Goal: Task Accomplishment & Management: Complete application form

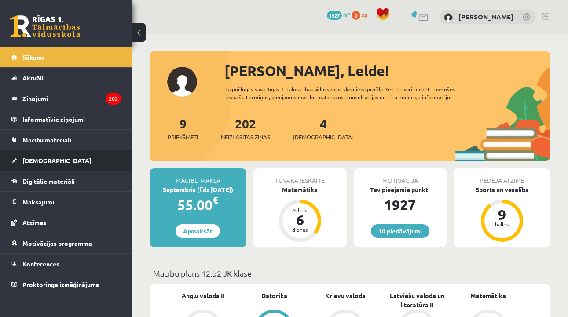
click at [50, 162] on link "[DEMOGRAPHIC_DATA]" at bounding box center [66, 160] width 110 height 20
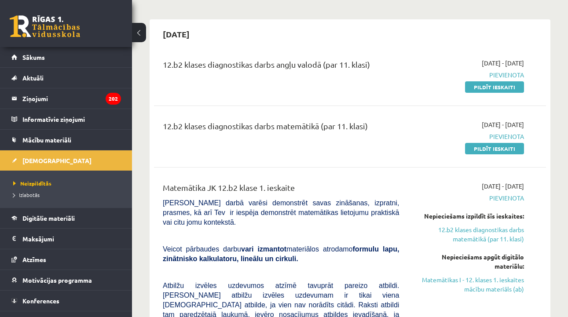
scroll to position [69, 0]
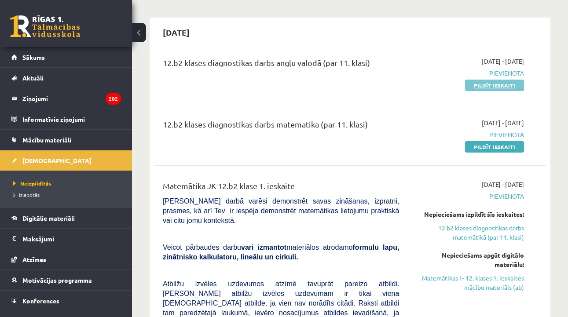
click at [478, 89] on link "Pildīt ieskaiti" at bounding box center [494, 85] width 59 height 11
click at [498, 149] on link "Pildīt ieskaiti" at bounding box center [494, 146] width 59 height 11
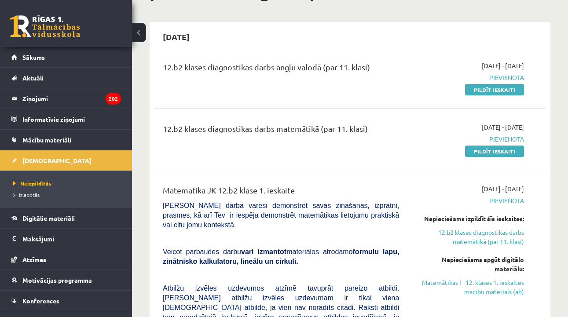
scroll to position [66, 0]
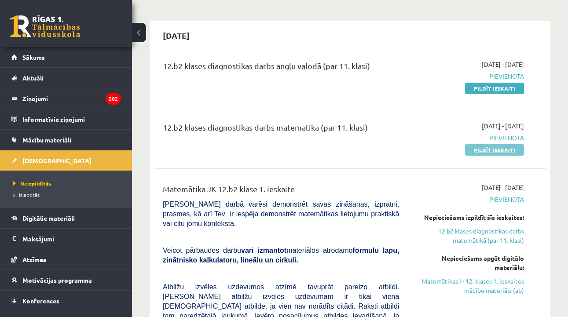
click at [490, 151] on link "Pildīt ieskaiti" at bounding box center [494, 149] width 59 height 11
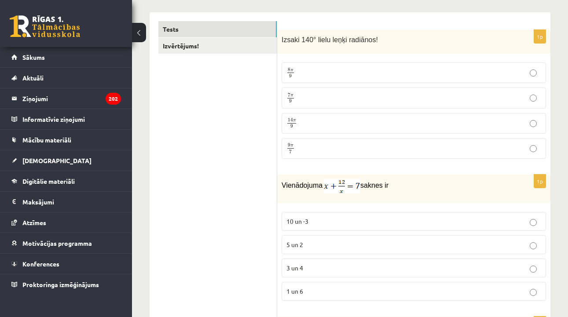
scroll to position [138, 0]
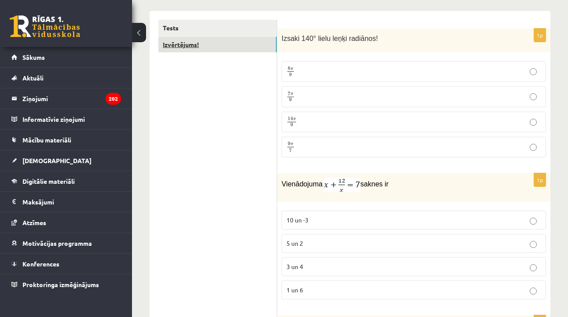
click at [237, 46] on link "Izvērtējums!" at bounding box center [217, 45] width 118 height 16
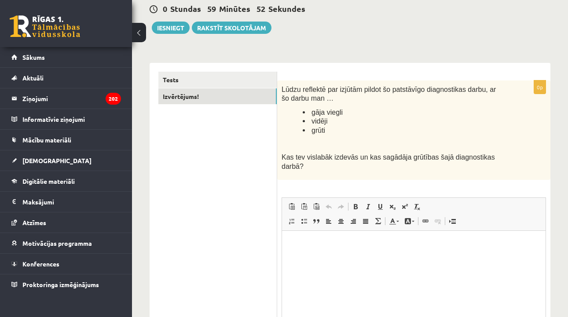
scroll to position [0, 0]
click at [222, 75] on link "Tests" at bounding box center [217, 80] width 118 height 16
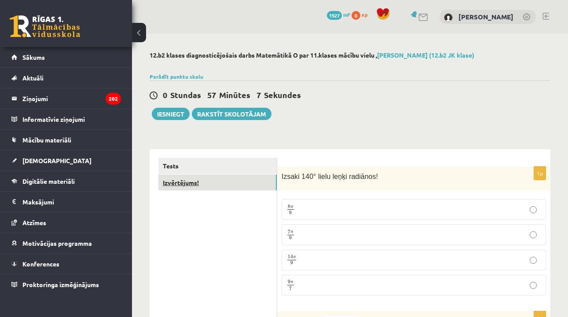
click at [214, 178] on link "Izvērtējums!" at bounding box center [217, 183] width 118 height 16
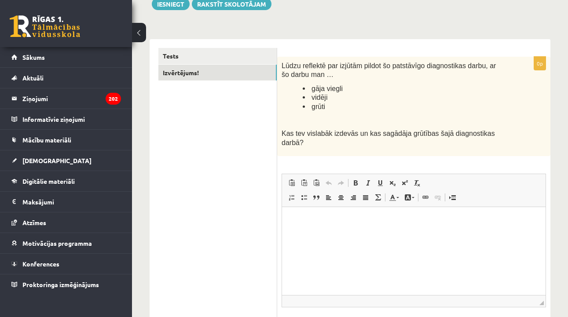
scroll to position [114, 0]
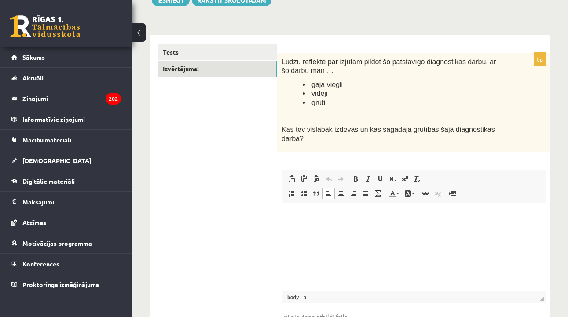
click at [321, 225] on html at bounding box center [414, 216] width 264 height 27
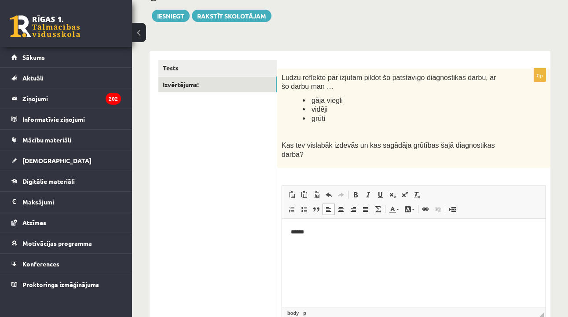
scroll to position [99, 0]
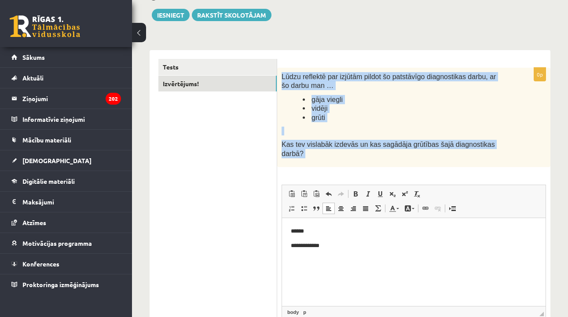
drag, startPoint x: 282, startPoint y: 78, endPoint x: 308, endPoint y: 164, distance: 90.0
click at [308, 165] on div "Lūdzu reflektē par izjūtām pildot šo patstāvīgo diagnostikas darbu, ar šo darbu…" at bounding box center [413, 117] width 273 height 99
copy div "Lūdzu reflektē par izjūtām pildot šo patstāvīgo diagnostikas darbu, ar šo darbu…"
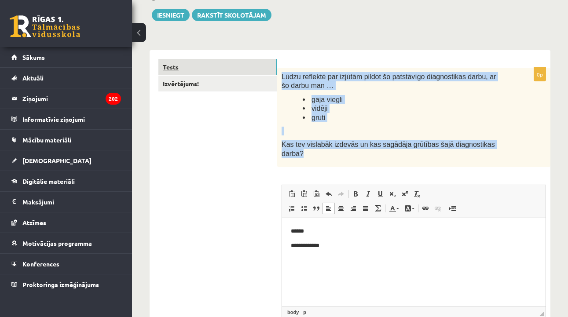
click at [183, 63] on link "Tests" at bounding box center [217, 67] width 118 height 16
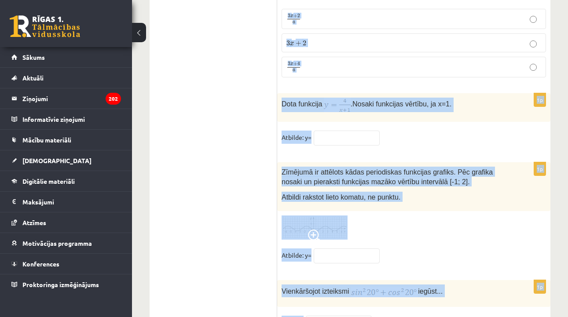
scroll to position [4346, 0]
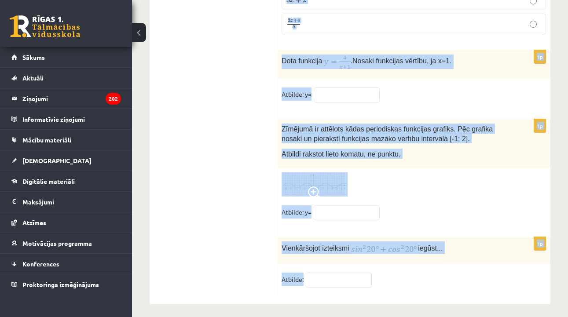
drag, startPoint x: 281, startPoint y: 78, endPoint x: 410, endPoint y: 283, distance: 242.3
copy form "Izsaki 140° lielu leņķi radiānos! 8 π 9 8 π 9 7 π 9 7 π 9 14 π 9 14 π 9 9 π 7 9…"
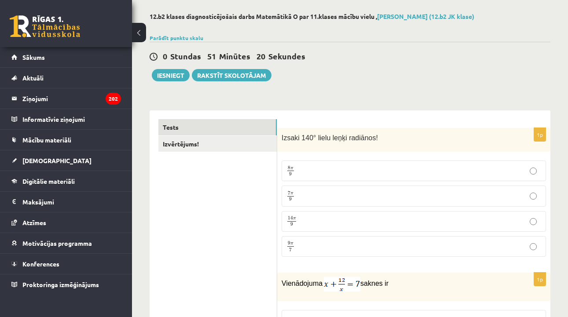
scroll to position [40, 0]
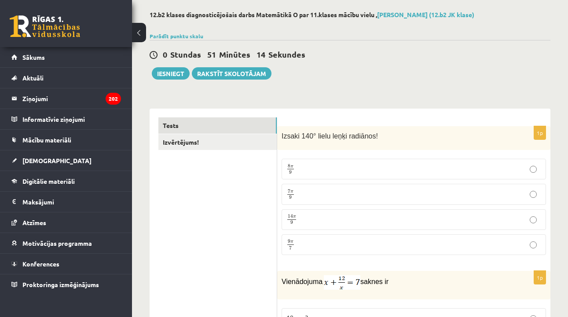
click at [341, 199] on p "7 π 9 7 π 9" at bounding box center [413, 194] width 255 height 11
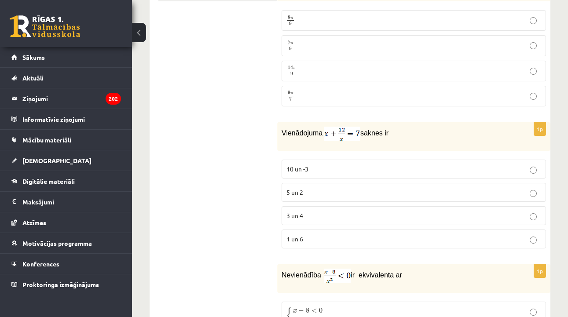
scroll to position [190, 0]
click at [338, 212] on p "3 un 4" at bounding box center [413, 214] width 255 height 9
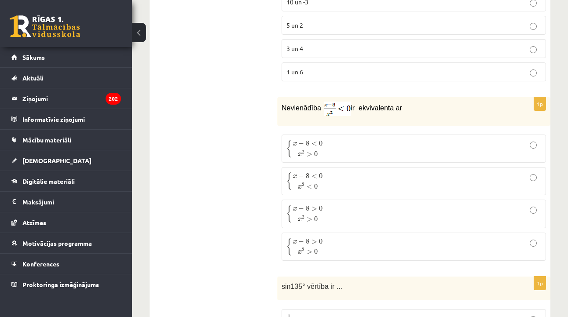
scroll to position [353, 0]
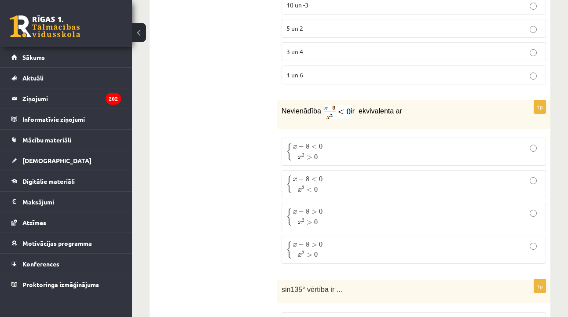
click at [321, 149] on span "0" at bounding box center [321, 146] width 4 height 5
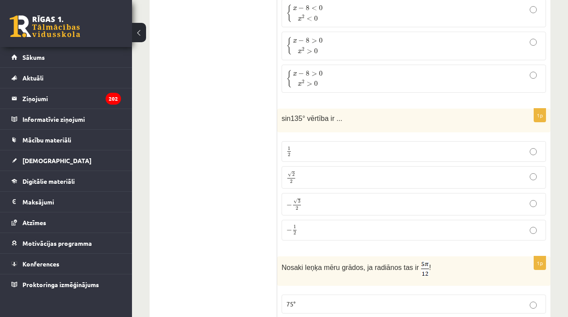
scroll to position [531, 0]
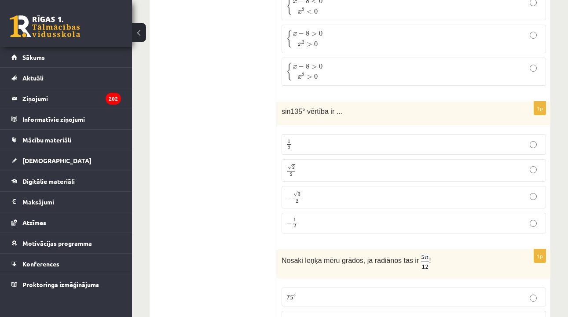
click at [349, 148] on p "1 2 1 2" at bounding box center [413, 144] width 255 height 11
click at [337, 168] on p "√ 2 2 2 2" at bounding box center [413, 170] width 255 height 13
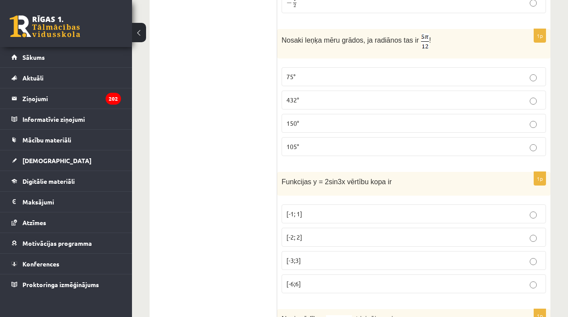
scroll to position [753, 0]
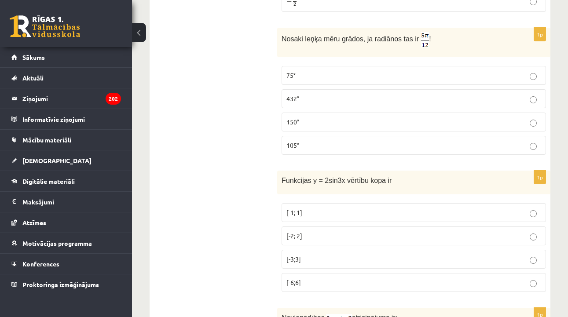
click at [337, 73] on p "75°" at bounding box center [413, 75] width 255 height 9
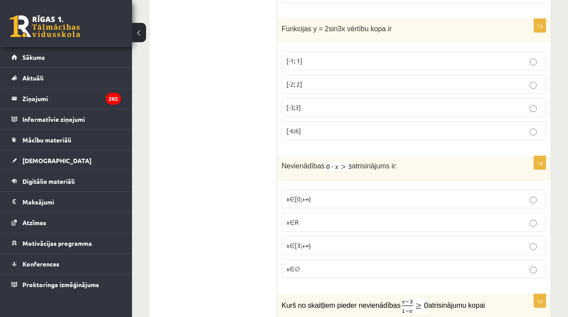
scroll to position [905, 0]
click at [341, 81] on p "[-2; 2]" at bounding box center [413, 83] width 255 height 9
click at [322, 261] on label "x∈∅" at bounding box center [414, 268] width 264 height 19
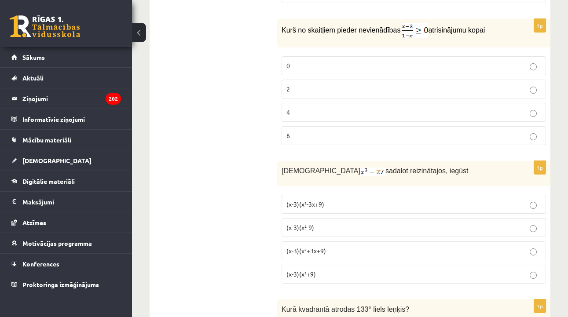
scroll to position [1183, 0]
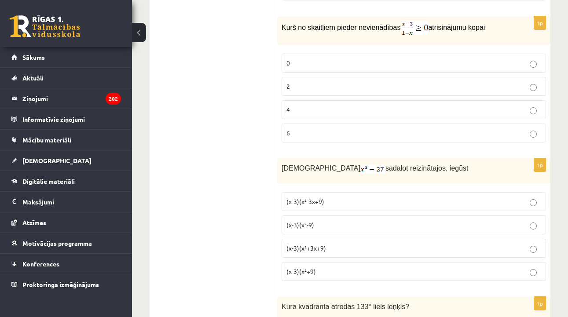
click at [357, 78] on label "2" at bounding box center [414, 86] width 264 height 19
click at [337, 244] on p "(x-3)(x²+3x+9)" at bounding box center [413, 248] width 255 height 9
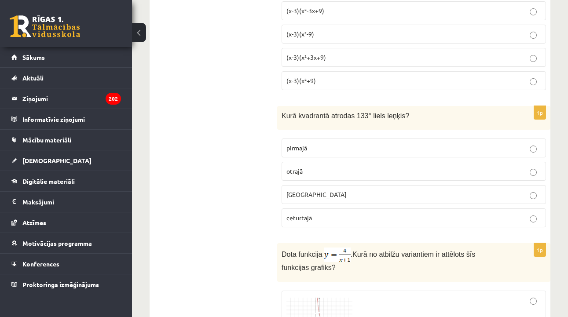
scroll to position [1374, 0]
click at [328, 169] on p "otrajā" at bounding box center [413, 170] width 255 height 9
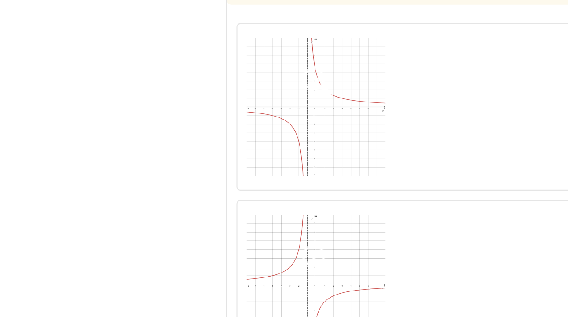
scroll to position [1629, 0]
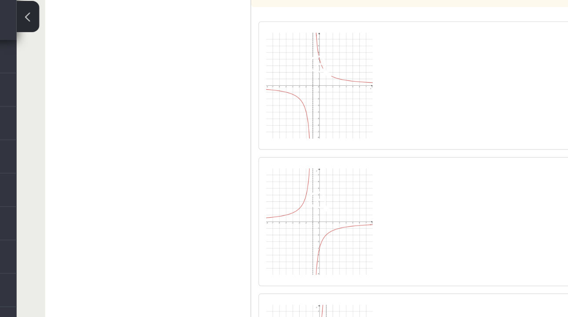
click at [286, 51] on img at bounding box center [319, 76] width 66 height 66
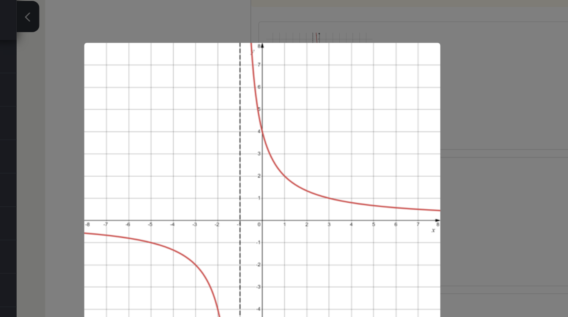
click at [288, 47] on div at bounding box center [284, 158] width 568 height 317
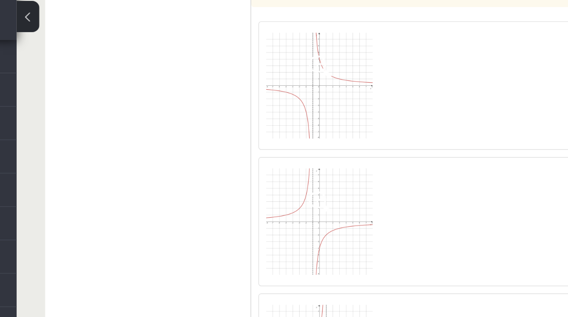
scroll to position [1622, 0]
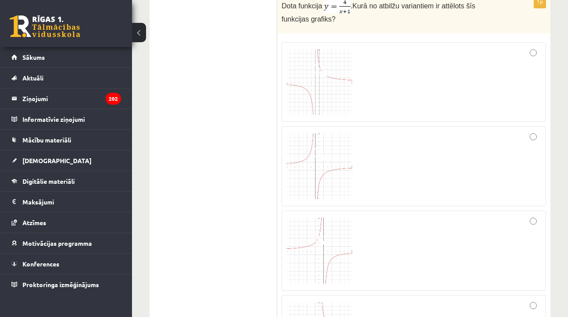
click at [466, 76] on div at bounding box center [413, 82] width 255 height 70
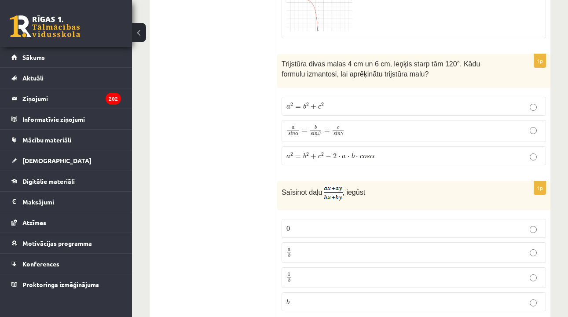
scroll to position [1958, 0]
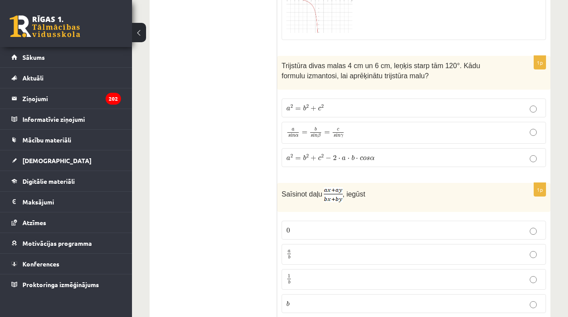
click at [405, 157] on p "a 2 = b 2 + c 2 − 2 ⋅ a ⋅ b ⋅ c o s α a 2 = b 2 + c 2 − 2 ⋅ a ⋅ b ⋅ c o s α" at bounding box center [413, 157] width 255 height 9
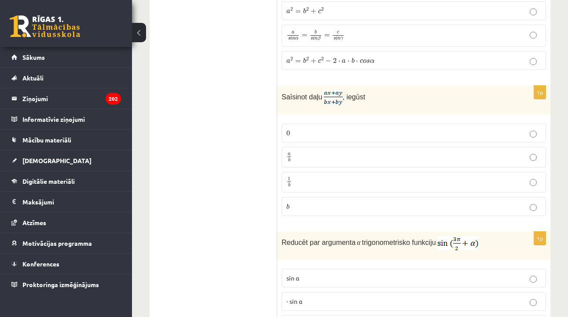
scroll to position [2056, 0]
click at [390, 155] on p "a b a b" at bounding box center [413, 155] width 255 height 11
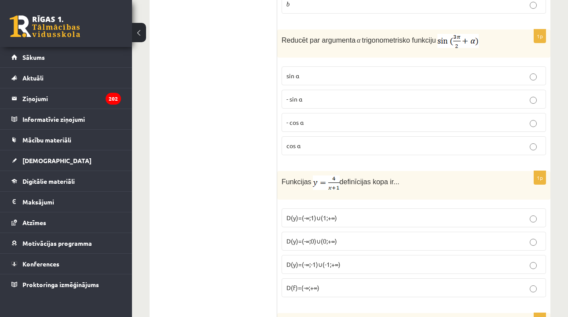
scroll to position [2257, 0]
click at [390, 151] on label "cos⁡ α" at bounding box center [414, 145] width 264 height 19
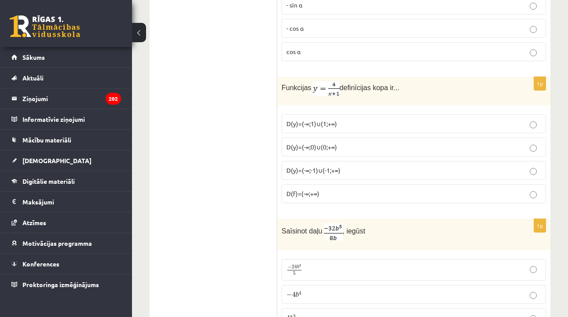
scroll to position [2351, 0]
click at [342, 166] on p "D(y)=(-∞;-1)∪(-1;+∞)" at bounding box center [413, 170] width 255 height 9
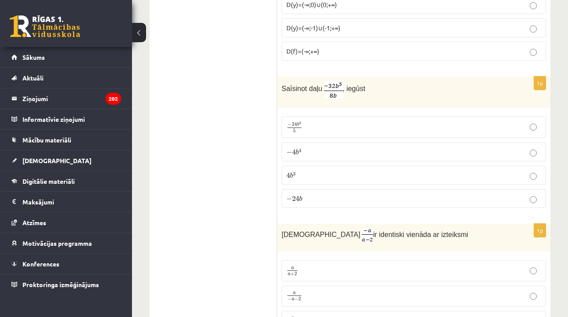
scroll to position [2500, 0]
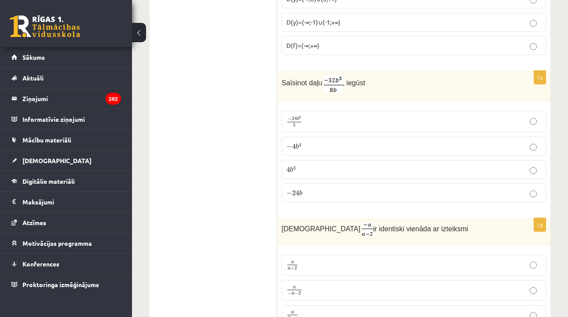
click at [344, 146] on p "− 4 b 4 − 4 b 4" at bounding box center [413, 146] width 255 height 9
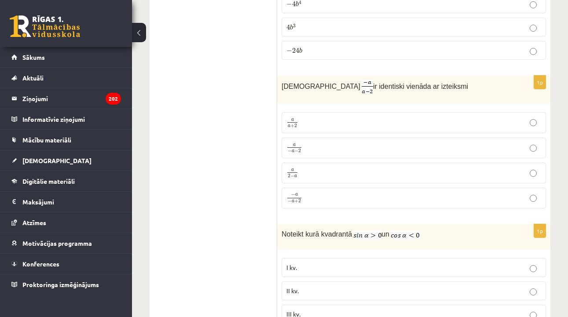
scroll to position [2642, 0]
click at [339, 193] on p "− a − a + 2 − a − a + 2" at bounding box center [413, 198] width 255 height 11
click at [342, 169] on p "a 2 − a a 2 − a" at bounding box center [413, 173] width 255 height 11
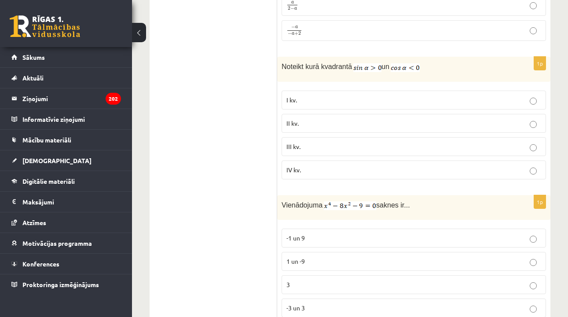
scroll to position [2823, 0]
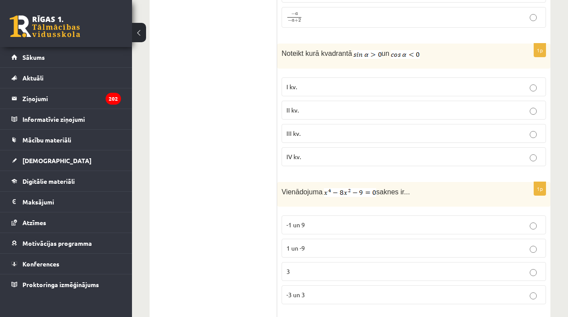
click at [337, 106] on p "II kv." at bounding box center [413, 110] width 255 height 9
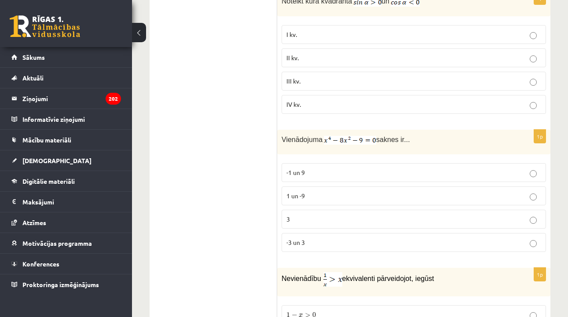
scroll to position [2877, 0]
click at [322, 172] on label "-1 un 9" at bounding box center [414, 171] width 264 height 19
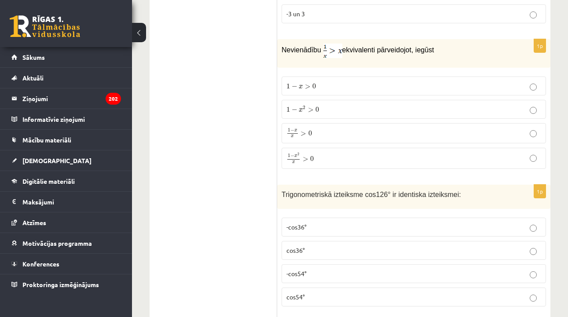
scroll to position [3105, 0]
click at [330, 161] on label "1 − x 2 x > 0 1 − x 2 x > 0" at bounding box center [414, 157] width 264 height 21
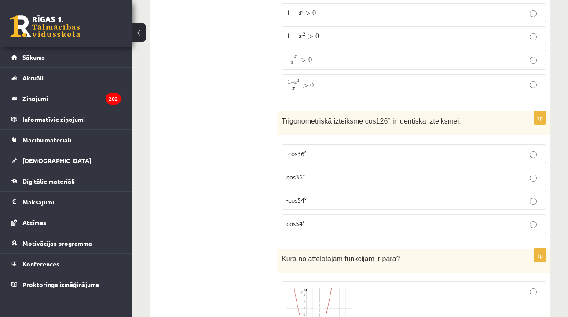
scroll to position [3176, 0]
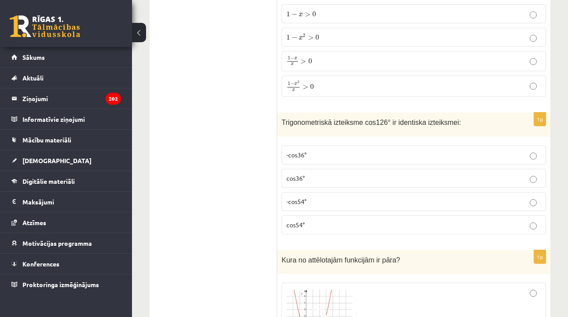
click at [344, 197] on p "-cos54°" at bounding box center [413, 201] width 255 height 9
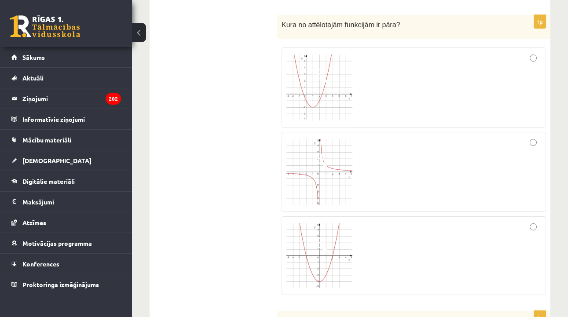
scroll to position [3412, 0]
click at [344, 254] on img at bounding box center [319, 255] width 66 height 65
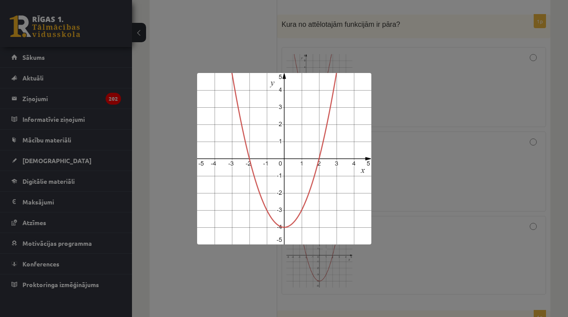
click at [226, 248] on div at bounding box center [284, 158] width 568 height 317
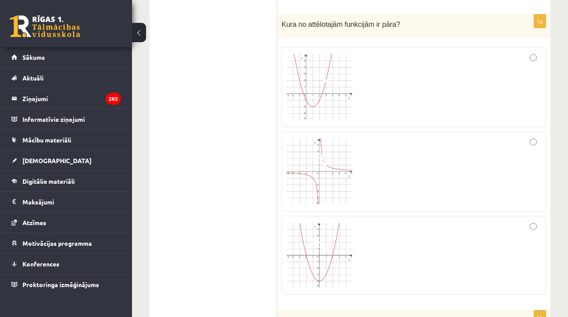
click at [476, 238] on div at bounding box center [413, 256] width 255 height 70
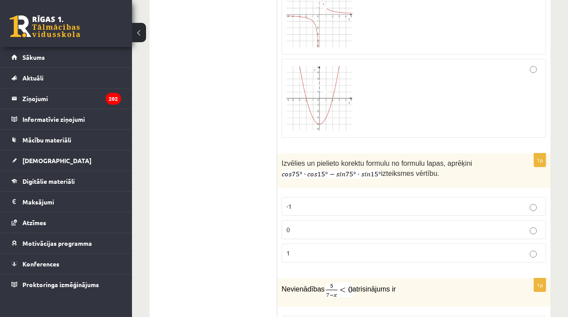
scroll to position [3573, 0]
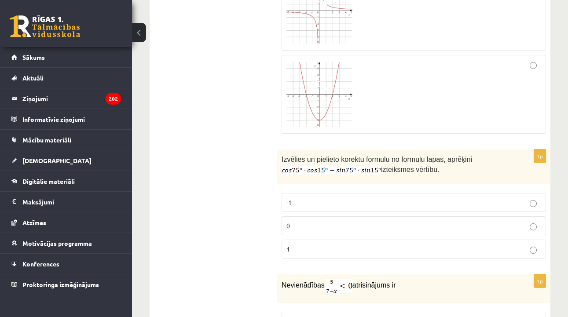
drag, startPoint x: 282, startPoint y: 154, endPoint x: 448, endPoint y: 172, distance: 167.3
click at [448, 172] on div "Izvēlies un pielieto korektu formulu no formulu lapas, aprēķini izteiksmes vērt…" at bounding box center [413, 167] width 273 height 35
copy p "Izvēlies un pielieto korektu formulu no formulu lapas, aprēķini izteiksmes vērt…"
click at [356, 172] on div "Izvēlies un pielieto korektu formulu no formulu lapas, aprēķini izteiksmes vērt…" at bounding box center [413, 167] width 273 height 35
drag, startPoint x: 382, startPoint y: 165, endPoint x: 315, endPoint y: 167, distance: 66.9
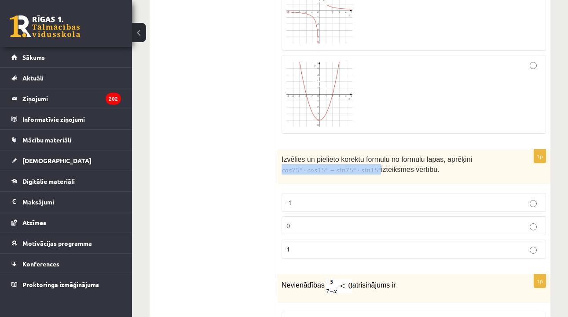
click at [315, 167] on p "Izvēlies un pielieto korektu formulu no formulu lapas, aprēķini izteiksmes vērt…" at bounding box center [392, 164] width 220 height 21
copy p
click at [318, 216] on label "0" at bounding box center [414, 225] width 264 height 19
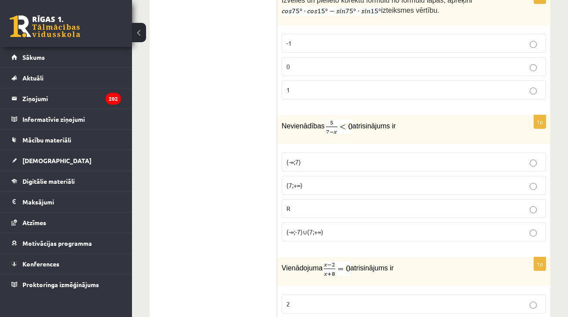
scroll to position [3733, 0]
click at [337, 182] on p "(7;+∞)" at bounding box center [413, 184] width 255 height 9
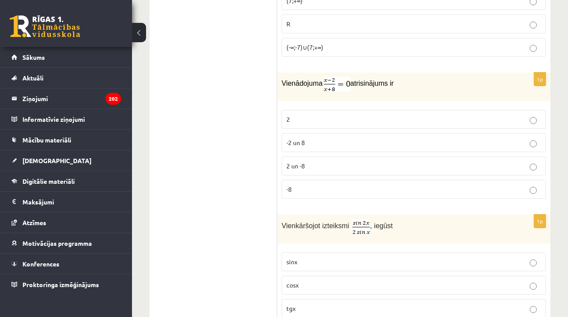
scroll to position [3921, 0]
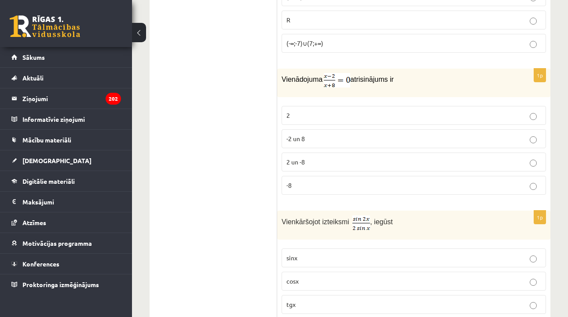
click at [346, 111] on p "2" at bounding box center [413, 115] width 255 height 9
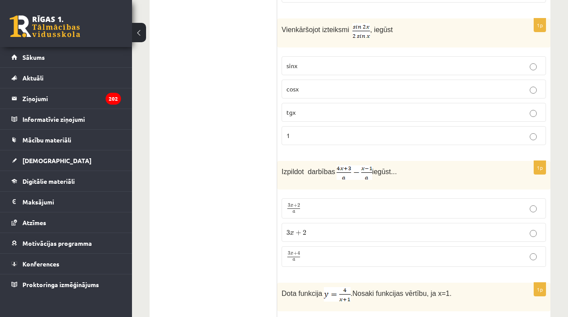
scroll to position [4109, 0]
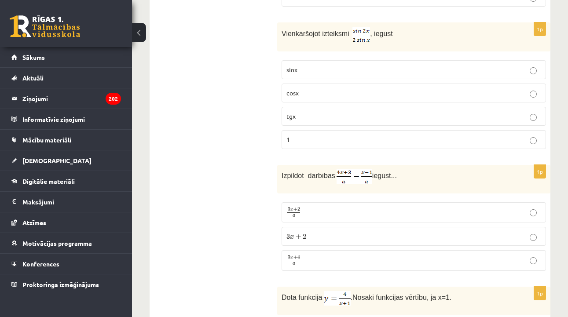
click at [340, 92] on label "cosx" at bounding box center [414, 93] width 264 height 19
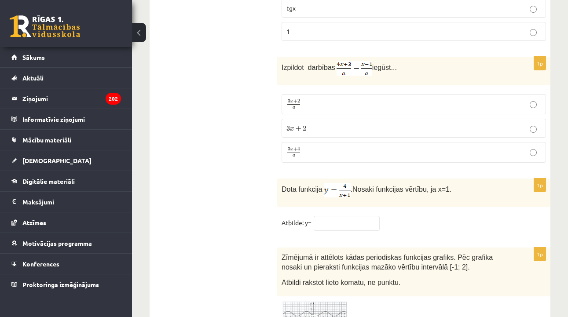
scroll to position [4219, 0]
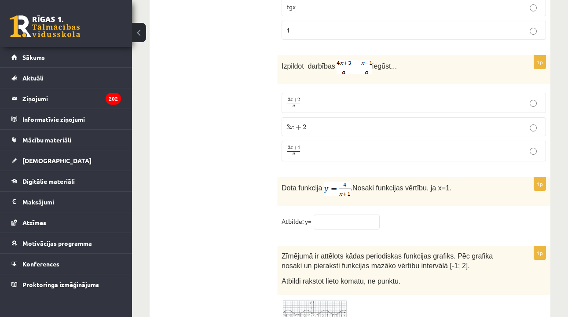
click at [320, 146] on p "3 x + 4 a 3 x + 4 a" at bounding box center [413, 151] width 255 height 11
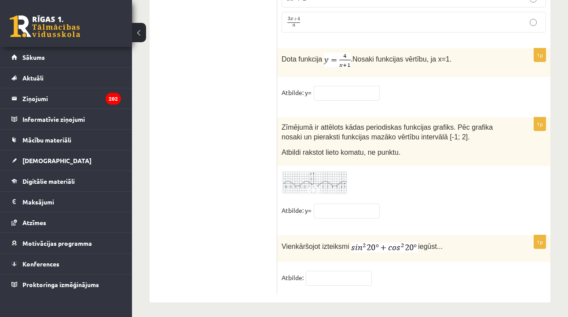
scroll to position [4346, 0]
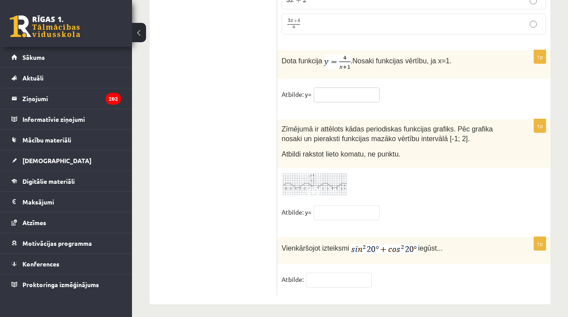
click at [349, 93] on input "text" at bounding box center [347, 95] width 66 height 15
type input "*"
click at [345, 205] on input "text" at bounding box center [347, 212] width 66 height 15
click at [333, 180] on img at bounding box center [315, 184] width 66 height 24
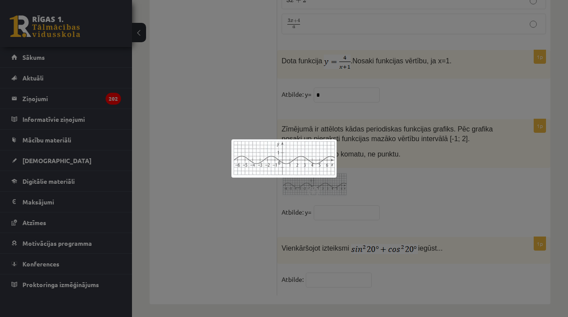
click at [371, 178] on div at bounding box center [284, 158] width 568 height 317
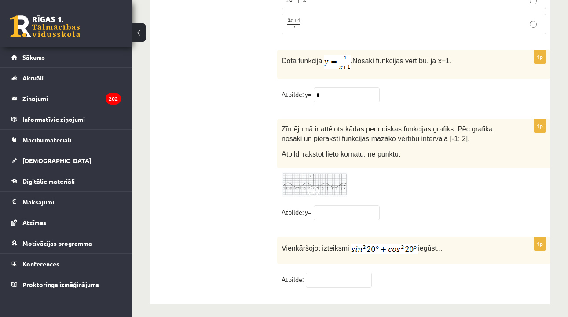
click at [338, 175] on img at bounding box center [315, 184] width 66 height 24
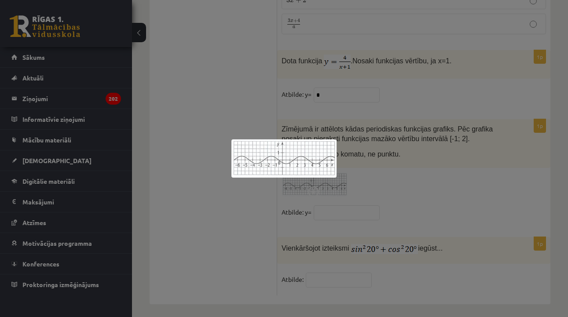
click at [345, 215] on div at bounding box center [284, 158] width 568 height 317
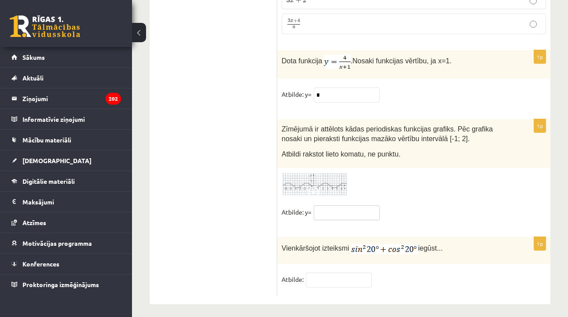
click at [340, 208] on input "text" at bounding box center [347, 212] width 66 height 15
type input "****"
click at [329, 273] on input "text" at bounding box center [339, 280] width 66 height 15
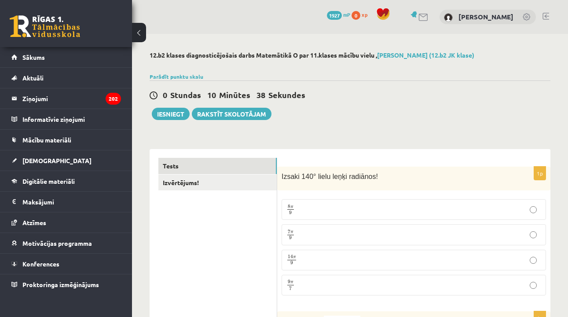
scroll to position [0, 0]
type input "*"
drag, startPoint x: 175, startPoint y: 118, endPoint x: 192, endPoint y: 192, distance: 76.0
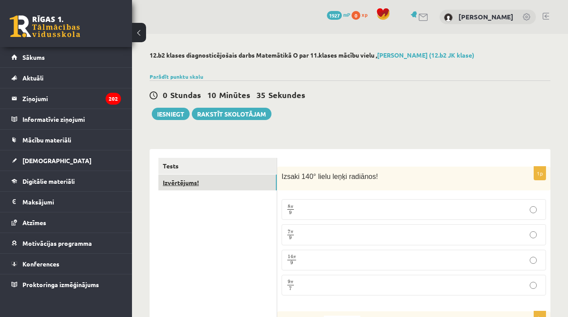
click at [192, 186] on link "Izvērtējums!" at bounding box center [217, 183] width 118 height 16
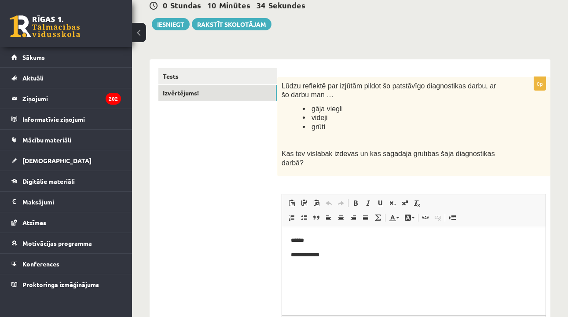
scroll to position [97, 0]
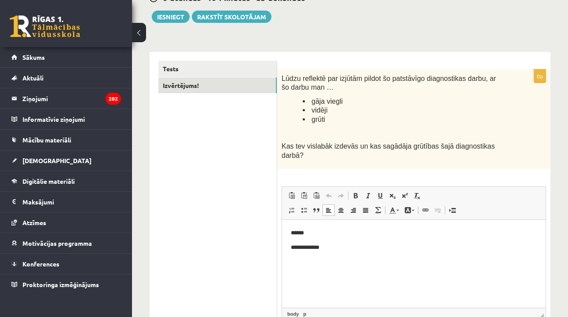
click at [320, 255] on html "**********" at bounding box center [414, 240] width 264 height 41
click at [288, 117] on ul "gāja viegli vidēji grūti" at bounding box center [392, 110] width 220 height 27
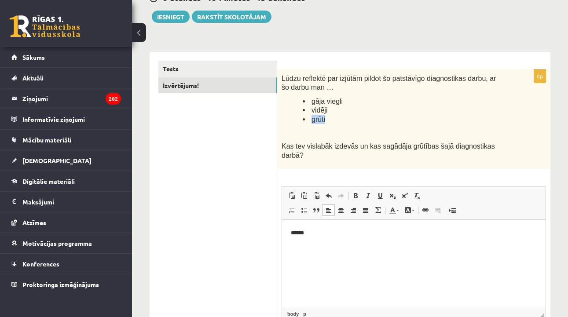
click at [296, 118] on ul "gāja viegli vidēji grūti" at bounding box center [392, 110] width 220 height 27
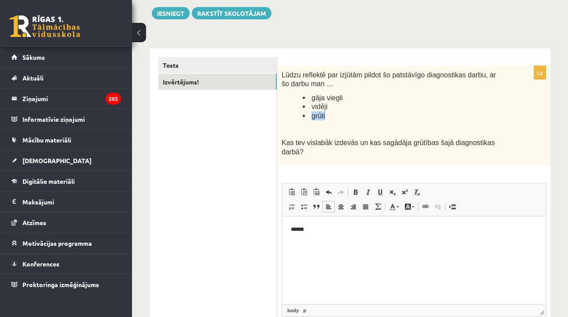
scroll to position [101, 0]
click at [318, 245] on p "Rich Text Editor, wiswyg-editor-user-answer-47024922136520" at bounding box center [414, 244] width 246 height 9
click at [299, 231] on p "******" at bounding box center [414, 229] width 246 height 9
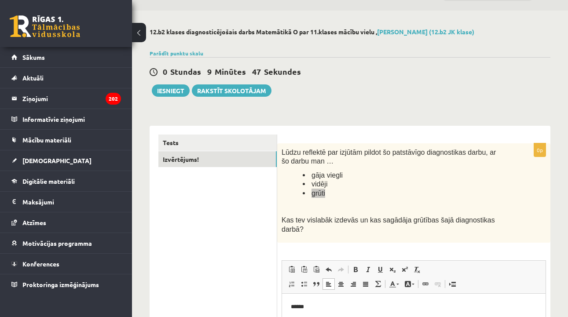
scroll to position [11, 0]
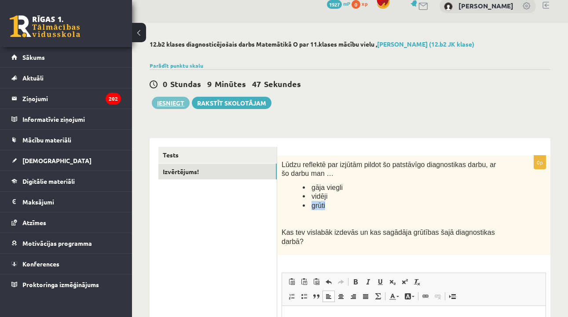
click at [184, 104] on button "Iesniegt" at bounding box center [171, 103] width 38 height 12
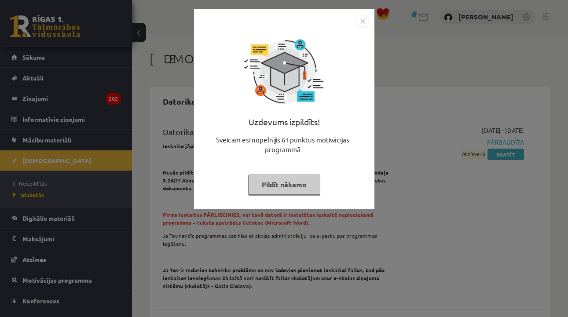
click at [311, 188] on button "Pildīt nākamo" at bounding box center [284, 185] width 72 height 20
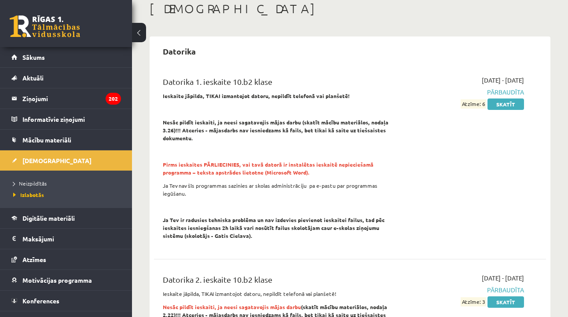
scroll to position [67, 0]
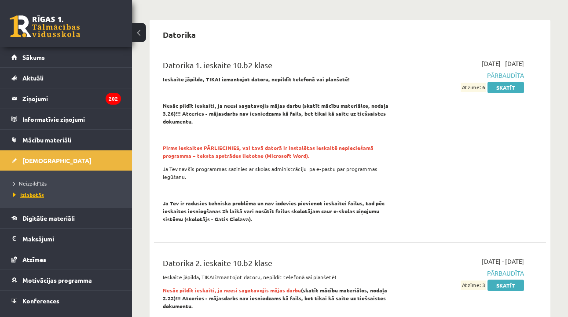
click at [35, 196] on span "Izlabotās" at bounding box center [28, 194] width 31 height 7
click at [36, 185] on span "Neizpildītās" at bounding box center [29, 183] width 33 height 7
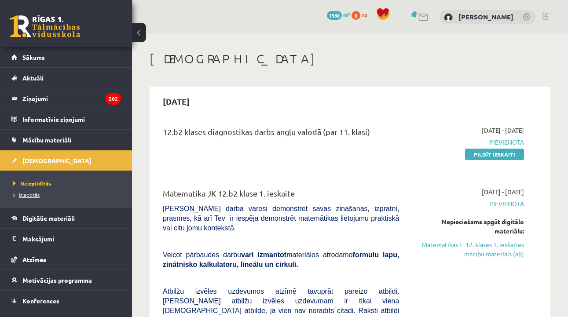
click at [34, 195] on span "Izlabotās" at bounding box center [26, 194] width 26 height 7
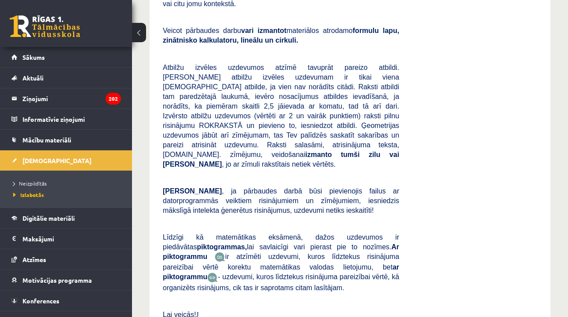
scroll to position [1759, 0]
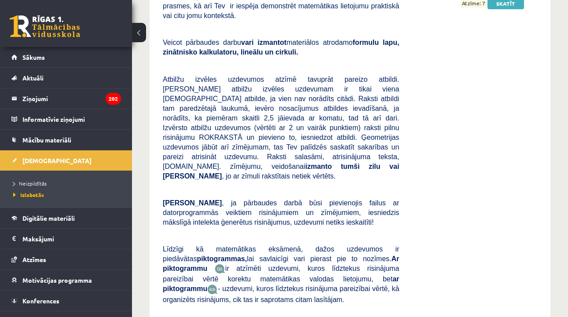
click at [45, 178] on li "Neizpildītās" at bounding box center [68, 183] width 110 height 11
click at [40, 186] on link "Neizpildītās" at bounding box center [68, 183] width 110 height 8
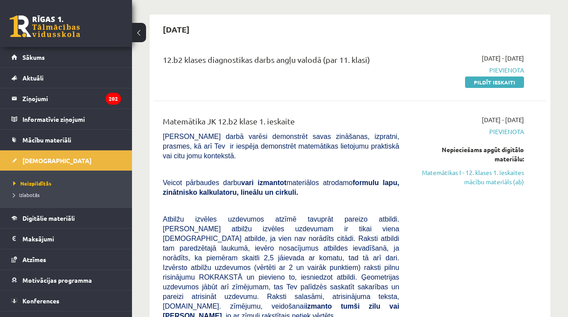
scroll to position [70, 0]
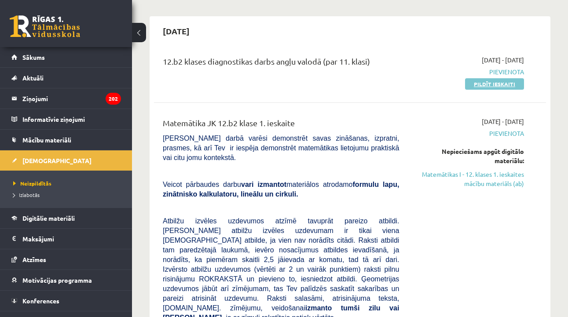
click at [478, 85] on link "Pildīt ieskaiti" at bounding box center [494, 83] width 59 height 11
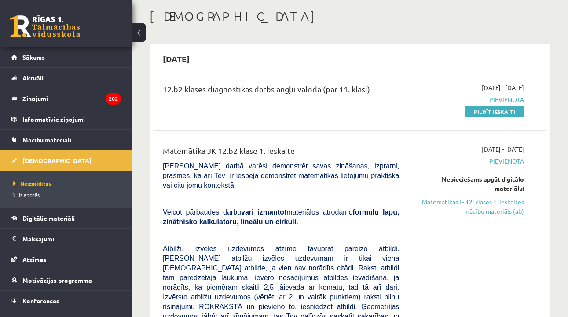
scroll to position [36, 0]
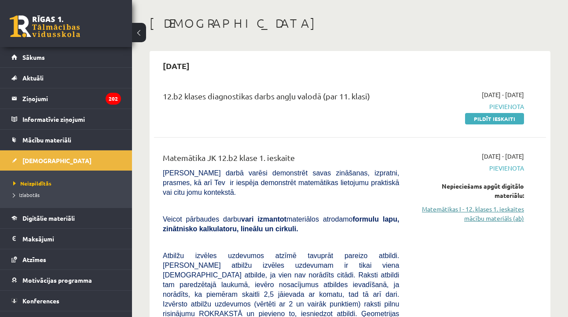
click at [461, 208] on link "Matemātikas I - 12. klases 1. ieskaites mācību materiāls (ab)" at bounding box center [468, 214] width 112 height 18
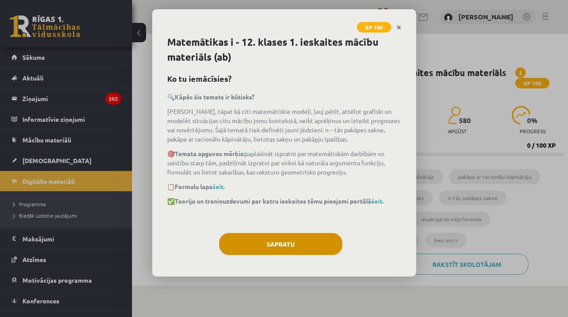
click at [312, 235] on button "Sapratu" at bounding box center [280, 244] width 123 height 22
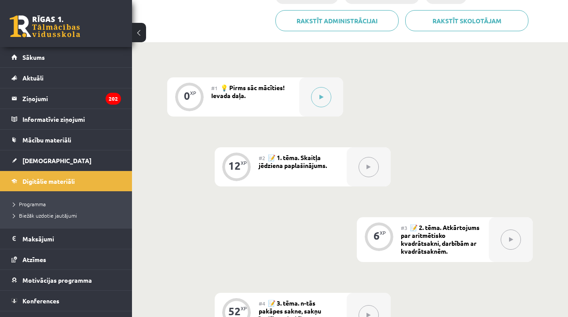
scroll to position [207, 0]
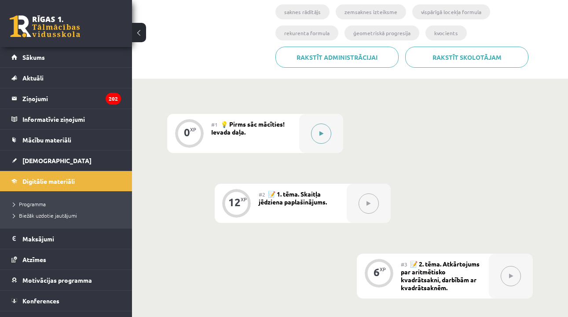
click at [317, 127] on button at bounding box center [321, 134] width 20 height 20
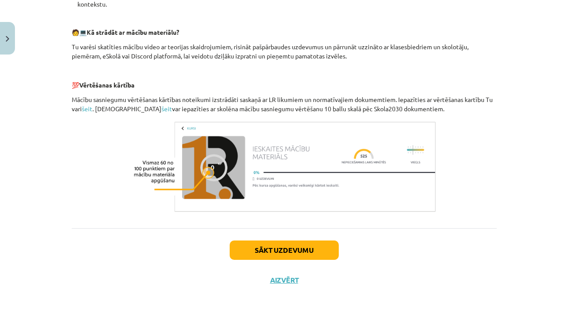
scroll to position [392, 0]
click at [319, 250] on button "Sākt uzdevumu" at bounding box center [284, 250] width 109 height 19
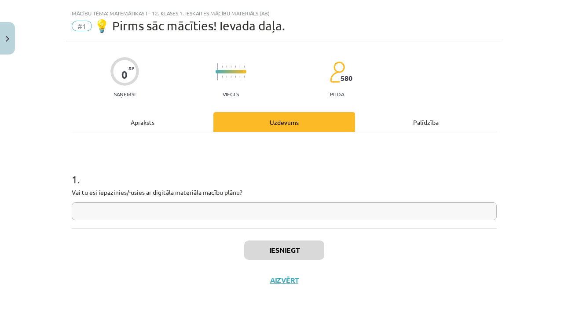
scroll to position [18, 0]
click at [308, 210] on input "text" at bounding box center [284, 211] width 425 height 18
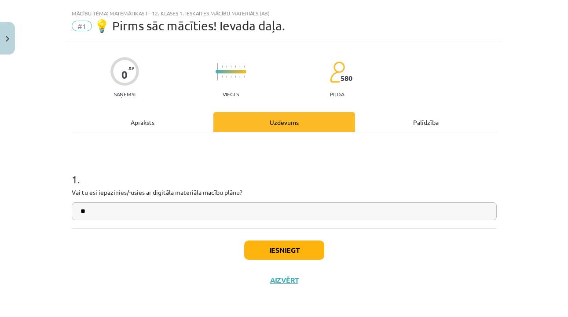
type input "**"
click at [316, 256] on button "Iesniegt" at bounding box center [284, 250] width 80 height 19
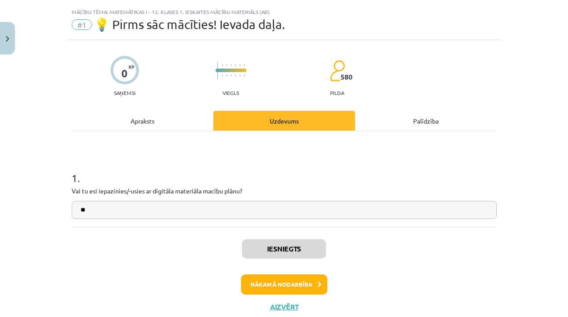
click at [289, 277] on button "Nākamā nodarbība" at bounding box center [284, 285] width 86 height 20
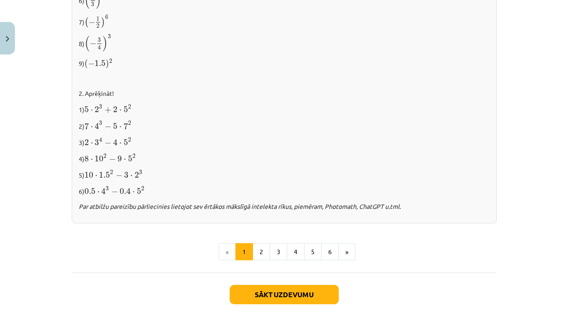
scroll to position [931, 0]
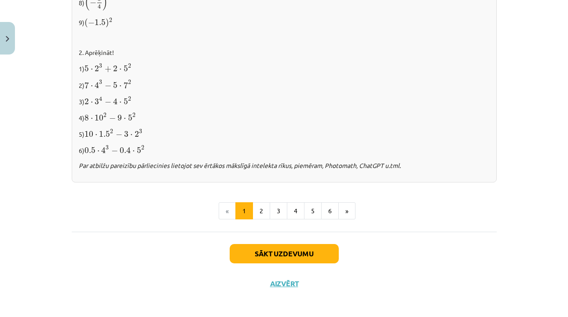
click at [295, 245] on button "Sākt uzdevumu" at bounding box center [284, 253] width 109 height 19
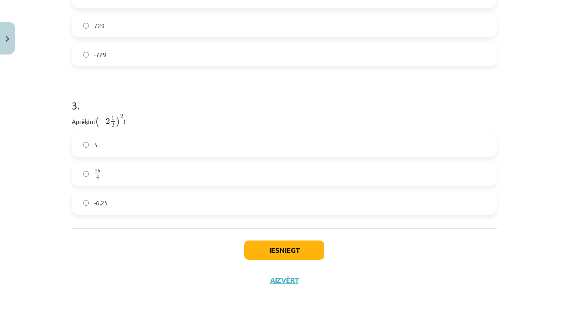
scroll to position [514, 0]
drag, startPoint x: 70, startPoint y: 66, endPoint x: 183, endPoint y: 228, distance: 198.1
copy form "Atzīmē visus skaitļus, kuri ir kāda vesela skaitļa kvadrāts! 33 60 49 100 77 3 …"
click at [513, 151] on div "Mācību tēma: Matemātikas i - 12. klases 1. ieskaites mācību materiāls (ab) #2 📝…" at bounding box center [284, 158] width 568 height 317
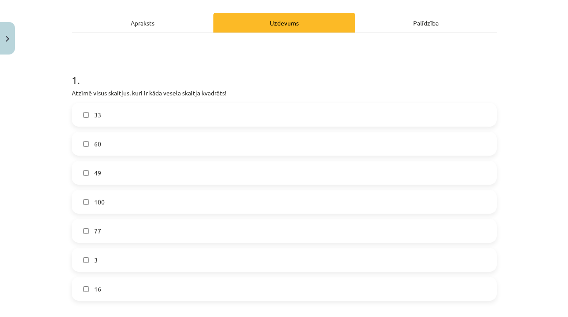
scroll to position [119, 0]
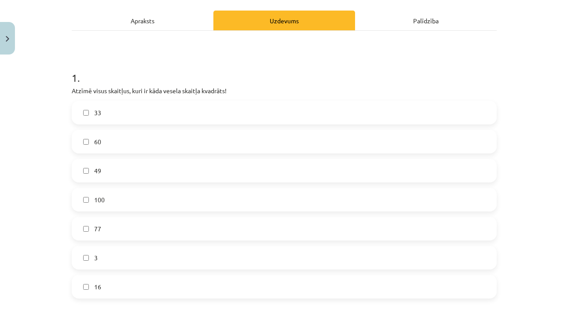
click at [231, 166] on label "49" at bounding box center [284, 171] width 423 height 22
click at [220, 192] on label "100" at bounding box center [284, 200] width 423 height 22
click at [216, 291] on label "16" at bounding box center [284, 287] width 423 height 22
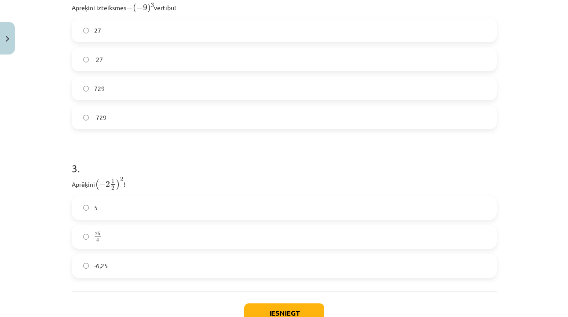
scroll to position [420, 0]
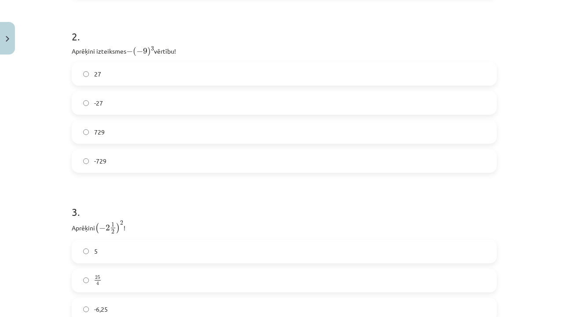
click at [183, 134] on label "729" at bounding box center [284, 132] width 423 height 22
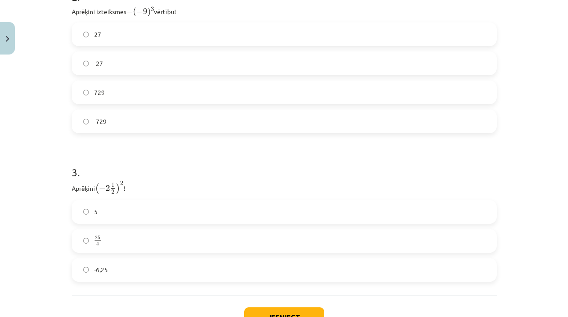
scroll to position [468, 0]
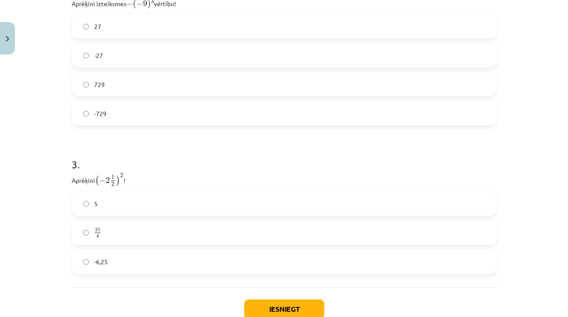
click at [214, 271] on label "-6,25" at bounding box center [284, 262] width 423 height 22
click at [287, 309] on button "Iesniegt" at bounding box center [284, 309] width 80 height 19
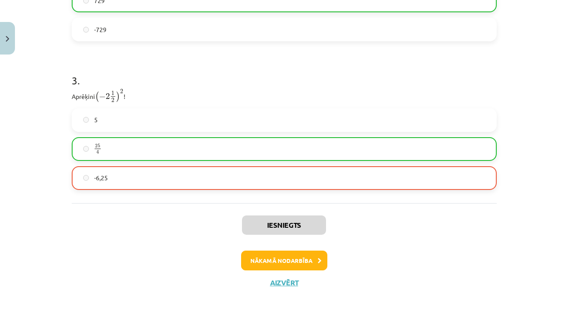
click at [292, 251] on button "Nākamā nodarbība" at bounding box center [284, 261] width 86 height 20
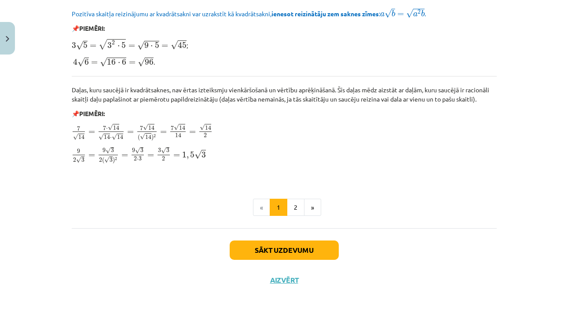
click at [292, 251] on button "Sākt uzdevumu" at bounding box center [284, 250] width 109 height 19
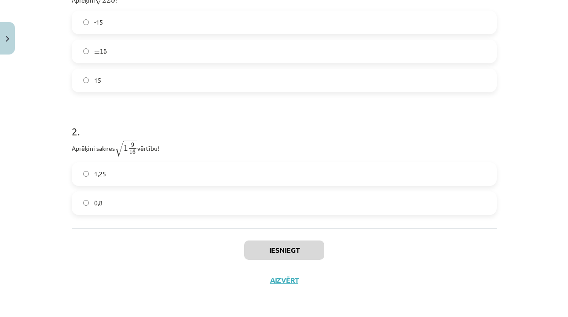
scroll to position [630, 0]
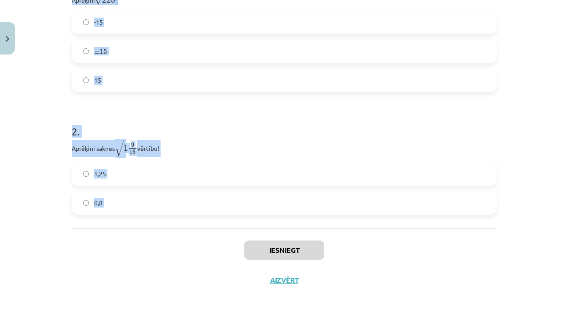
drag, startPoint x: 62, startPoint y: 200, endPoint x: 166, endPoint y: 245, distance: 113.7
click at [166, 245] on div "Mācību tēma: Matemātikas i - 12. klases 1. ieskaites mācību materiāls (ab) #3 📝…" at bounding box center [284, 158] width 568 height 317
copy form "1 . Aprēķini √ 225 225 ! -15 ± 15 ± 15 15 2 . Aprēķini saknes √ 1 9 16 1 9 16 v…"
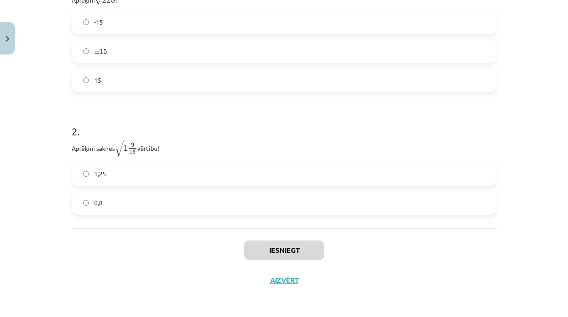
click at [564, 111] on div "Mācību tēma: Matemātikas i - 12. klases 1. ieskaites mācību materiāls (ab) #3 📝…" at bounding box center [284, 158] width 568 height 317
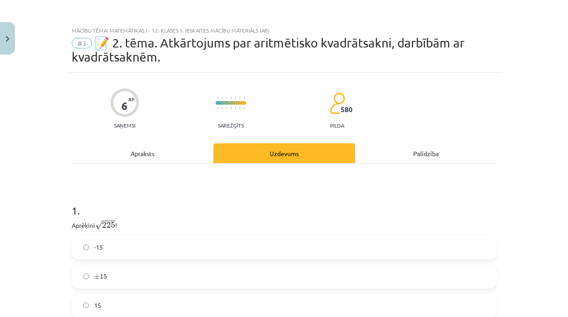
scroll to position [0, 0]
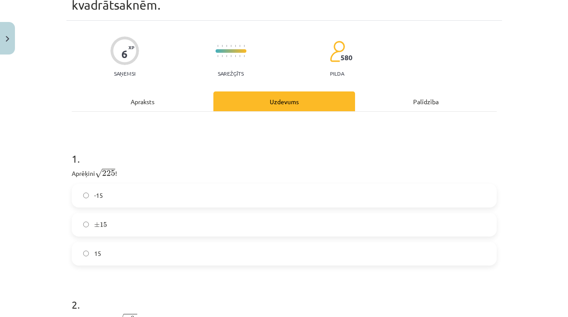
click at [254, 255] on label "15" at bounding box center [284, 254] width 423 height 22
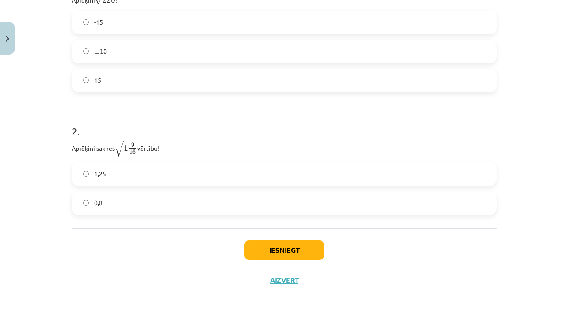
scroll to position [227, 0]
click at [273, 208] on label "0,8" at bounding box center [284, 203] width 423 height 22
click at [266, 242] on button "Iesniegt" at bounding box center [284, 250] width 80 height 19
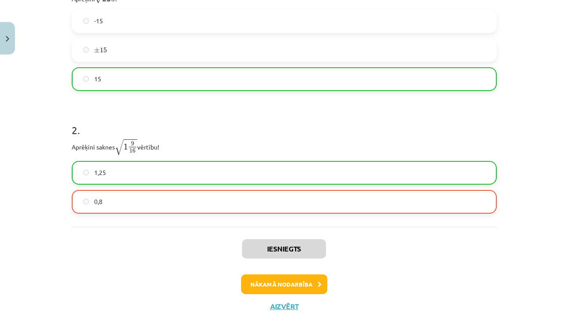
click at [269, 278] on button "Nākamā nodarbība" at bounding box center [284, 285] width 86 height 20
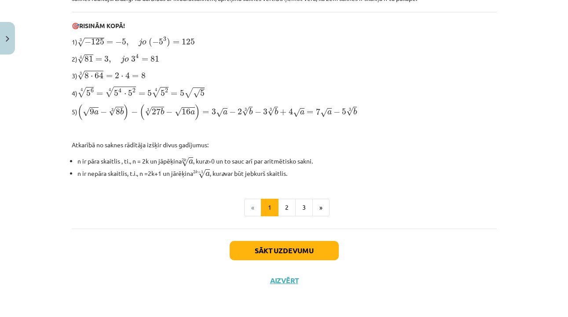
click at [277, 249] on button "Sākt uzdevumu" at bounding box center [284, 250] width 109 height 19
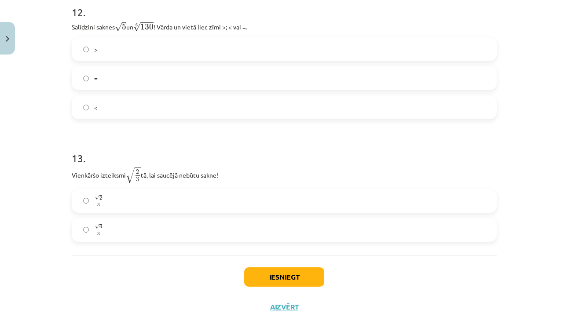
scroll to position [1973, 0]
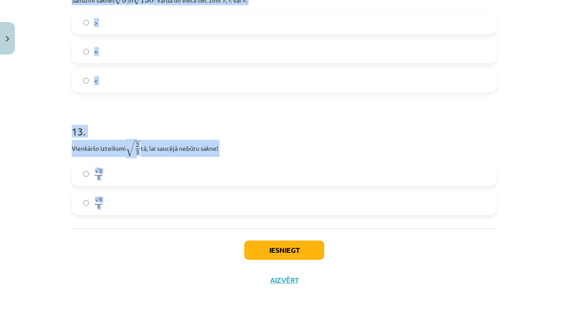
drag, startPoint x: 70, startPoint y: 138, endPoint x: 264, endPoint y: 229, distance: 213.3
copy form "1 . Kura izteiksme jāizvēlas vienādības a m n a m n = ⋯ labajā pusē, lai būtu p…"
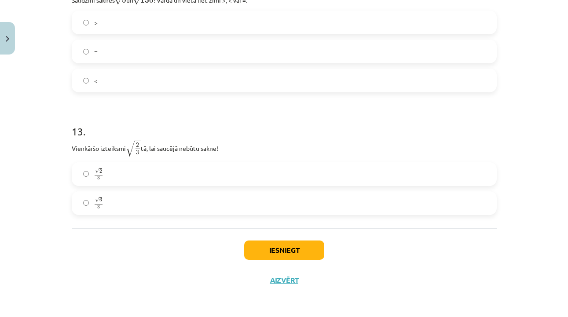
click at [546, 69] on div "Mācību tēma: Matemātikas i - 12. klases 1. ieskaites mācību materiāls (ab) #4 📝…" at bounding box center [284, 158] width 568 height 317
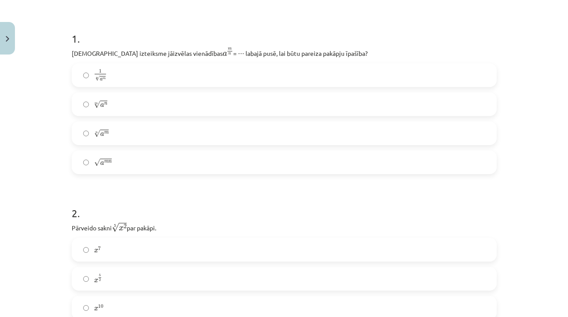
scroll to position [159, 0]
click at [277, 172] on label "√ a m n a m n" at bounding box center [284, 161] width 423 height 22
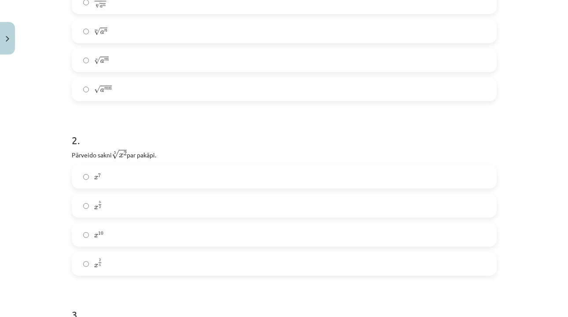
scroll to position [220, 0]
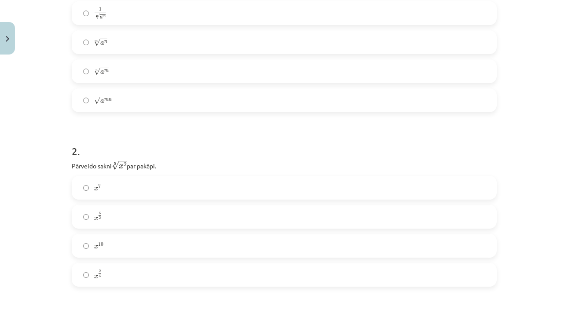
click at [432, 71] on label "n √ a m a m n" at bounding box center [284, 71] width 423 height 22
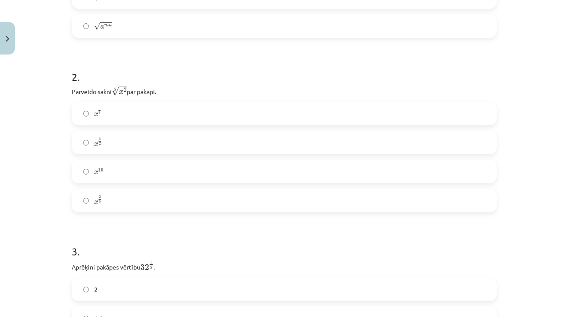
scroll to position [315, 0]
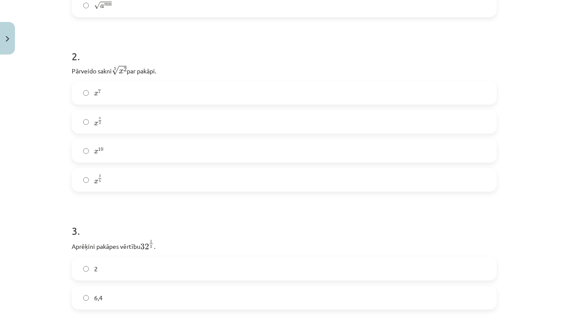
click at [237, 190] on label "x 2 5 x 2 5" at bounding box center [284, 180] width 423 height 22
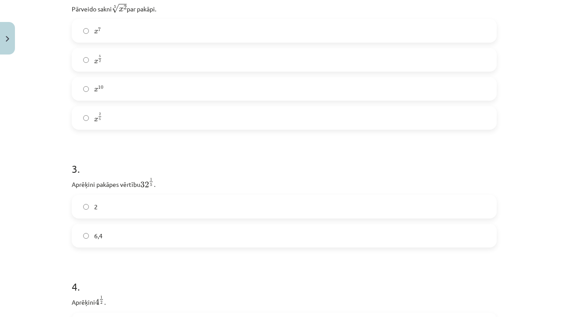
click at [264, 208] on label "2" at bounding box center [284, 207] width 423 height 22
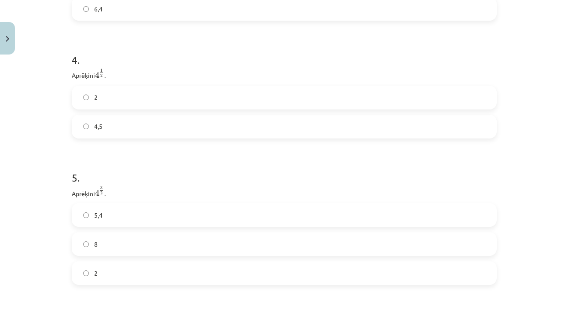
scroll to position [618, 0]
click at [174, 253] on label "2" at bounding box center [284, 259] width 423 height 22
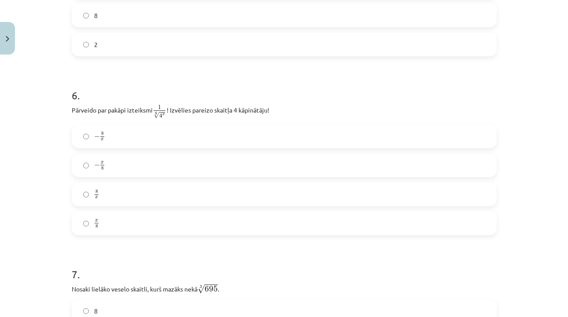
scroll to position [834, 0]
click at [248, 199] on label "8 x 8 x" at bounding box center [284, 194] width 423 height 22
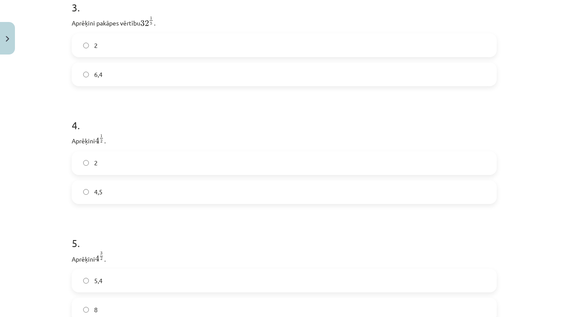
scroll to position [533, 0]
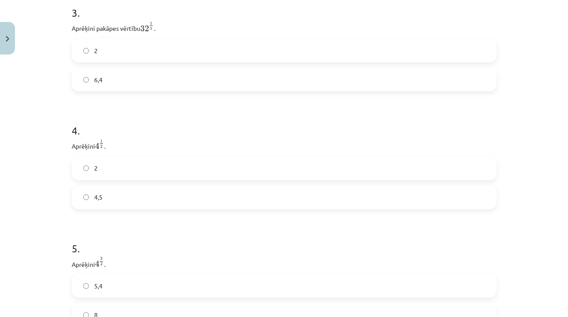
click at [267, 178] on label "2" at bounding box center [284, 168] width 423 height 22
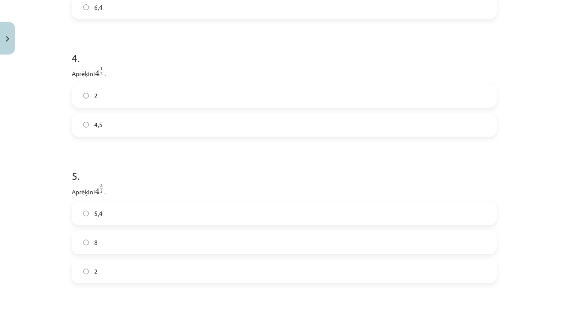
scroll to position [613, 0]
click at [238, 227] on label "8" at bounding box center [284, 235] width 423 height 22
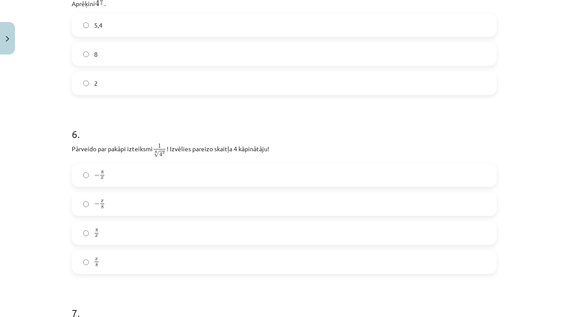
scroll to position [821, 0]
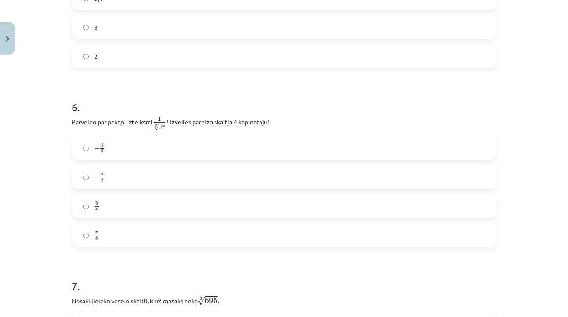
click at [168, 228] on label "x 8 x 8" at bounding box center [284, 235] width 423 height 22
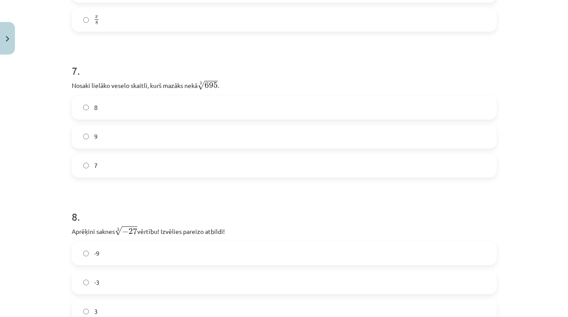
scroll to position [1040, 0]
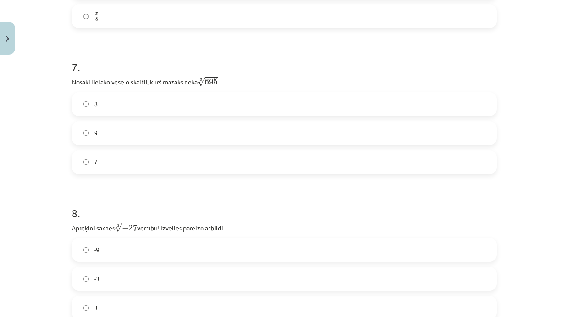
click at [248, 113] on label "8" at bounding box center [284, 104] width 423 height 22
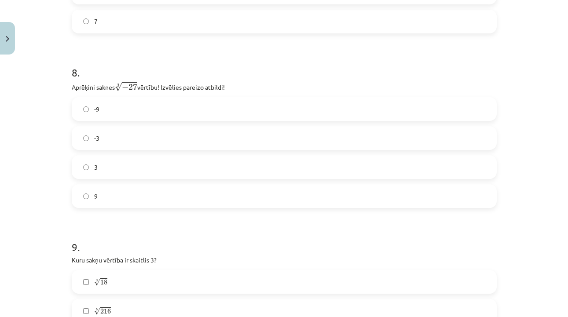
scroll to position [1194, 0]
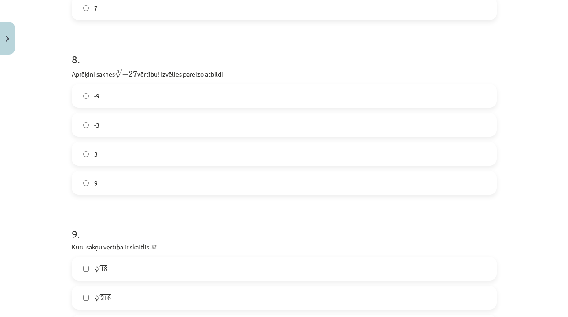
click at [248, 139] on div "-9 -3 3 9" at bounding box center [284, 139] width 425 height 111
click at [249, 122] on label "-3" at bounding box center [284, 125] width 423 height 22
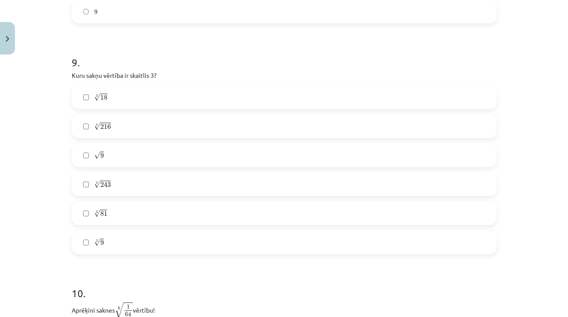
scroll to position [1369, 0]
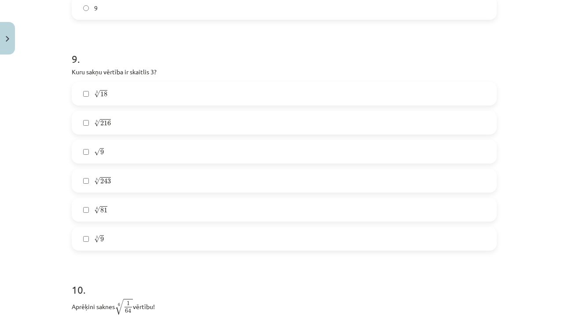
click at [254, 155] on label "√ 9 9" at bounding box center [284, 152] width 423 height 22
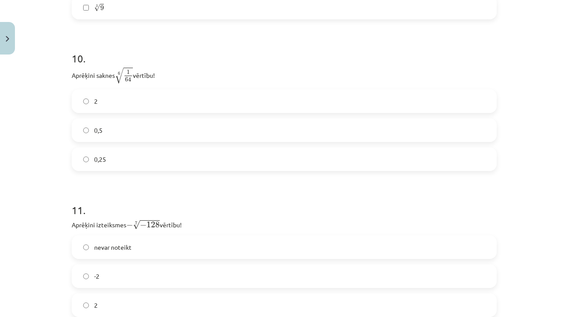
scroll to position [1608, 0]
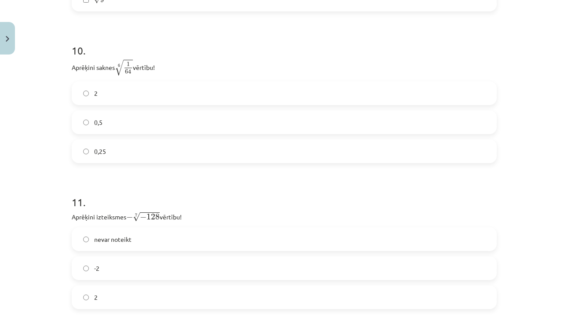
click at [258, 130] on label "0,5" at bounding box center [284, 122] width 423 height 22
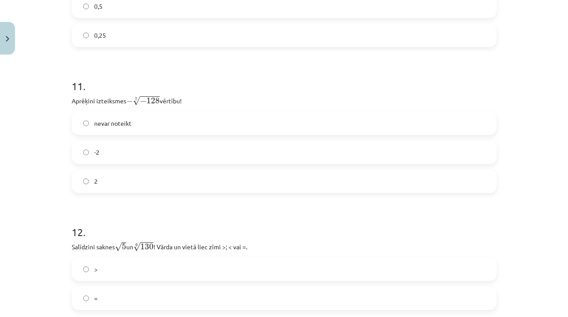
scroll to position [1727, 0]
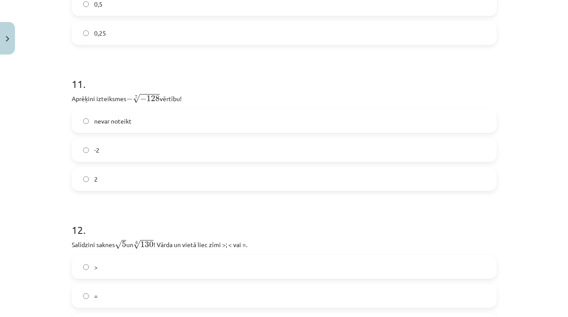
click at [282, 157] on label "-2" at bounding box center [284, 150] width 423 height 22
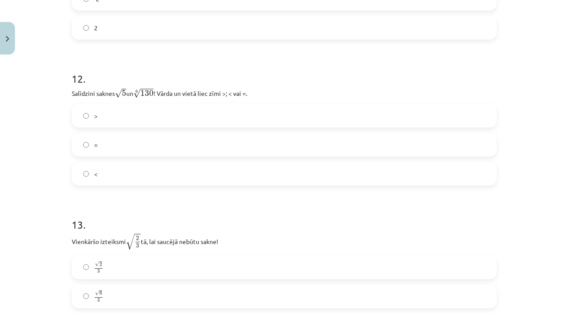
scroll to position [1892, 0]
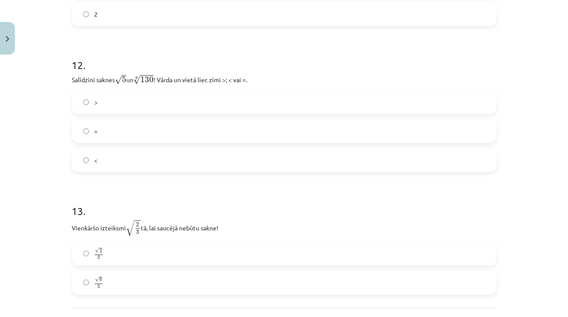
click at [270, 156] on label "<" at bounding box center [284, 160] width 423 height 22
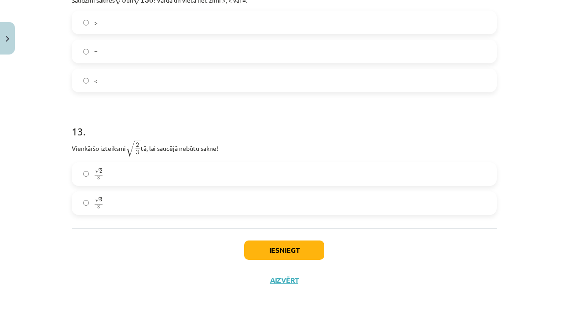
scroll to position [1973, 0]
click at [226, 198] on label "√ 6 3 6 3" at bounding box center [284, 203] width 423 height 22
click at [297, 254] on button "Iesniegt" at bounding box center [284, 250] width 80 height 19
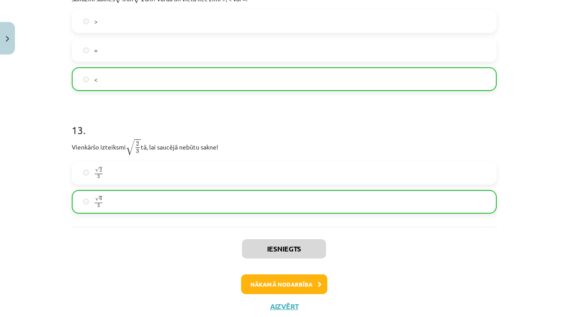
click at [282, 285] on button "Nākamā nodarbība" at bounding box center [284, 285] width 86 height 20
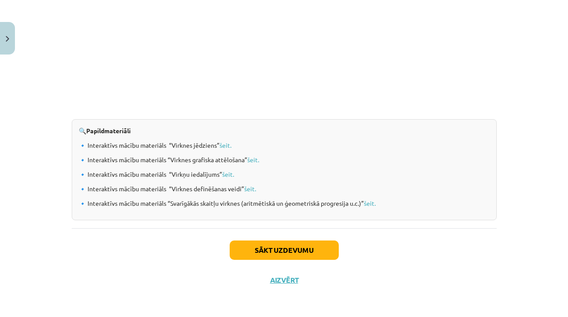
scroll to position [908, 0]
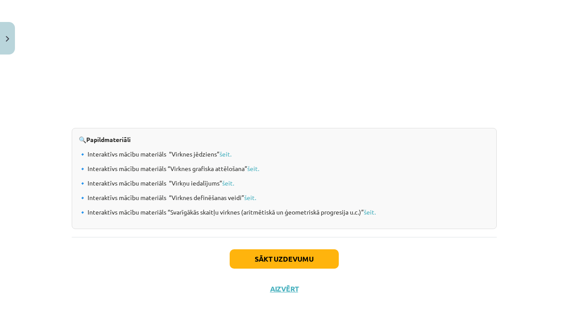
click at [283, 258] on button "Sākt uzdevumu" at bounding box center [284, 258] width 109 height 19
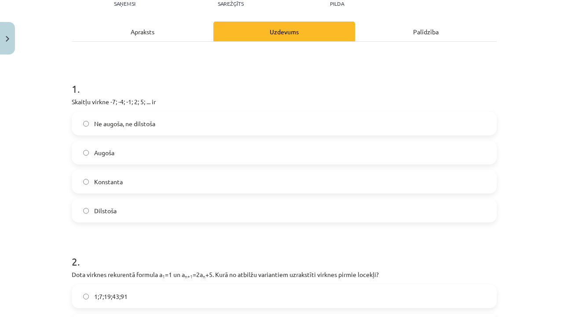
scroll to position [150, 0]
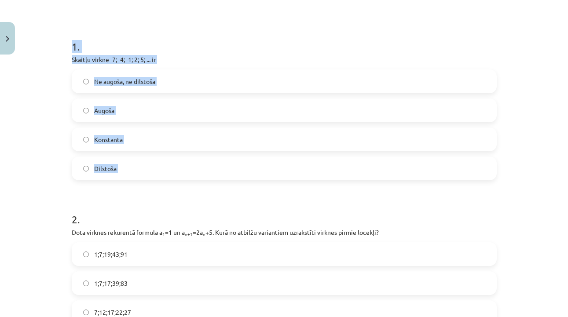
drag, startPoint x: 56, startPoint y: 37, endPoint x: 183, endPoint y: 201, distance: 207.7
click at [183, 201] on div "Mācību tēma: Matemātikas i - 12. klases 1. ieskaites mācību materiāls (ab) #5 📝…" at bounding box center [284, 158] width 568 height 317
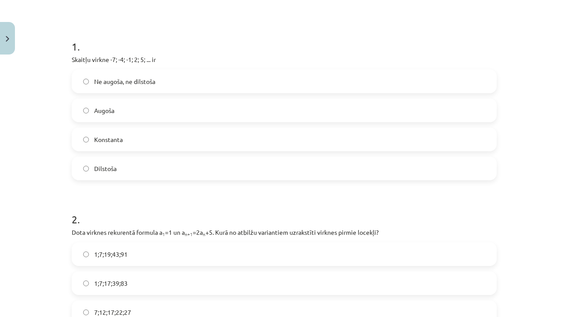
click at [65, 58] on div "Mācību tēma: Matemātikas i - 12. klases 1. ieskaites mācību materiāls (ab) #5 📝…" at bounding box center [284, 158] width 568 height 317
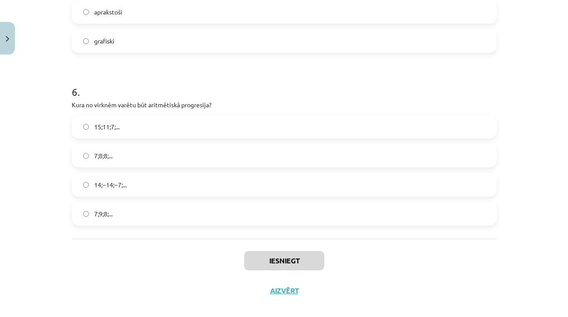
scroll to position [985, 0]
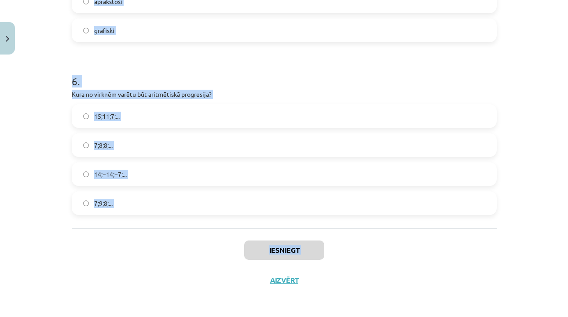
drag, startPoint x: 70, startPoint y: 46, endPoint x: 206, endPoint y: 264, distance: 257.3
copy div "1 . Skaitļu virkne -7; -4; -1; 2; 5; ... ir Ne augoša, ne dilstoša Augoša Konst…"
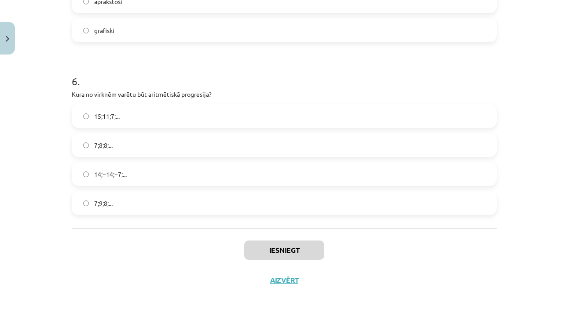
click at [508, 104] on div "Mācību tēma: Matemātikas i - 12. klases 1. ieskaites mācību materiāls (ab) #5 📝…" at bounding box center [284, 158] width 568 height 317
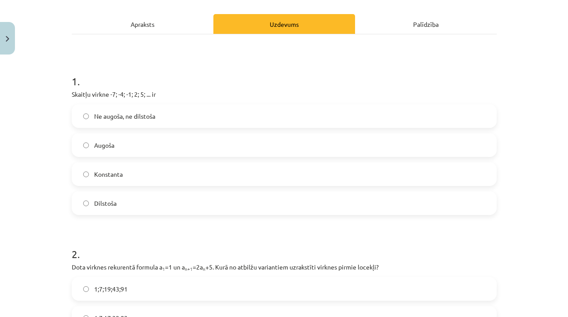
click at [379, 153] on label "Augoša" at bounding box center [284, 145] width 423 height 22
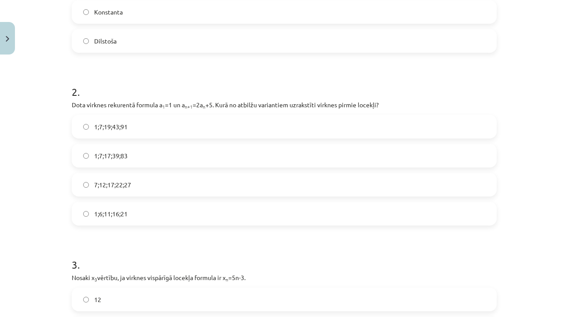
scroll to position [305, 0]
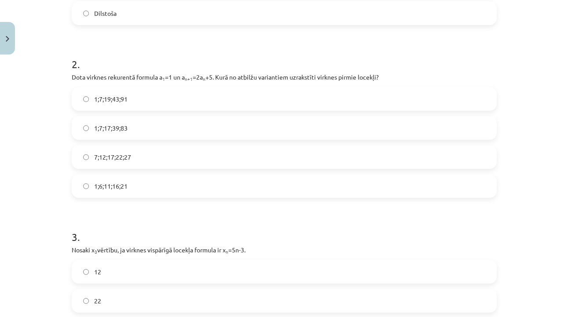
click at [294, 105] on label "1;7;19;43;91" at bounding box center [284, 99] width 423 height 22
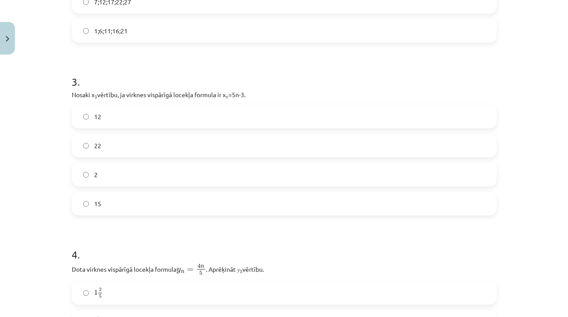
scroll to position [462, 0]
click at [230, 123] on label "12" at bounding box center [284, 115] width 423 height 22
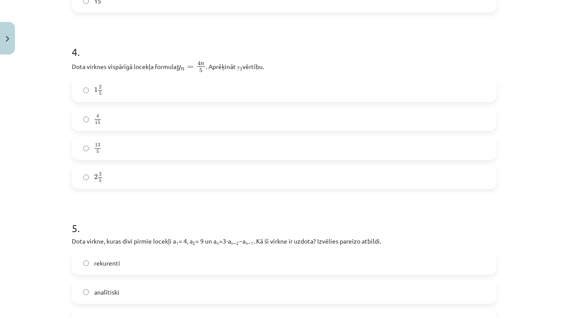
scroll to position [676, 0]
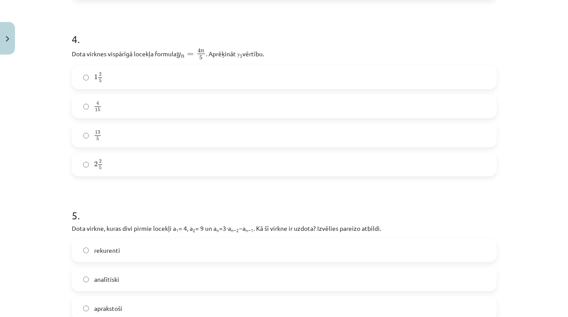
click at [228, 242] on label "rekurenti" at bounding box center [284, 250] width 423 height 22
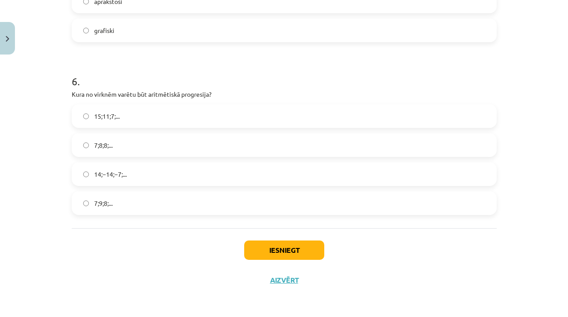
scroll to position [985, 0]
click at [275, 123] on label "15;11;7;..." at bounding box center [284, 116] width 423 height 22
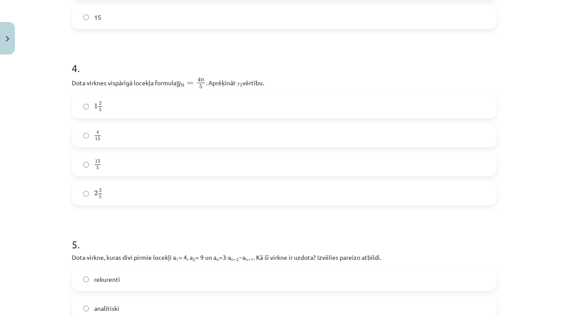
scroll to position [641, 0]
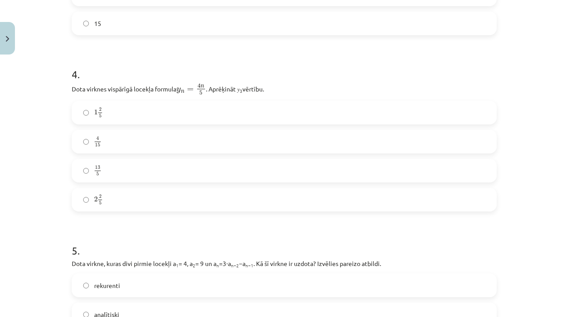
click at [275, 122] on label "1 2 5 1 2 5" at bounding box center [284, 113] width 423 height 22
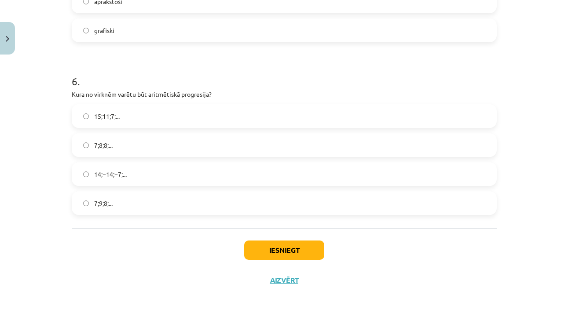
scroll to position [985, 0]
click at [274, 249] on button "Iesniegt" at bounding box center [284, 250] width 80 height 19
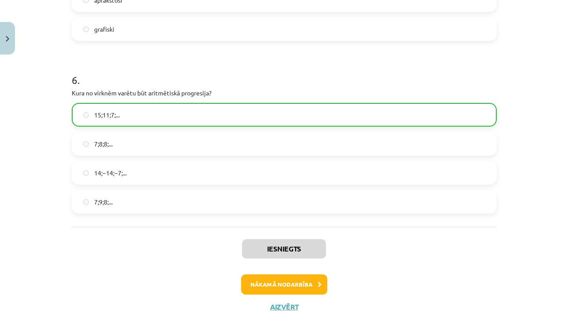
click at [271, 284] on button "Nākamā nodarbība" at bounding box center [284, 285] width 86 height 20
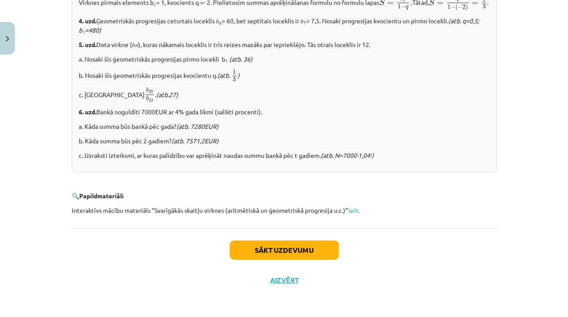
click at [275, 253] on button "Sākt uzdevumu" at bounding box center [284, 250] width 109 height 19
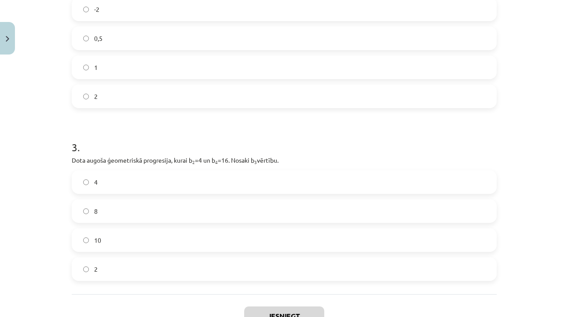
scroll to position [404, 0]
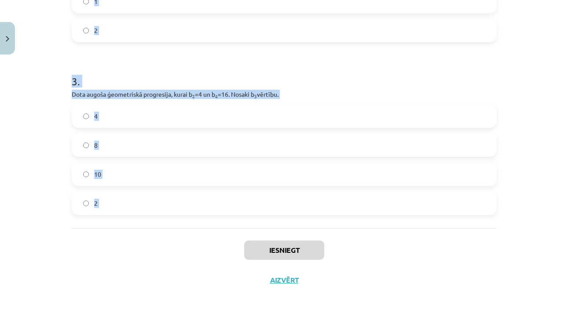
drag, startPoint x: 66, startPoint y: 192, endPoint x: 198, endPoint y: 231, distance: 138.1
copy form "1 . Aprēķini ģeometriskās progresijas nākamo locekli, ja b 1 = 7 un q=5. 12 35 …"
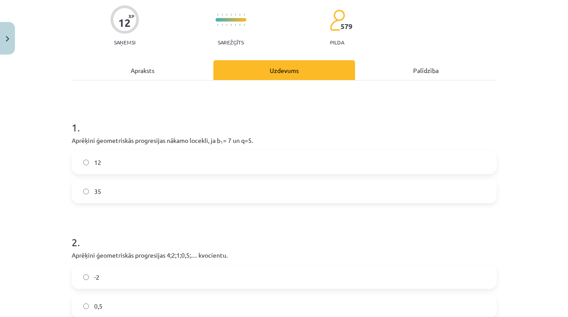
scroll to position [113, 0]
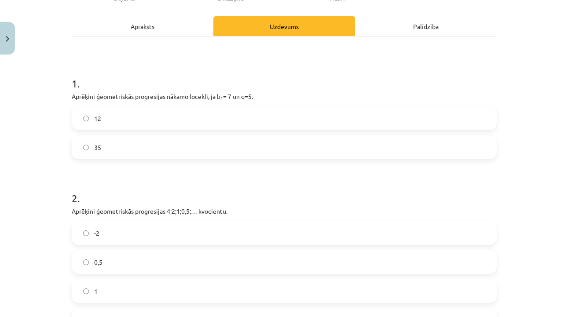
click at [407, 149] on label "35" at bounding box center [284, 147] width 423 height 22
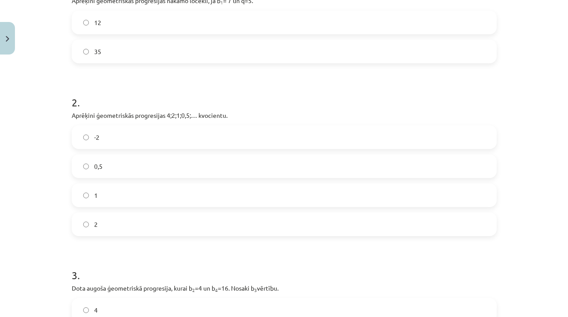
scroll to position [234, 0]
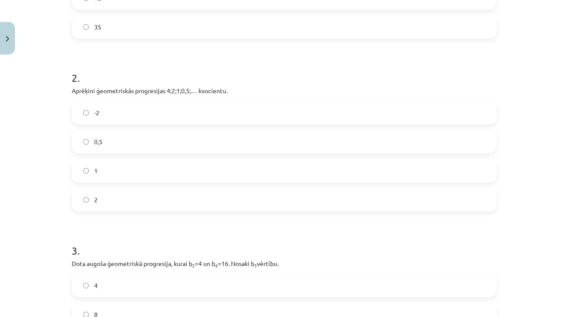
click at [278, 139] on label "0,5" at bounding box center [284, 142] width 423 height 22
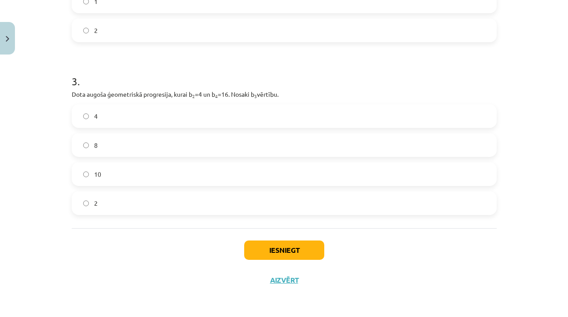
scroll to position [404, 0]
click at [248, 146] on label "8" at bounding box center [284, 145] width 423 height 22
click at [271, 250] on button "Iesniegt" at bounding box center [284, 250] width 80 height 19
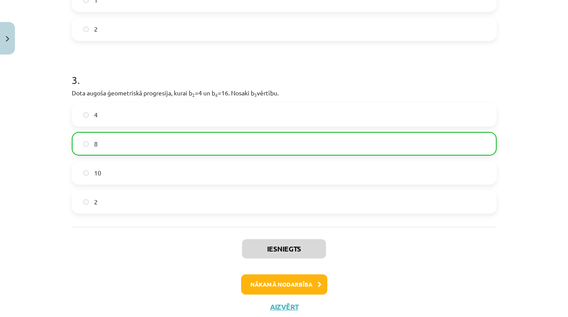
click at [271, 276] on button "Nākamā nodarbība" at bounding box center [284, 285] width 86 height 20
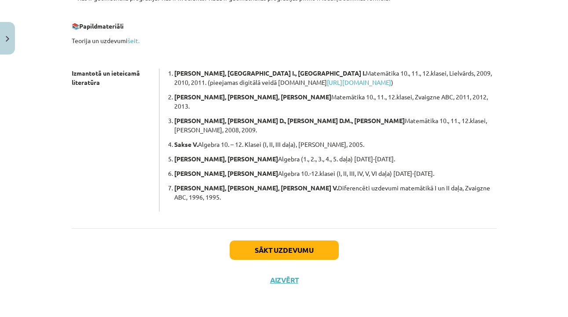
scroll to position [241, 0]
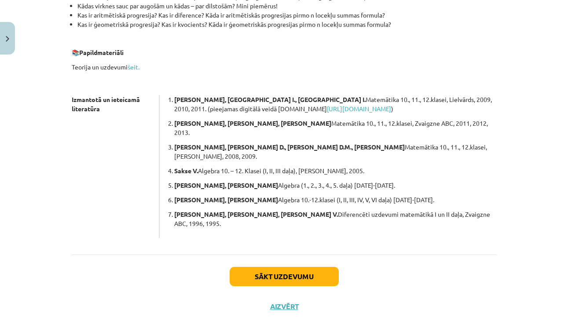
click at [278, 267] on button "Sākt uzdevumu" at bounding box center [284, 276] width 109 height 19
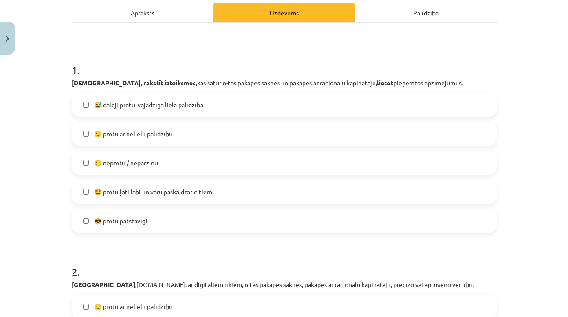
scroll to position [128, 0]
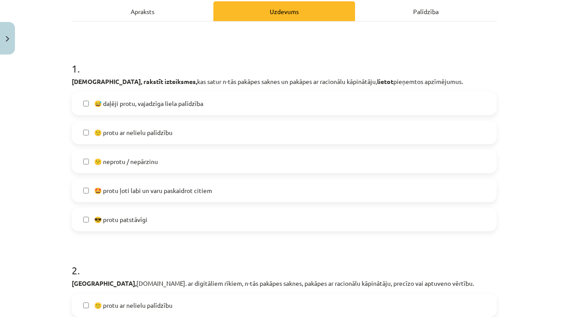
click at [138, 108] on span "😅 daļēji protu, vajadzīga liela palīdzība" at bounding box center [148, 103] width 109 height 9
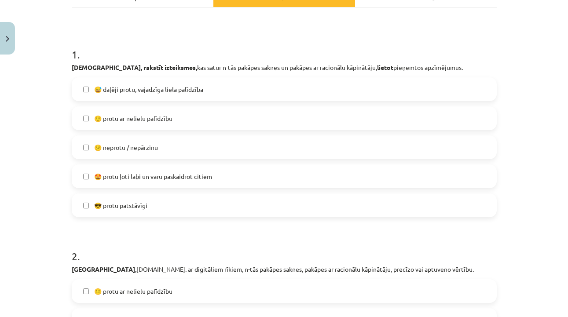
scroll to position [146, 0]
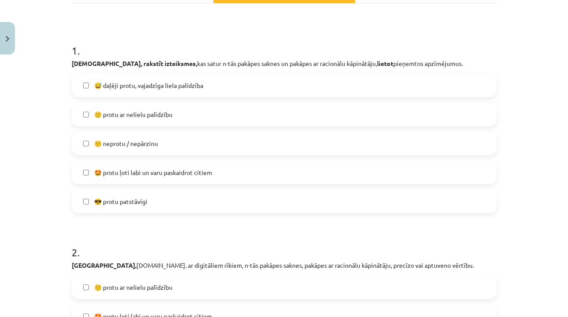
click at [128, 176] on span "🤩 protu ļoti labi un varu paskaidrot citiem" at bounding box center [153, 172] width 118 height 9
click at [131, 119] on span "🙂 protu ar nelielu palīdzību" at bounding box center [133, 114] width 78 height 9
click at [137, 79] on label "😅 daļēji protu, vajadzīga liela palīdzība" at bounding box center [284, 85] width 423 height 22
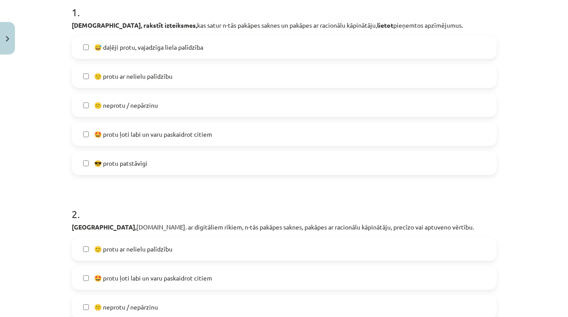
scroll to position [192, 0]
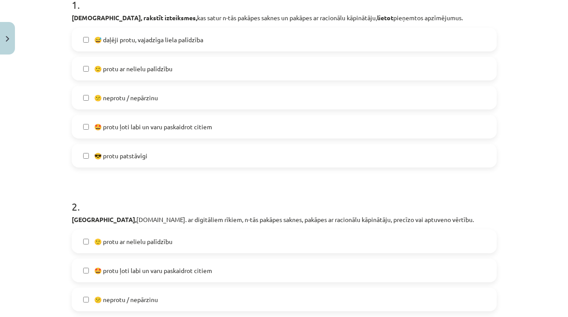
click at [134, 158] on span "😎 protu patstāvīgi" at bounding box center [120, 155] width 53 height 9
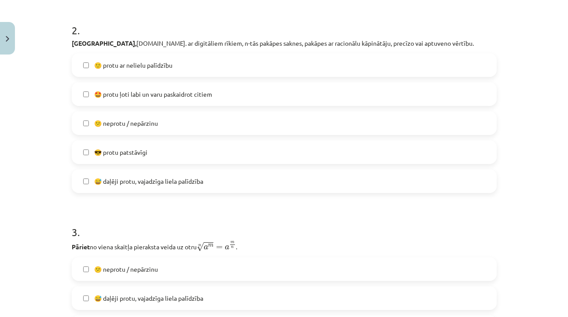
scroll to position [376, 0]
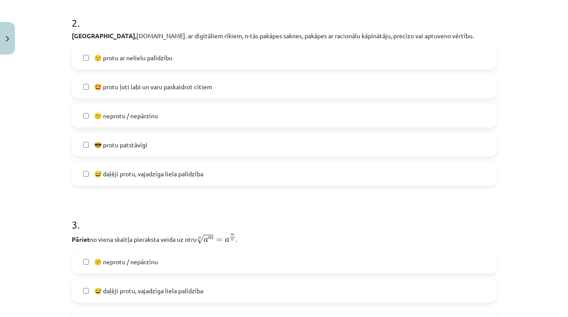
click at [153, 62] on label "🙂 protu ar nelielu palīdzību" at bounding box center [284, 58] width 423 height 22
click at [145, 38] on p "Aprēķināt, t.sk. ar digitāliem rīkiem, n-tās pakāpes saknes, pakāpes ar racionā…" at bounding box center [284, 35] width 425 height 9
click at [144, 59] on span "🙂 protu ar nelielu palīdzību" at bounding box center [133, 57] width 78 height 9
click at [137, 151] on label "😎 protu patstāvīgi" at bounding box center [284, 145] width 423 height 22
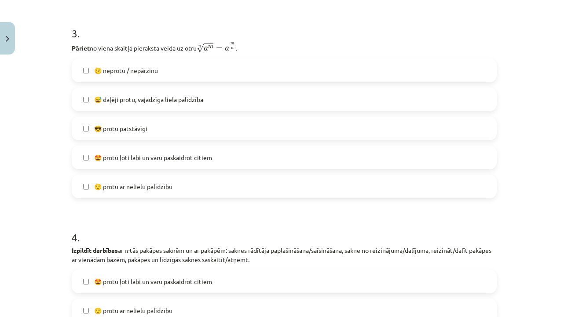
scroll to position [589, 0]
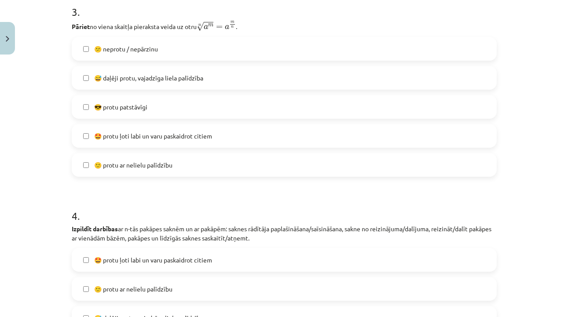
click at [140, 117] on label "😎 protu patstāvīgi" at bounding box center [284, 107] width 423 height 22
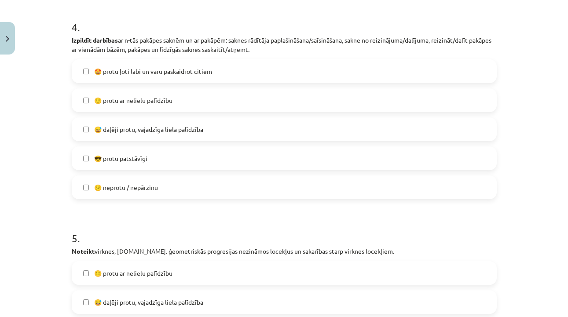
scroll to position [795, 0]
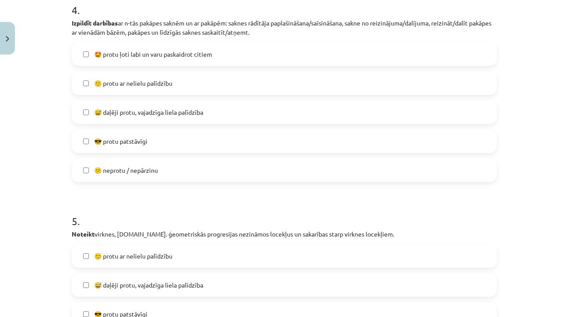
click at [146, 82] on span "🙂 protu ar nelielu palīdzību" at bounding box center [133, 83] width 78 height 9
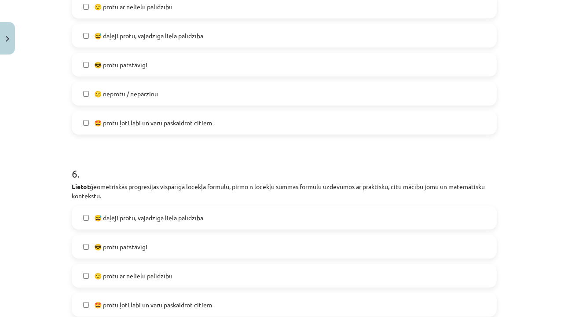
click at [146, 62] on span "😎 protu patstāvīgi" at bounding box center [120, 64] width 53 height 9
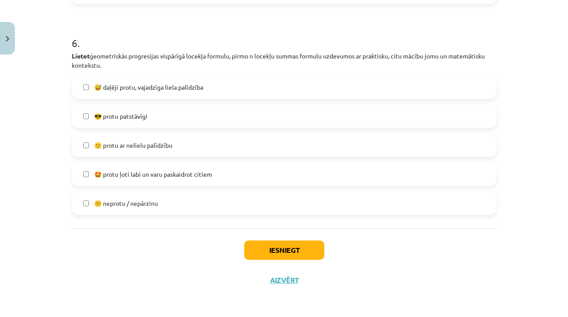
scroll to position [1176, 0]
click at [134, 167] on label "🤩 protu ļoti labi un varu paskaidrot citiem" at bounding box center [284, 174] width 423 height 22
click at [263, 239] on div "Iesniegt Aizvērt" at bounding box center [284, 259] width 425 height 62
click at [266, 248] on button "Iesniegt" at bounding box center [284, 250] width 80 height 19
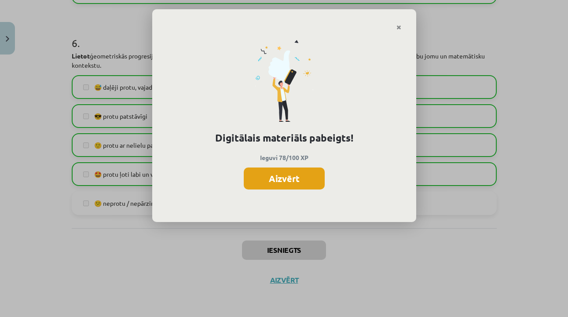
click at [291, 186] on button "Aizvērt" at bounding box center [284, 179] width 81 height 22
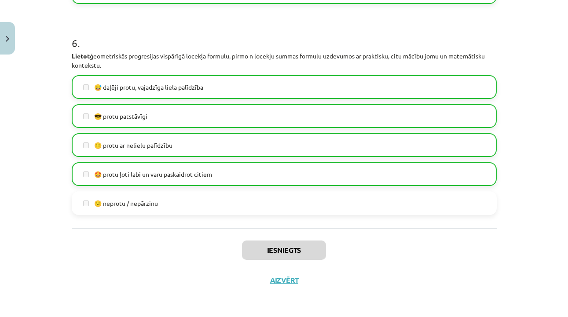
click at [284, 282] on button "Aizvērt" at bounding box center [283, 280] width 33 height 9
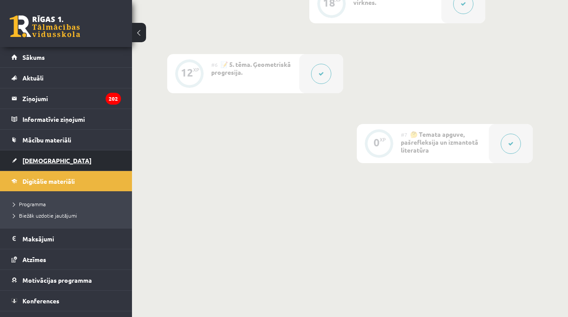
click at [49, 165] on link "[DEMOGRAPHIC_DATA]" at bounding box center [66, 160] width 110 height 20
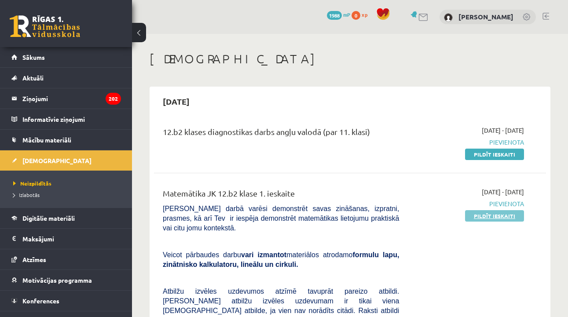
click at [486, 214] on link "Pildīt ieskaiti" at bounding box center [494, 215] width 59 height 11
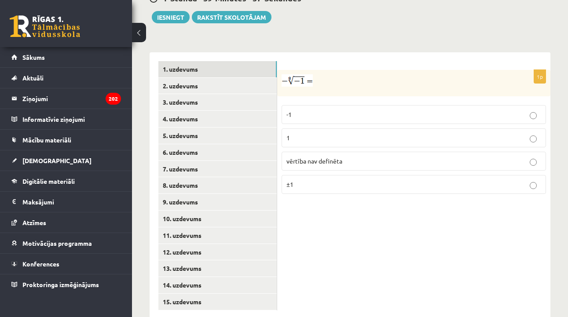
scroll to position [359, 0]
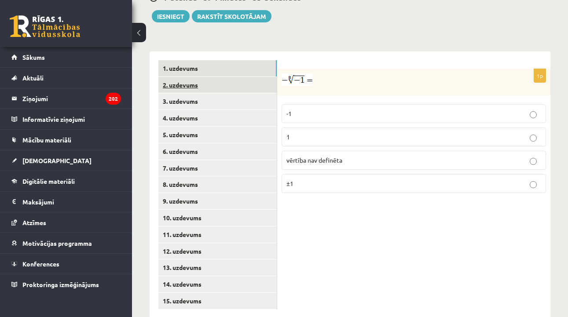
click at [244, 78] on link "2. uzdevums" at bounding box center [217, 85] width 118 height 16
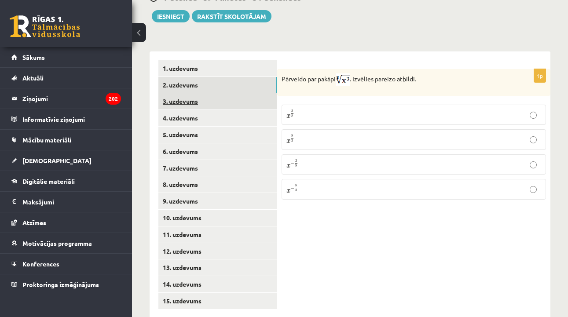
click at [236, 95] on link "3. uzdevums" at bounding box center [217, 101] width 118 height 16
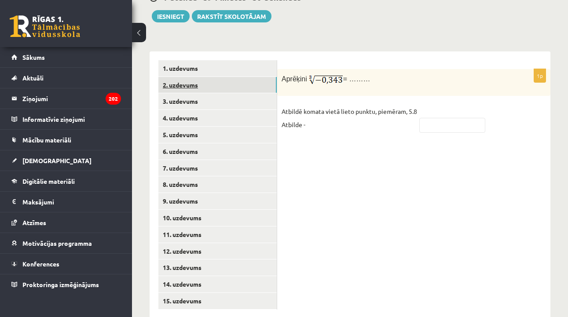
click at [231, 77] on link "2. uzdevums" at bounding box center [217, 85] width 118 height 16
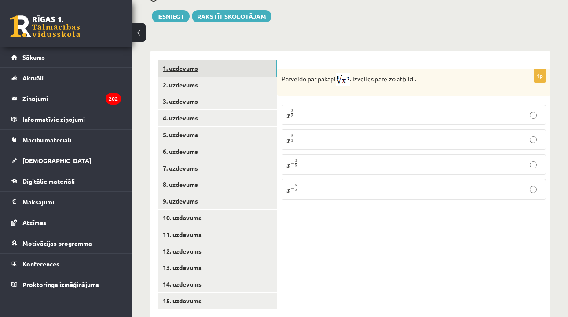
click at [231, 69] on link "1. uzdevums" at bounding box center [217, 68] width 118 height 16
click at [206, 299] on div "1. uzdevums 2. uzdevums 3. uzdevums 4. uzdevums 5. uzdevums 6. uzdevums 7. uzde…" at bounding box center [214, 184] width 128 height 267
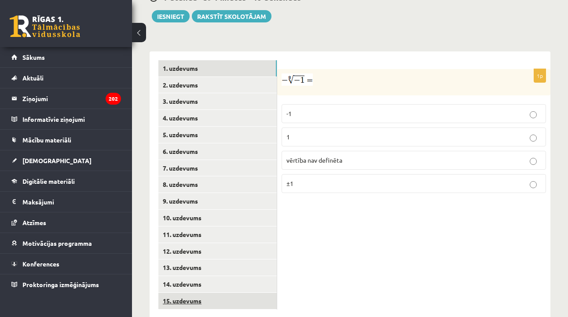
click at [206, 293] on link "15. uzdevums" at bounding box center [217, 301] width 118 height 16
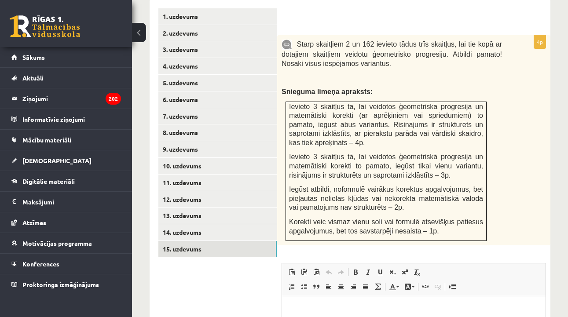
scroll to position [415, 0]
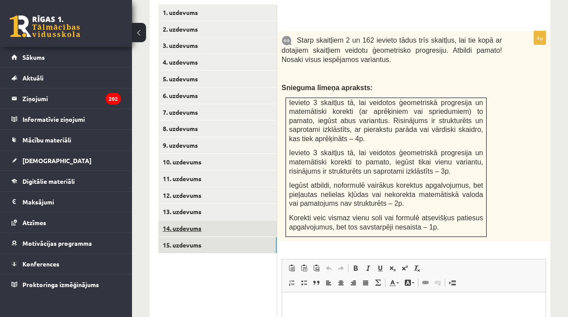
click at [262, 220] on link "14. uzdevums" at bounding box center [217, 228] width 118 height 16
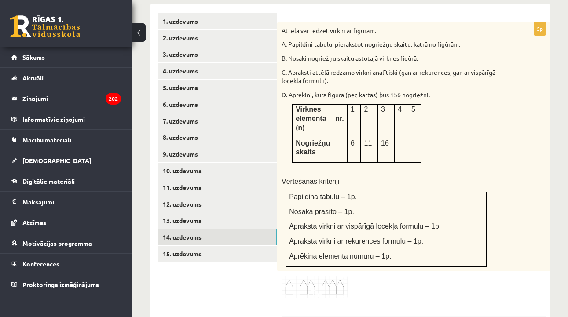
scroll to position [406, 0]
click at [252, 212] on link "13. uzdevums" at bounding box center [217, 220] width 118 height 16
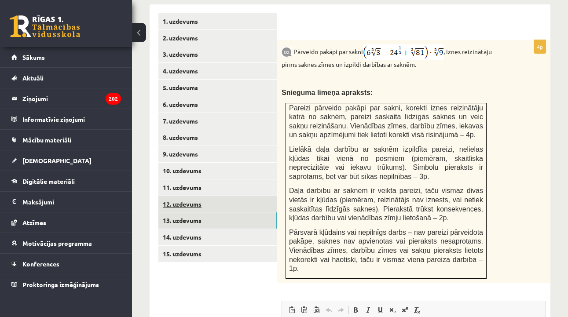
click at [247, 196] on link "12. uzdevums" at bounding box center [217, 204] width 118 height 16
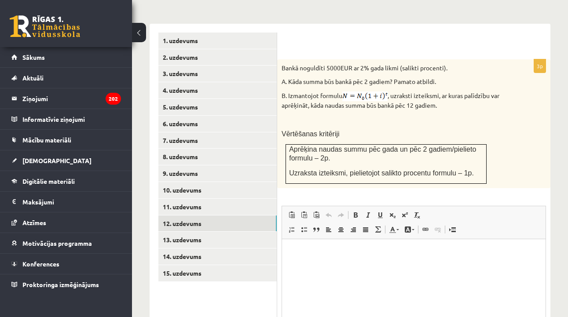
scroll to position [0, 0]
click at [238, 199] on link "11. uzdevums" at bounding box center [217, 207] width 118 height 16
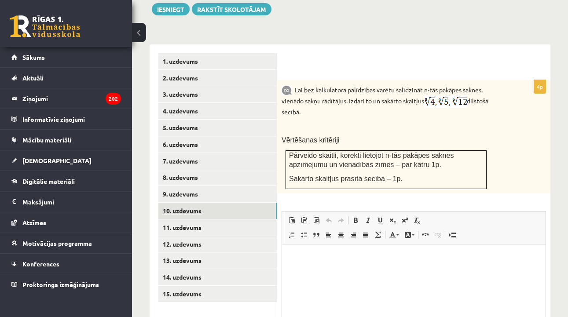
click at [198, 205] on link "10. uzdevums" at bounding box center [217, 211] width 118 height 16
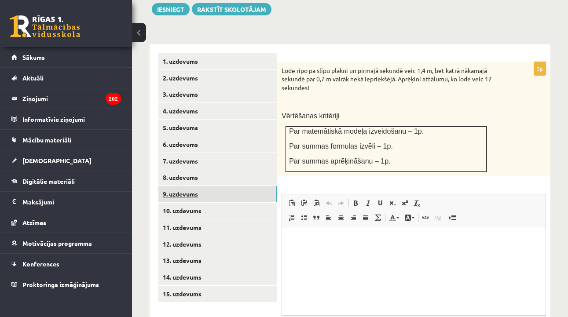
click at [252, 186] on link "9. uzdevums" at bounding box center [217, 194] width 118 height 16
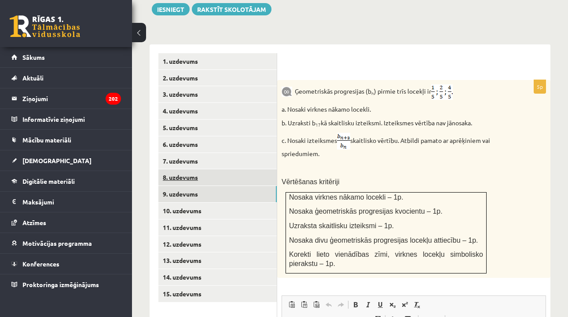
click at [231, 175] on link "8. uzdevums" at bounding box center [217, 177] width 118 height 16
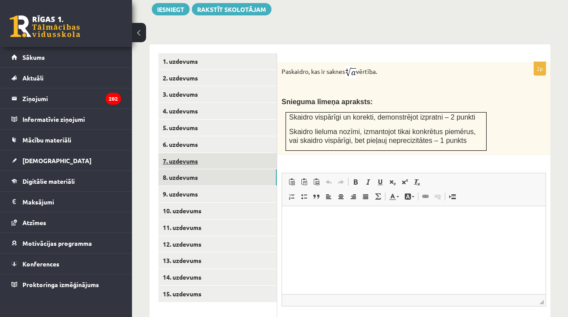
click at [267, 158] on link "7. uzdevums" at bounding box center [217, 161] width 118 height 16
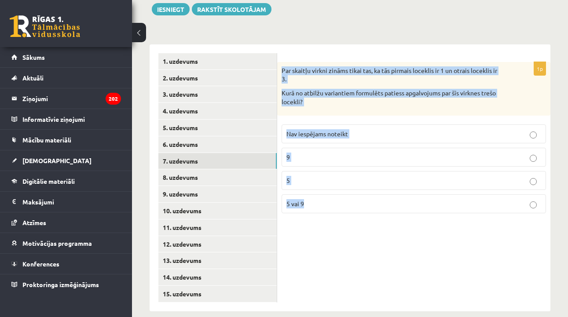
drag, startPoint x: 280, startPoint y: 61, endPoint x: 362, endPoint y: 215, distance: 174.8
click at [363, 218] on div "1p Par skaitļu virkni zināms tikai tas, ka tās pirmais loceklis ir 1 un otrais …" at bounding box center [413, 177] width 273 height 267
copy div "Par skaitļu virkni zināms tikai tas, ka tās pirmais loceklis ir 1 un otrais loc…"
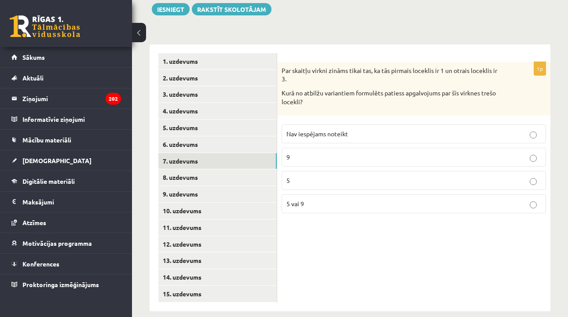
click at [348, 124] on label "Nav iespējams noteikt" at bounding box center [414, 133] width 264 height 19
click at [212, 136] on link "6. uzdevums" at bounding box center [217, 144] width 118 height 16
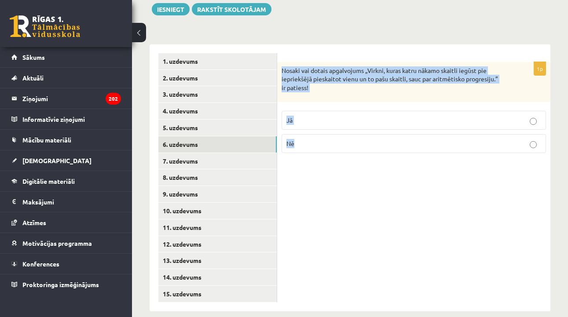
drag, startPoint x: 282, startPoint y: 63, endPoint x: 358, endPoint y: 179, distance: 138.1
click at [358, 179] on div "1p Nosaki vai dotais apgalvojums „Virkni, kuras katru nākamo skaitli iegūst pie…" at bounding box center [413, 177] width 273 height 267
copy div "Nosaki vai dotais apgalvojums „Virkni, kuras katru nākamo skaitli iegūst pie ie…"
click at [358, 116] on p "Jā" at bounding box center [413, 120] width 255 height 9
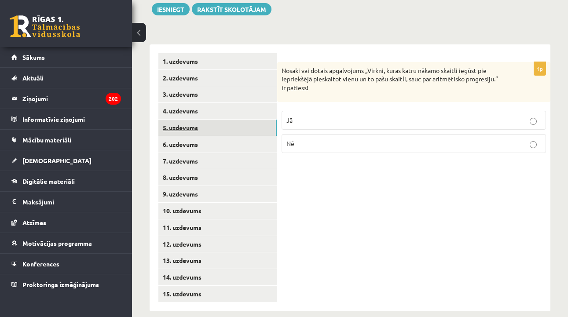
click at [238, 126] on link "5. uzdevums" at bounding box center [217, 128] width 118 height 16
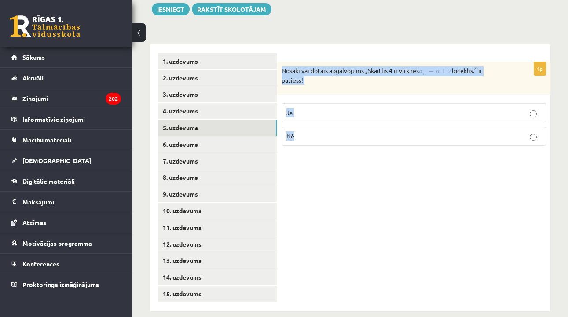
drag, startPoint x: 280, startPoint y: 64, endPoint x: 333, endPoint y: 137, distance: 90.3
click at [333, 137] on div "1p Nosaki vai dotais apgalvojums „Skaitlis 4 ir virknes loceklis.” ir patiess! …" at bounding box center [413, 107] width 273 height 91
copy div "Nosaki vai dotais apgalvojums „Skaitlis 4 ir virknes loceklis.” ir patiess! Jā …"
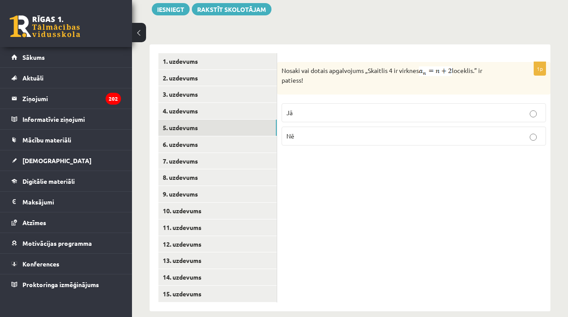
click at [320, 108] on p "Jā" at bounding box center [413, 112] width 255 height 9
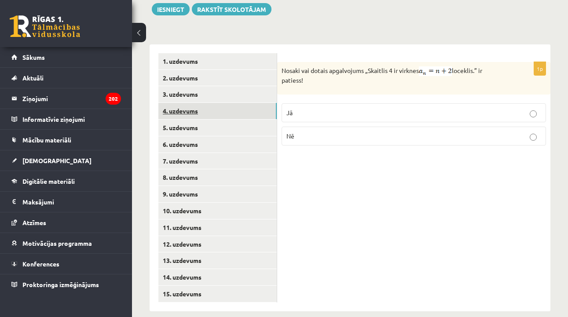
click at [199, 109] on link "4. uzdevums" at bounding box center [217, 111] width 118 height 16
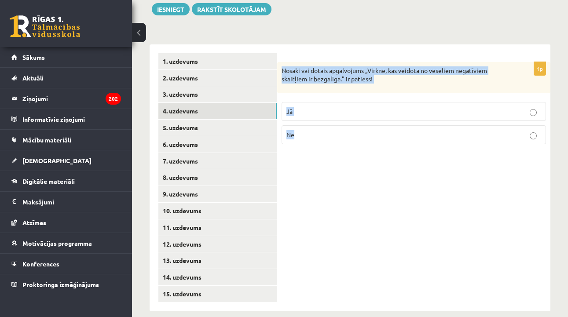
drag, startPoint x: 282, startPoint y: 64, endPoint x: 309, endPoint y: 154, distance: 94.2
click at [309, 155] on div "1p Nosaki vai dotais apgalvojums „Virkne, kas veidota no veseliem negatīviem sk…" at bounding box center [413, 177] width 273 height 267
copy div "Nosaki vai dotais apgalvojums „Virkne, kas veidota no veseliem negatīviem skait…"
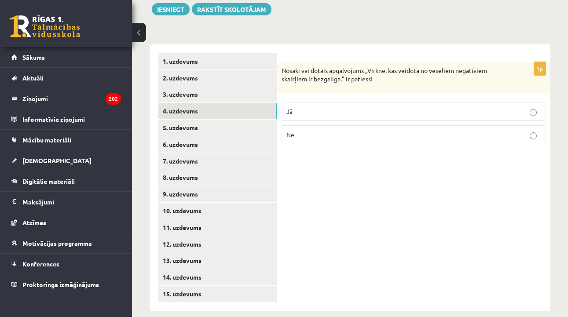
click at [331, 133] on label "Nē" at bounding box center [414, 134] width 264 height 19
click at [227, 86] on link "3. uzdevums" at bounding box center [217, 94] width 118 height 16
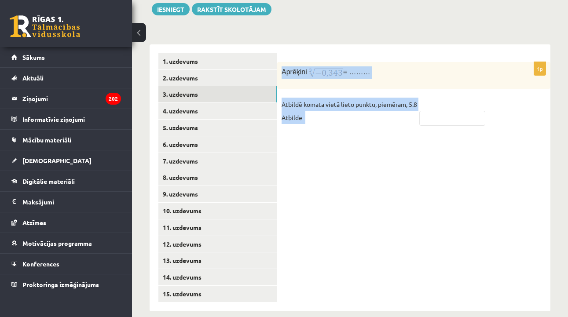
drag, startPoint x: 282, startPoint y: 65, endPoint x: 373, endPoint y: 120, distance: 106.2
click at [373, 122] on div "1p Aprēķini = ……… Atbildē komata vietā lieto punktu, piemēram, 5.8 Atbilde -" at bounding box center [413, 98] width 273 height 72
copy div "Aprēķini = ……… Atbildē komata vietā lieto punktu, piemēram, 5.8 Atbilde -"
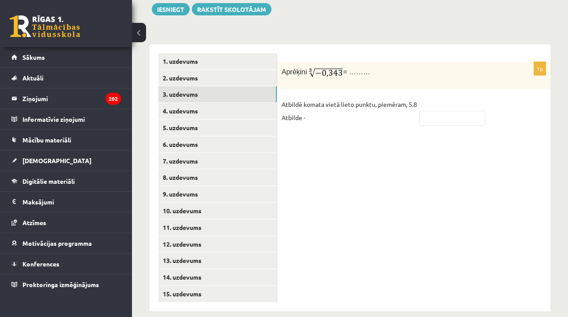
click at [379, 66] on p "Aprēķini = ………" at bounding box center [392, 72] width 220 height 13
click at [420, 111] on input "text" at bounding box center [452, 118] width 66 height 15
type input "****"
click at [231, 76] on link "2. uzdevums" at bounding box center [217, 78] width 118 height 16
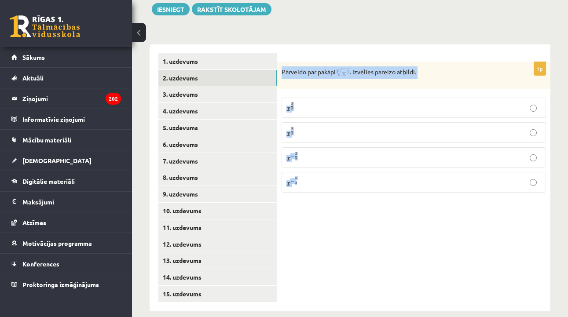
drag, startPoint x: 281, startPoint y: 66, endPoint x: 366, endPoint y: 213, distance: 169.5
click at [366, 215] on div "1p Pārveido par pakāpi . Izvēlies pareizo atbildi. x 3 8 x 3 8 x 8 3 x 8 3 x − …" at bounding box center [413, 177] width 273 height 267
copy div "Pārveido par pakāpi . Izvēlies pareizo atbildi. x 3 8 x 3 8 x 8 3 x 8 3 x − 3 8…"
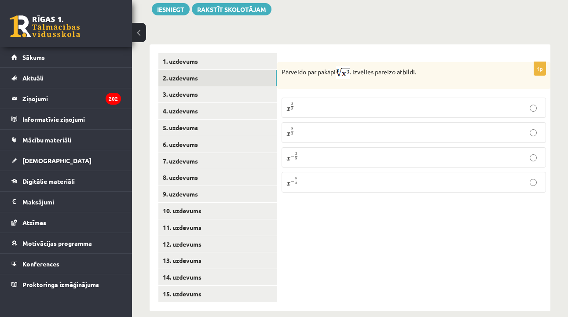
click at [345, 194] on div "1p Pārveido par pakāpi . Izvēlies pareizo atbildi. x 3 8 x 3 8 x 8 3 x 8 3 x − …" at bounding box center [413, 131] width 273 height 138
click at [393, 104] on p "x 3 8 x 3 8" at bounding box center [413, 108] width 255 height 11
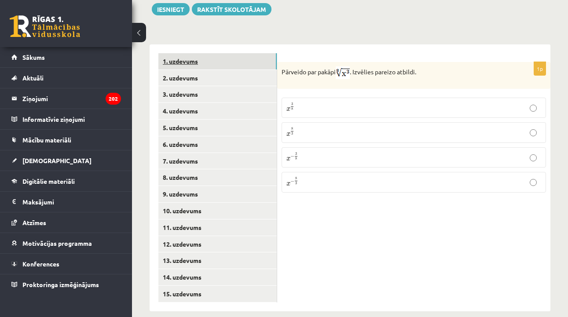
click at [240, 59] on link "1. uzdevums" at bounding box center [217, 61] width 118 height 16
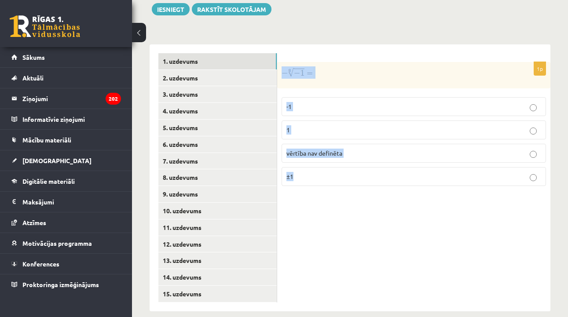
drag, startPoint x: 279, startPoint y: 58, endPoint x: 335, endPoint y: 175, distance: 129.5
click at [336, 177] on div "1p -1 1 vērtība nav definēta ±1" at bounding box center [413, 127] width 273 height 131
copy div "-1 1 vērtība nav definēta ±1"
click at [314, 201] on div "1p -1 1 vērtība nav definēta ±1" at bounding box center [413, 177] width 273 height 267
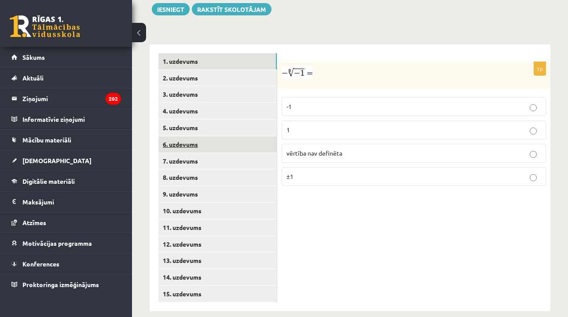
click at [221, 136] on link "6. uzdevums" at bounding box center [217, 144] width 118 height 16
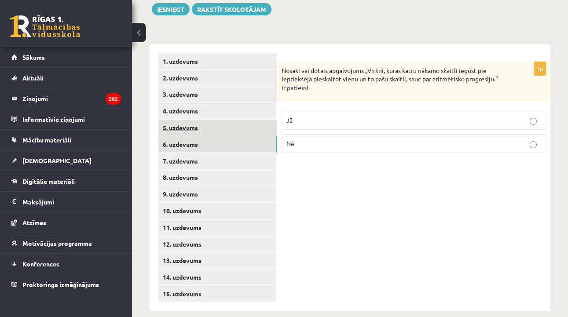
click at [216, 120] on link "5. uzdevums" at bounding box center [217, 128] width 118 height 16
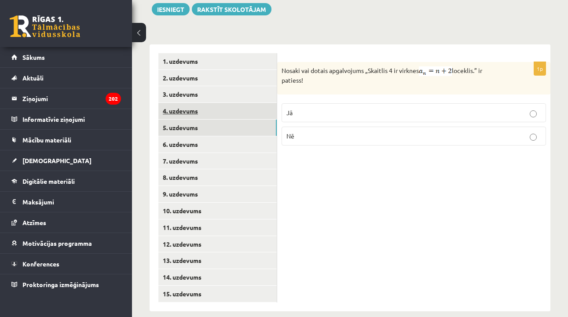
click at [212, 105] on link "4. uzdevums" at bounding box center [217, 111] width 118 height 16
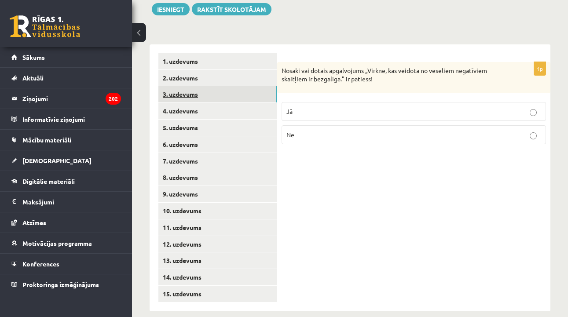
click at [210, 92] on link "3. uzdevums" at bounding box center [217, 94] width 118 height 16
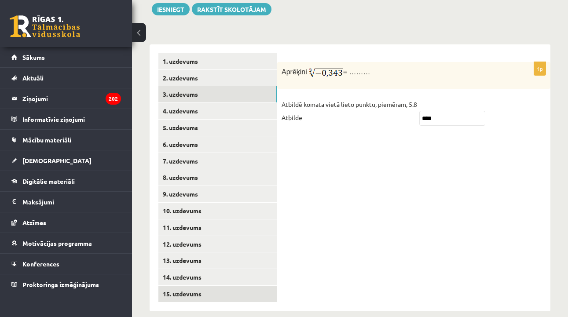
click at [256, 286] on link "15. uzdevums" at bounding box center [217, 294] width 118 height 16
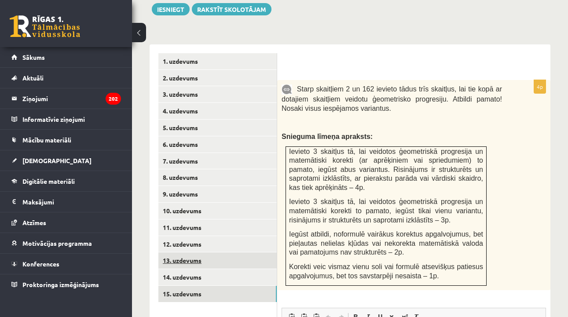
click at [199, 257] on link "13. uzdevums" at bounding box center [217, 261] width 118 height 16
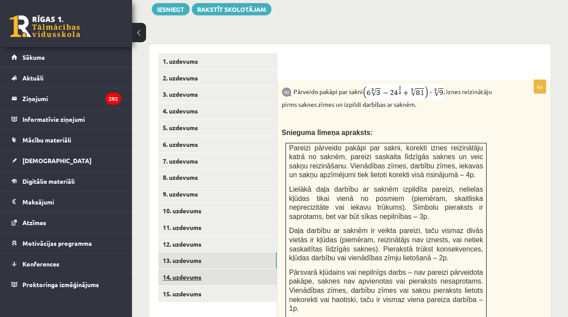
click at [201, 269] on link "14. uzdevums" at bounding box center [217, 277] width 118 height 16
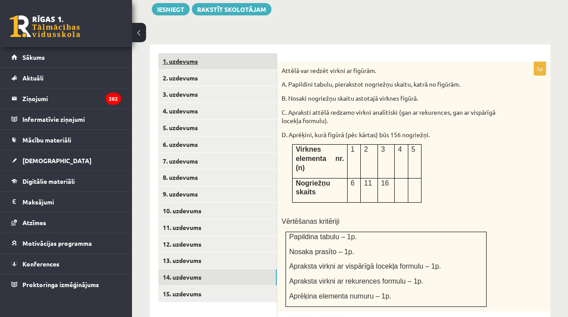
click at [248, 53] on link "1. uzdevums" at bounding box center [217, 61] width 118 height 16
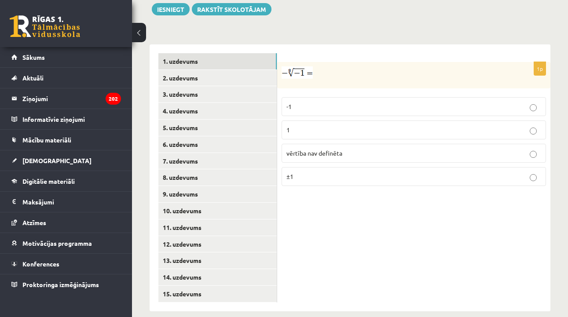
click at [325, 149] on span "vērtība nav definēta" at bounding box center [314, 153] width 56 height 8
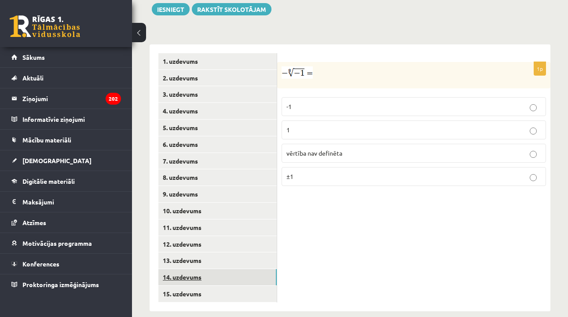
click at [207, 269] on link "14. uzdevums" at bounding box center [217, 277] width 118 height 16
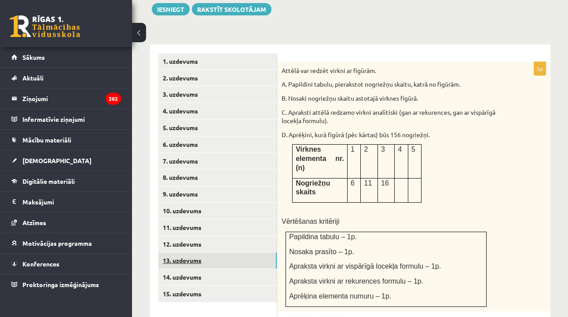
click at [224, 253] on link "13. uzdevums" at bounding box center [217, 261] width 118 height 16
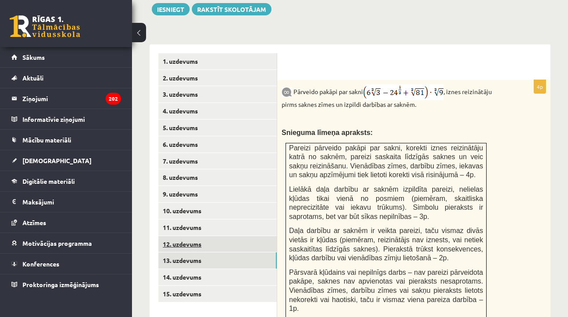
click at [207, 236] on link "12. uzdevums" at bounding box center [217, 244] width 118 height 16
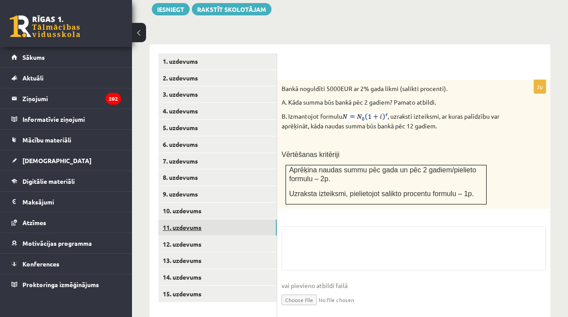
click at [206, 220] on link "11. uzdevums" at bounding box center [217, 228] width 118 height 16
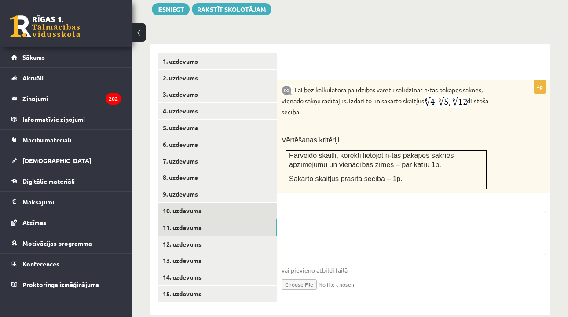
click at [205, 203] on link "10. uzdevums" at bounding box center [217, 211] width 118 height 16
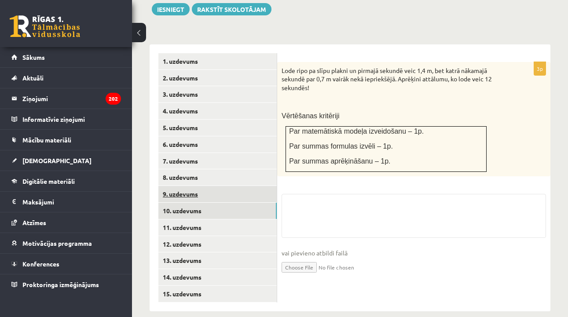
click at [204, 186] on link "9. uzdevums" at bounding box center [217, 194] width 118 height 16
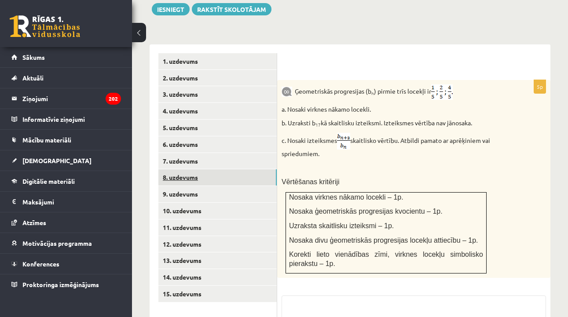
click at [201, 172] on link "8. uzdevums" at bounding box center [217, 177] width 118 height 16
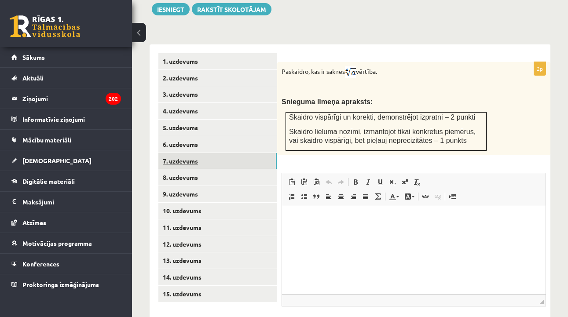
click at [202, 153] on link "7. uzdevums" at bounding box center [217, 161] width 118 height 16
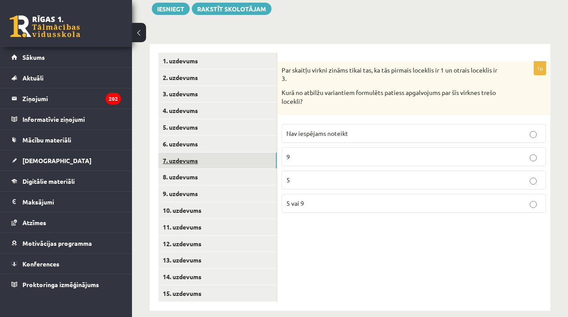
scroll to position [366, 0]
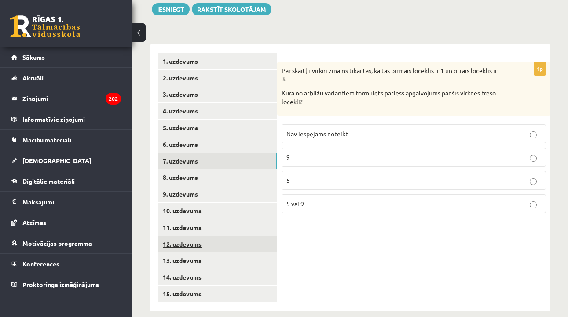
click at [241, 237] on link "12. uzdevums" at bounding box center [217, 244] width 118 height 16
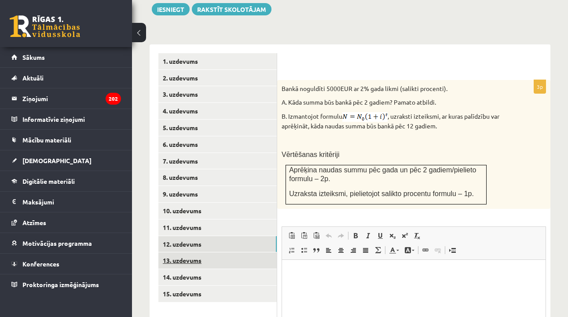
scroll to position [0, 0]
click at [239, 253] on link "13. uzdevums" at bounding box center [217, 261] width 118 height 16
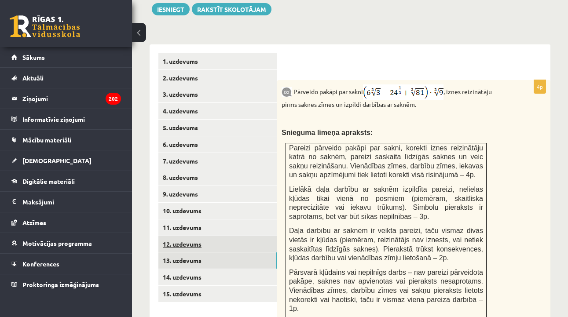
click at [236, 238] on link "12. uzdevums" at bounding box center [217, 244] width 118 height 16
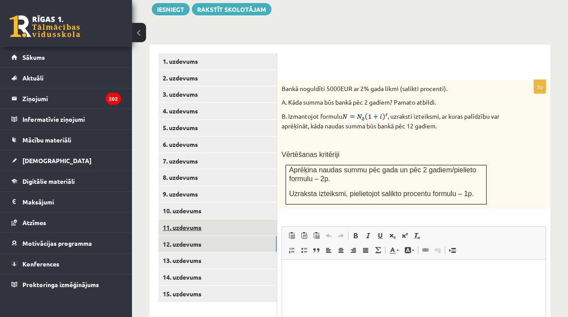
click at [255, 220] on link "11. uzdevums" at bounding box center [217, 228] width 118 height 16
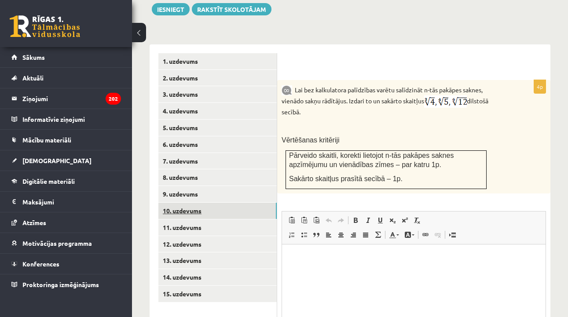
click at [239, 203] on link "10. uzdevums" at bounding box center [217, 211] width 118 height 16
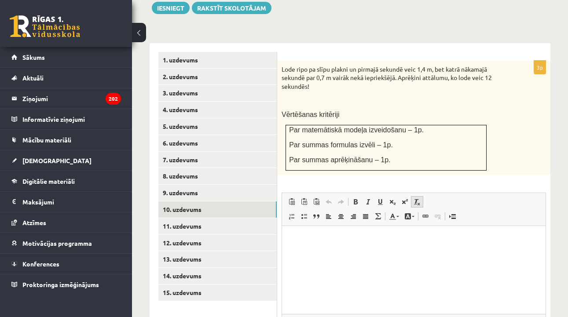
scroll to position [379, 0]
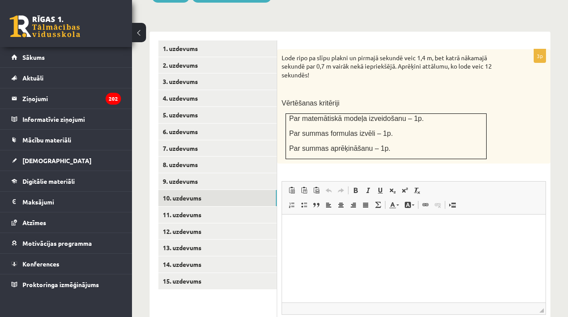
click at [277, 178] on div "3p Lode ripo pa slīpu plakni un pirmajā sekundē veic 1,4 m, bet katrā nākamajā …" at bounding box center [413, 206] width 273 height 315
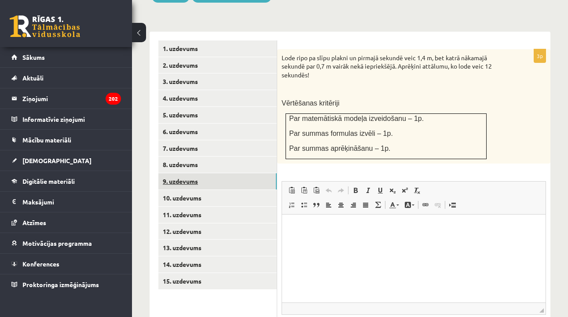
click at [273, 175] on link "9. uzdevums" at bounding box center [217, 181] width 118 height 16
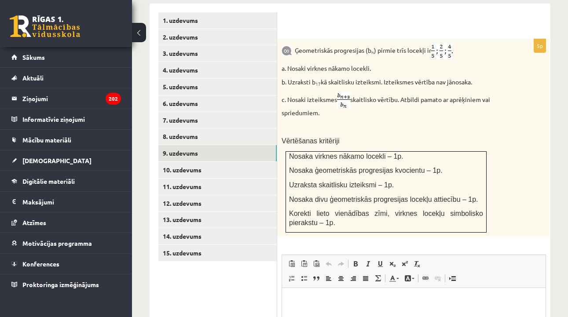
scroll to position [407, 0]
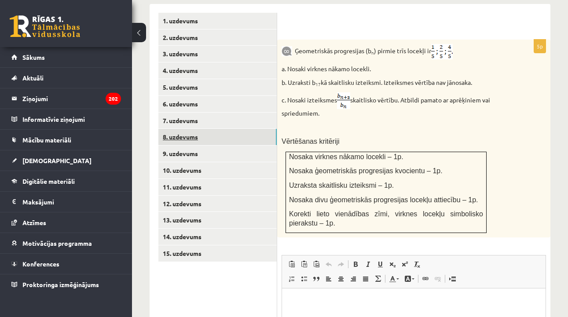
click at [250, 129] on link "8. uzdevums" at bounding box center [217, 137] width 118 height 16
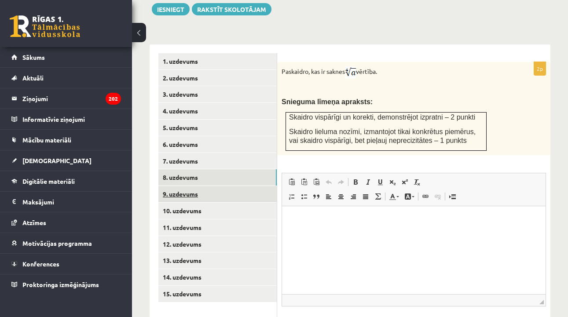
scroll to position [0, 0]
click at [264, 187] on link "9. uzdevums" at bounding box center [217, 194] width 118 height 16
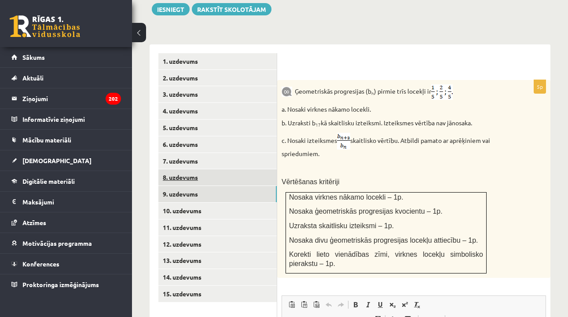
click at [261, 169] on link "8. uzdevums" at bounding box center [217, 177] width 118 height 16
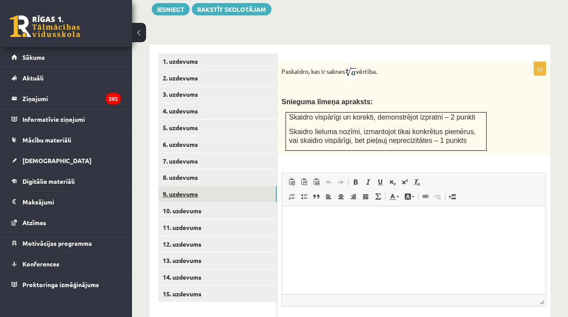
click at [234, 189] on link "9. uzdevums" at bounding box center [217, 194] width 118 height 16
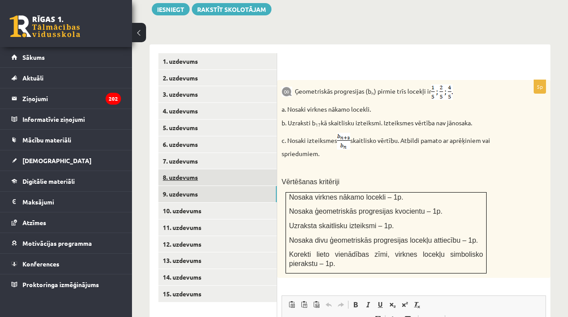
click at [269, 169] on link "8. uzdevums" at bounding box center [217, 177] width 118 height 16
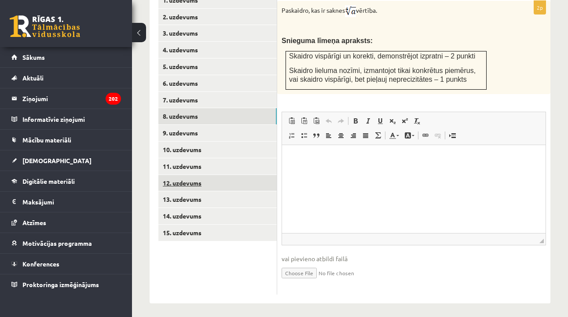
scroll to position [423, 0]
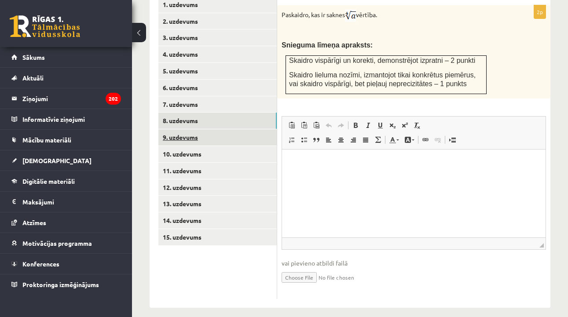
click at [229, 129] on link "9. uzdevums" at bounding box center [217, 137] width 118 height 16
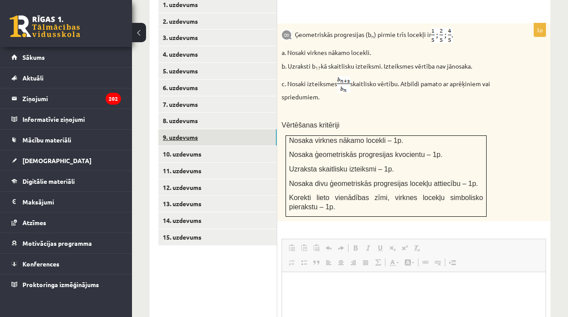
scroll to position [0, 0]
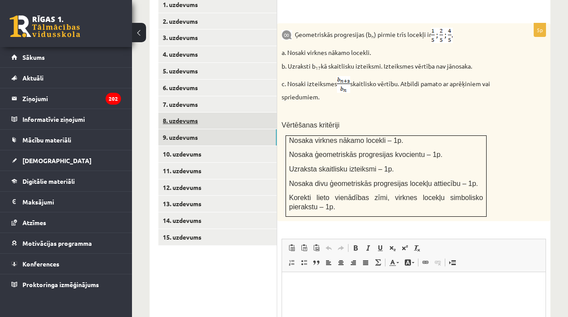
click at [235, 113] on link "8. uzdevums" at bounding box center [217, 121] width 118 height 16
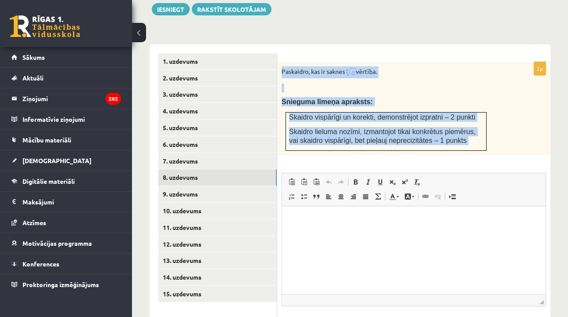
drag, startPoint x: 281, startPoint y: 65, endPoint x: 387, endPoint y: 153, distance: 137.5
click at [388, 153] on div "2p Paskaidro, kas ir saknes vērtība. Snieguma līmeņa apraksts: Skaidro vispārīg…" at bounding box center [413, 209] width 273 height 294
copy div "Paskaidro, kas ir saknes vērtība. Snieguma līmeņa apraksts: Skaidro vispārīgi u…"
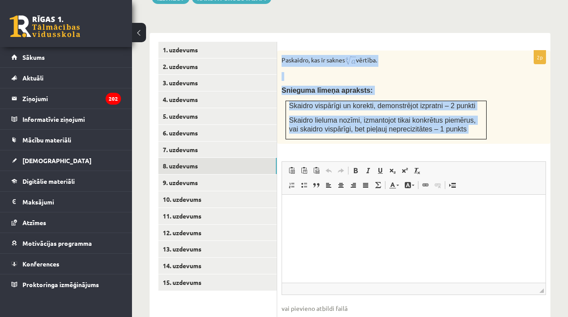
scroll to position [372, 0]
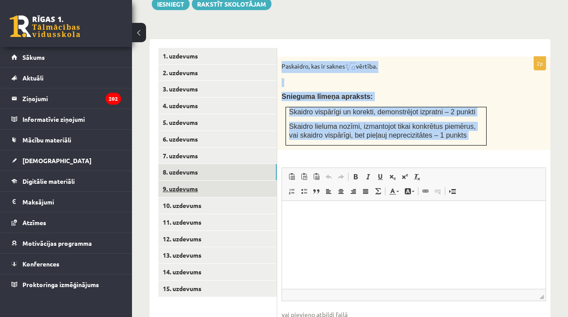
click at [247, 181] on link "9. uzdevums" at bounding box center [217, 189] width 118 height 16
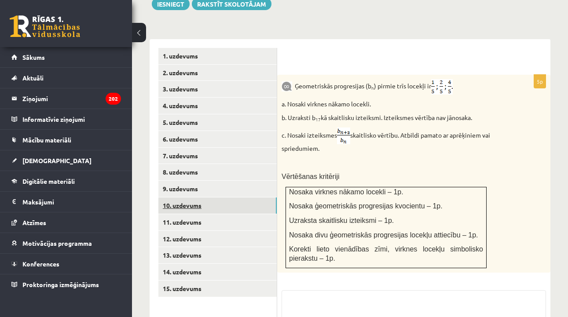
click at [233, 201] on link "10. uzdevums" at bounding box center [217, 206] width 118 height 16
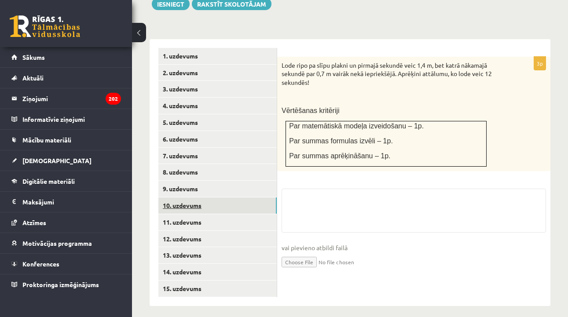
scroll to position [366, 0]
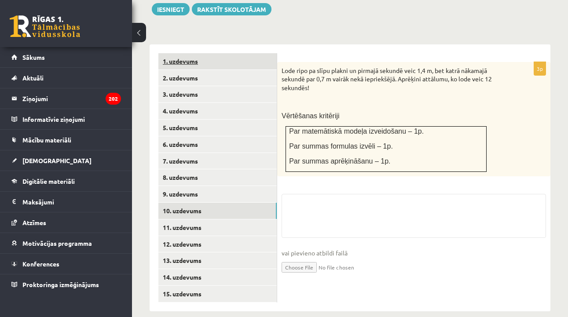
click at [214, 53] on link "1. uzdevums" at bounding box center [217, 61] width 118 height 16
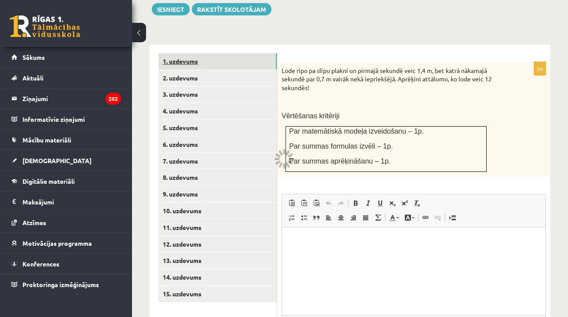
scroll to position [0, 0]
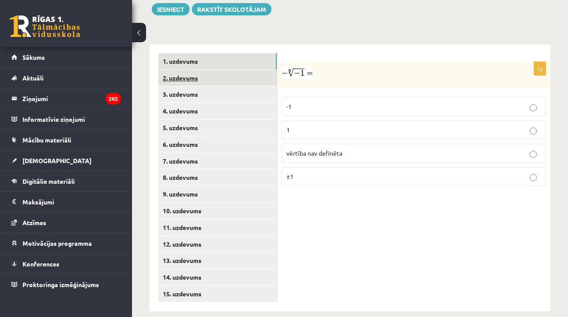
click at [217, 70] on link "2. uzdevums" at bounding box center [217, 78] width 118 height 16
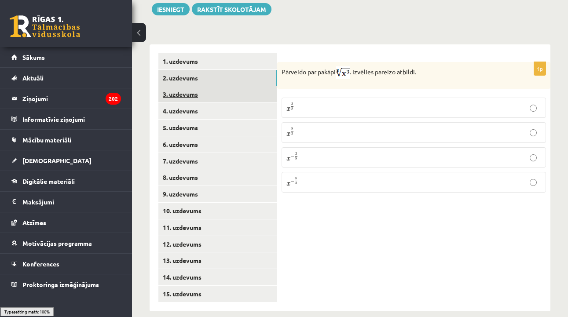
click at [217, 86] on link "3. uzdevums" at bounding box center [217, 94] width 118 height 16
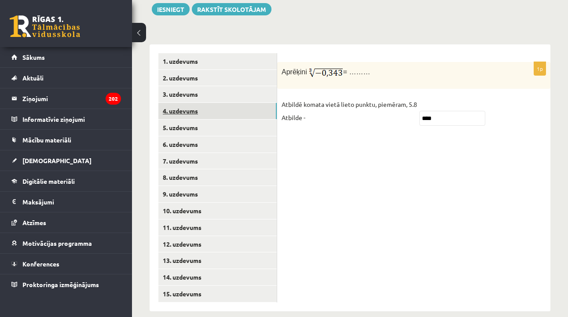
click at [216, 103] on link "4. uzdevums" at bounding box center [217, 111] width 118 height 16
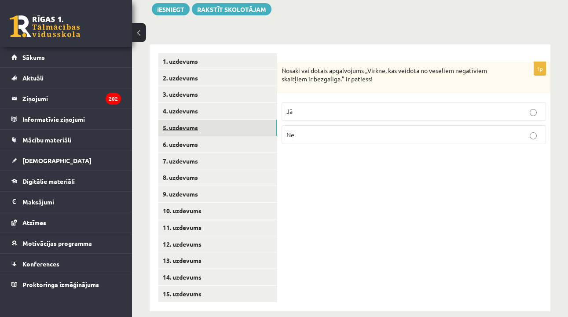
click at [216, 120] on link "5. uzdevums" at bounding box center [217, 128] width 118 height 16
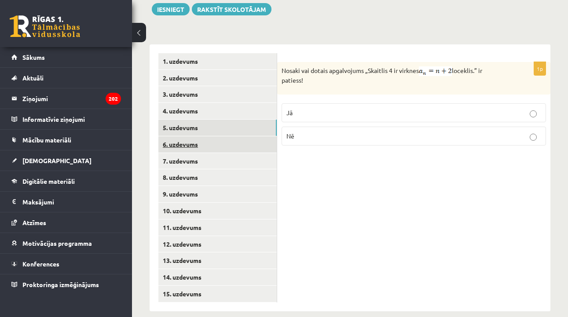
click at [218, 136] on link "6. uzdevums" at bounding box center [217, 144] width 118 height 16
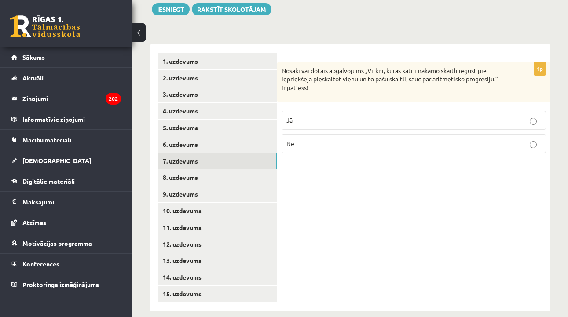
click at [218, 153] on link "7. uzdevums" at bounding box center [217, 161] width 118 height 16
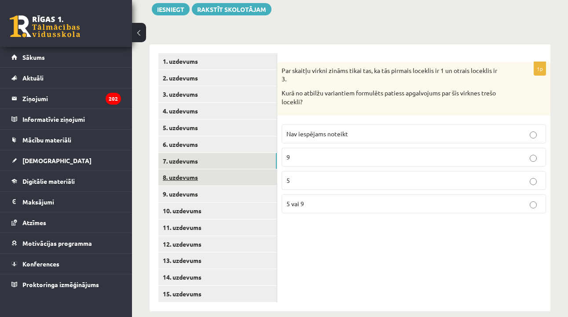
click at [218, 169] on link "8. uzdevums" at bounding box center [217, 177] width 118 height 16
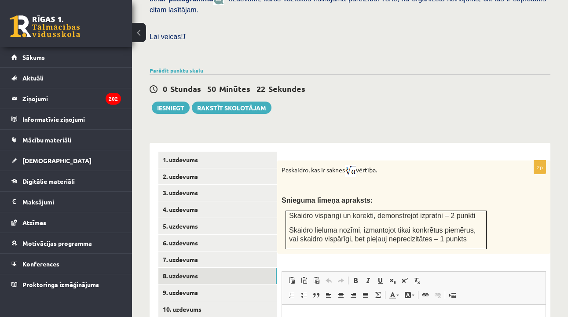
scroll to position [267, 0]
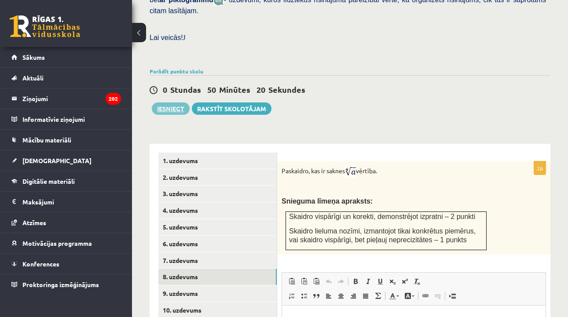
click at [170, 103] on button "Iesniegt" at bounding box center [171, 109] width 38 height 12
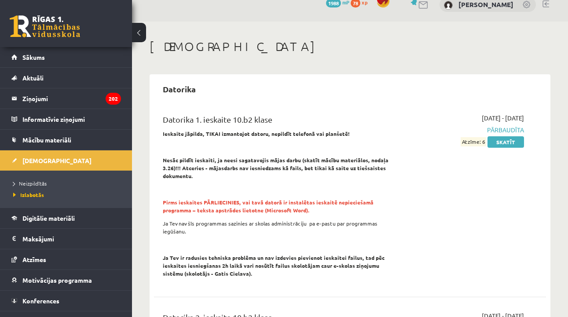
scroll to position [12, 0]
click at [29, 163] on span "[DEMOGRAPHIC_DATA]" at bounding box center [56, 161] width 69 height 8
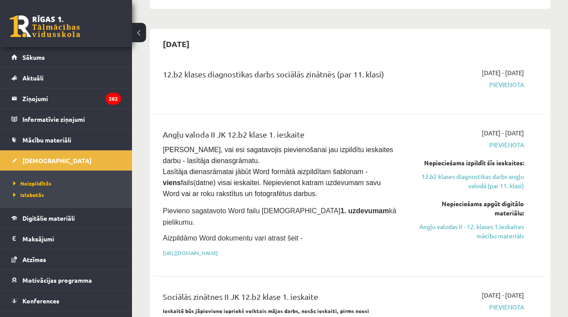
scroll to position [576, 0]
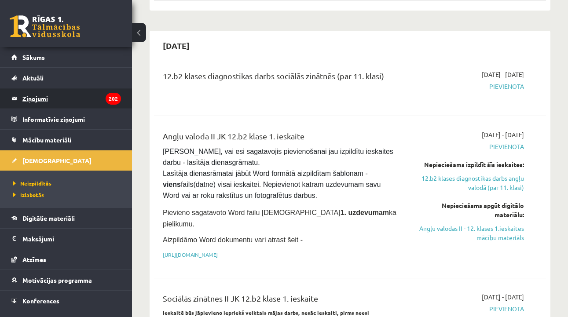
click at [55, 103] on legend "Ziņojumi 202" at bounding box center [71, 98] width 99 height 20
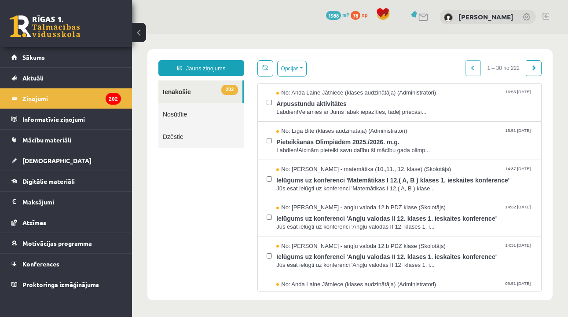
click at [543, 13] on link at bounding box center [545, 16] width 7 height 7
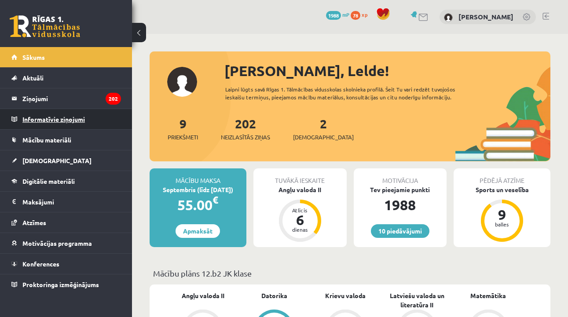
click at [60, 120] on legend "Informatīvie ziņojumi 0" at bounding box center [71, 119] width 99 height 20
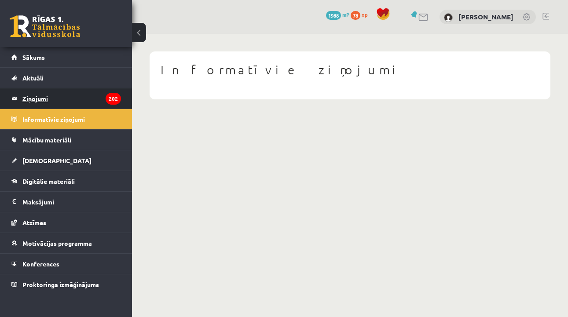
click at [51, 95] on legend "Ziņojumi 202" at bounding box center [71, 98] width 99 height 20
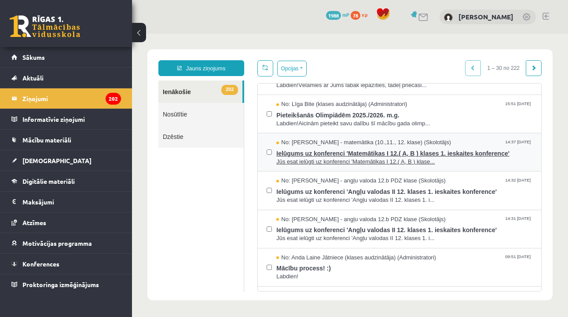
scroll to position [32, 0]
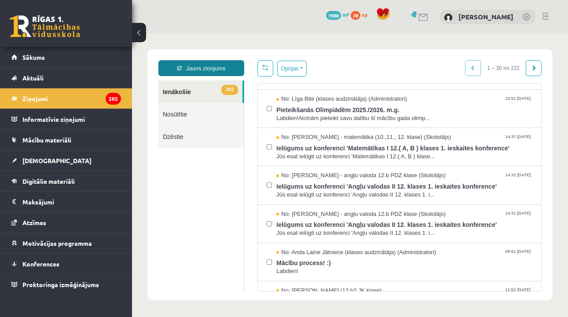
click at [231, 69] on link "Jauns ziņojums" at bounding box center [201, 68] width 86 height 16
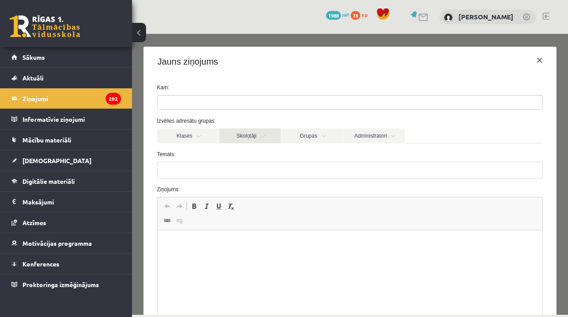
click at [250, 138] on link "Skolotāji" at bounding box center [250, 135] width 62 height 15
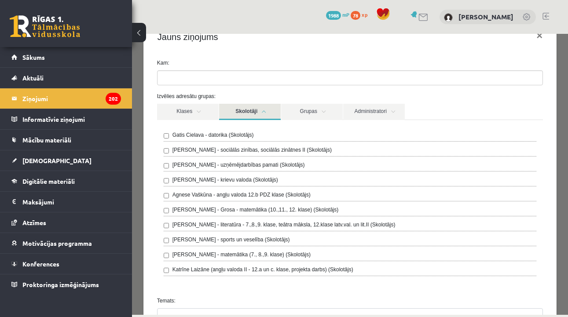
scroll to position [34, 0]
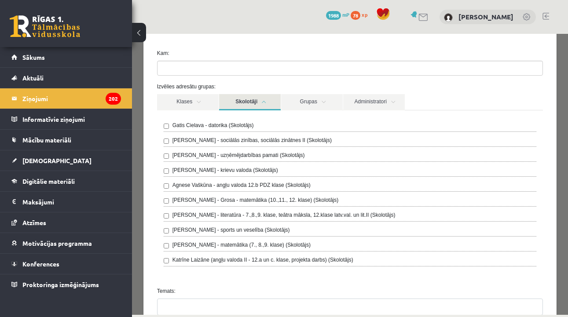
click at [162, 199] on div "[PERSON_NAME] - datorika (Skolotājs) [PERSON_NAME] - sociālās zinības, sociālās…" at bounding box center [350, 195] width 386 height 170
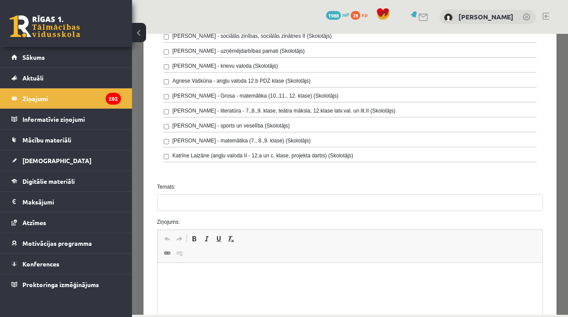
scroll to position [145, 0]
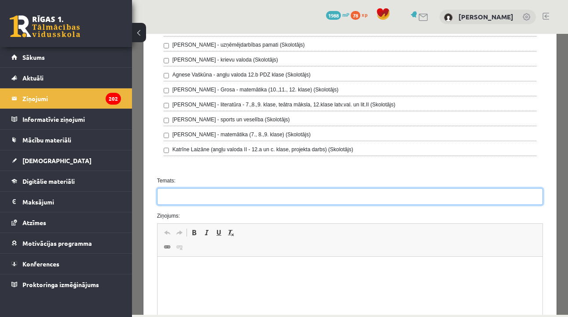
click at [230, 199] on input "Temats:" at bounding box center [350, 196] width 386 height 17
type input "**********"
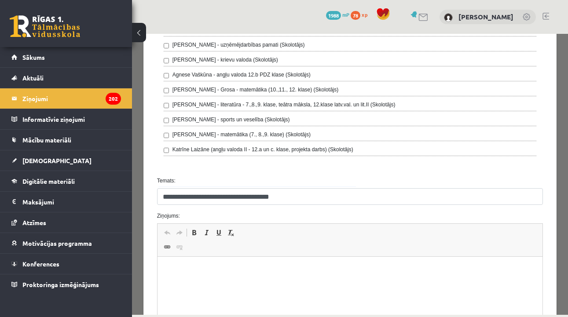
click at [176, 267] on p "Rich Text Editor, wiswyg-editor-47024876107540-1757534310-502" at bounding box center [349, 270] width 367 height 9
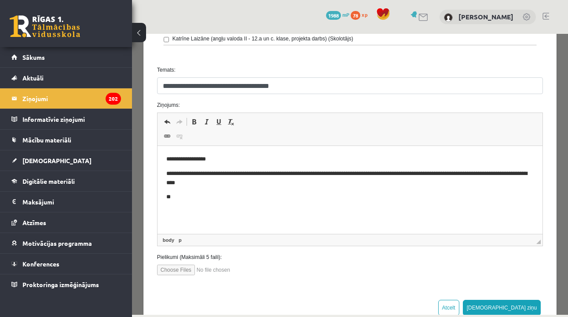
scroll to position [259, 0]
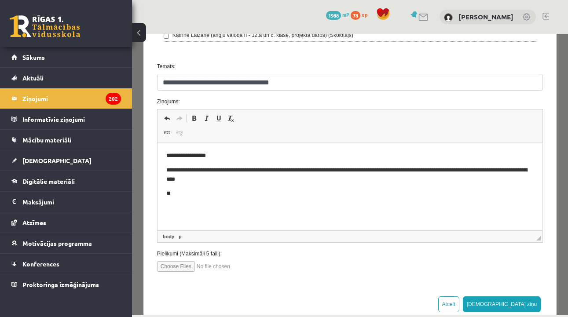
click at [304, 186] on body "**********" at bounding box center [349, 174] width 367 height 47
click at [285, 192] on p "**" at bounding box center [349, 193] width 367 height 9
click at [355, 198] on p "**********" at bounding box center [349, 193] width 367 height 9
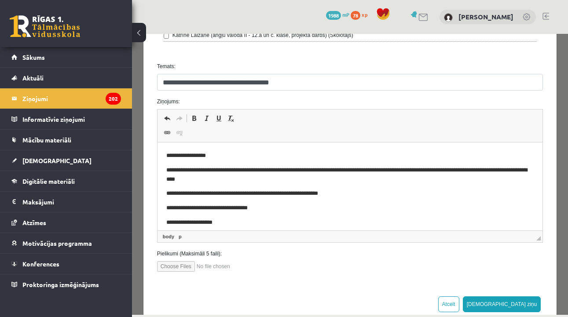
click at [189, 265] on input "file" at bounding box center [207, 266] width 100 height 11
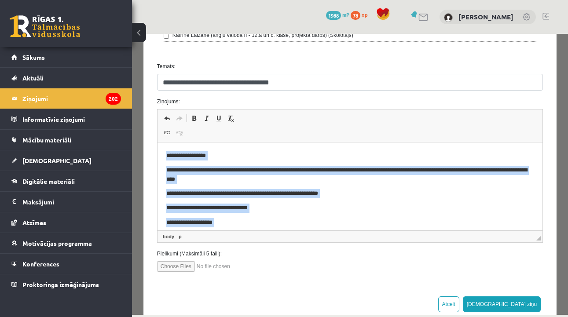
drag, startPoint x: 165, startPoint y: 155, endPoint x: 264, endPoint y: 227, distance: 122.9
click at [265, 227] on html "**********" at bounding box center [349, 204] width 385 height 122
copy body "**********"
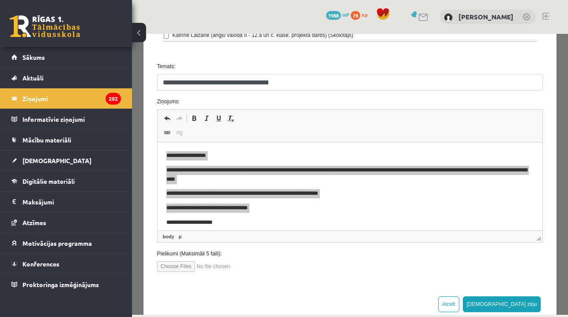
click at [163, 267] on input "file" at bounding box center [207, 266] width 100 height 11
click at [176, 266] on input "file" at bounding box center [207, 266] width 100 height 11
click at [177, 271] on input "file" at bounding box center [207, 266] width 100 height 11
click at [183, 265] on input "file" at bounding box center [207, 266] width 100 height 11
click at [212, 266] on input "file" at bounding box center [207, 266] width 100 height 11
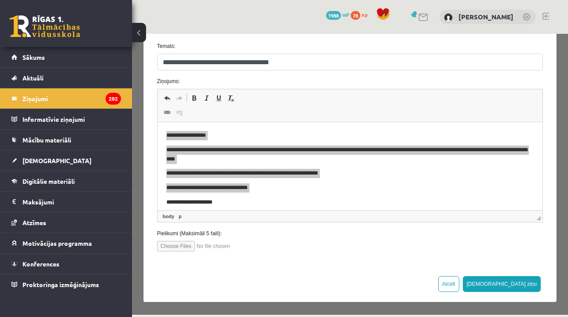
scroll to position [279, 0]
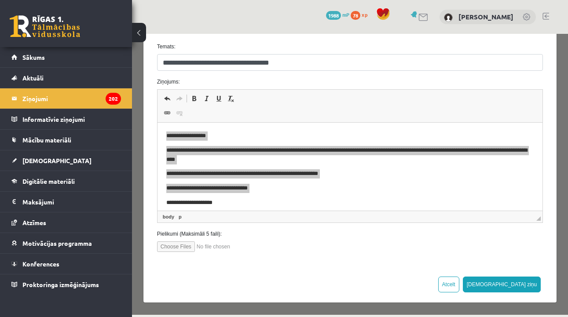
click at [187, 247] on input "file" at bounding box center [207, 247] width 100 height 11
click at [229, 245] on input "file" at bounding box center [207, 247] width 100 height 11
click at [192, 246] on input "file" at bounding box center [207, 247] width 100 height 11
click at [173, 252] on div "**********" at bounding box center [349, 32] width 413 height 469
click at [173, 251] on input "file" at bounding box center [207, 247] width 100 height 11
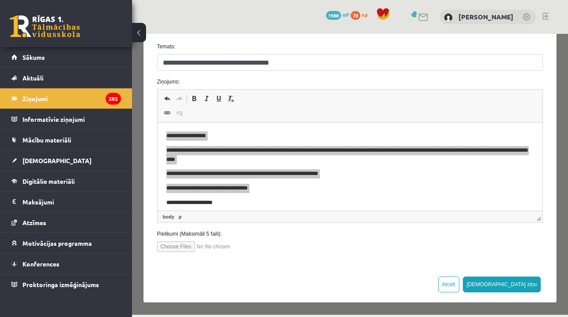
click at [180, 246] on input "file" at bounding box center [207, 247] width 100 height 11
click at [190, 247] on input "file" at bounding box center [207, 247] width 100 height 11
click at [176, 250] on input "file" at bounding box center [207, 247] width 100 height 11
click at [189, 245] on input "file" at bounding box center [207, 247] width 100 height 11
type input "**********"
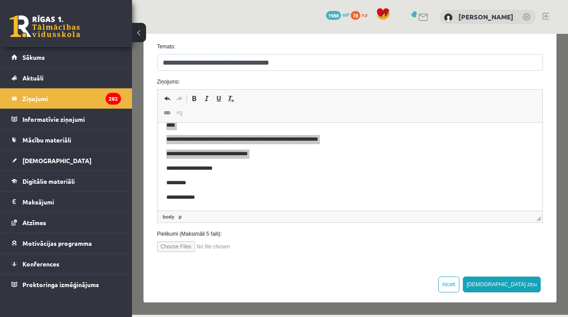
scroll to position [34, 0]
click at [239, 246] on input "file" at bounding box center [207, 247] width 100 height 11
click at [517, 283] on button "[DEMOGRAPHIC_DATA] ziņu" at bounding box center [502, 285] width 78 height 16
click at [542, 289] on div "Atcelt [DEMOGRAPHIC_DATA] ziņu" at bounding box center [349, 284] width 413 height 36
click at [529, 286] on button "[DEMOGRAPHIC_DATA] ziņu" at bounding box center [502, 285] width 78 height 16
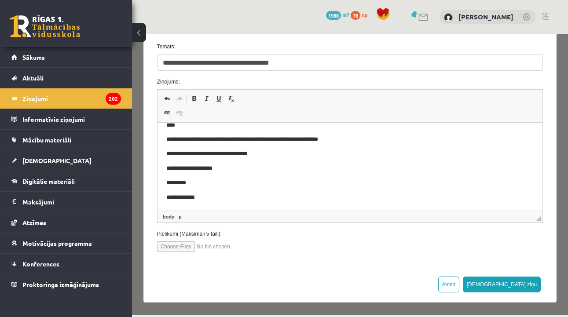
click at [223, 166] on p "**********" at bounding box center [349, 168] width 367 height 9
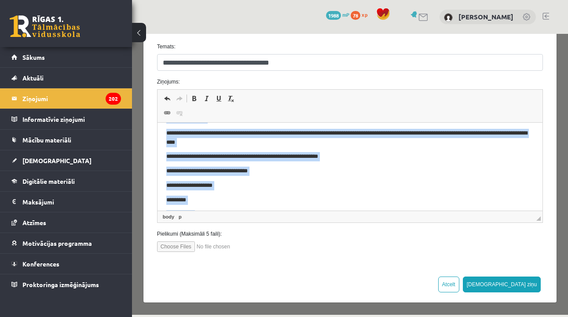
scroll to position [0, 0]
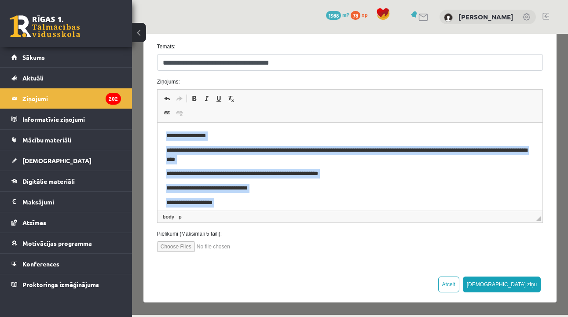
drag, startPoint x: 219, startPoint y: 195, endPoint x: 195, endPoint y: 196, distance: 24.2
click at [169, 123] on html "**********" at bounding box center [349, 184] width 385 height 122
copy body "**********"
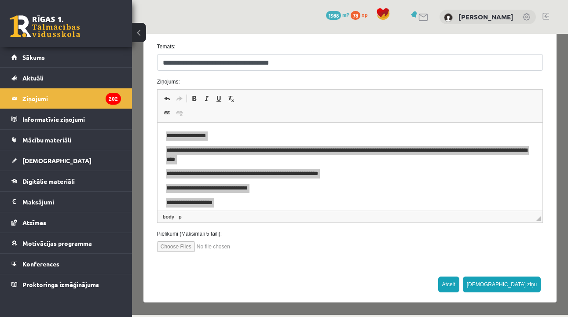
click at [459, 287] on button "Atcelt" at bounding box center [448, 285] width 21 height 16
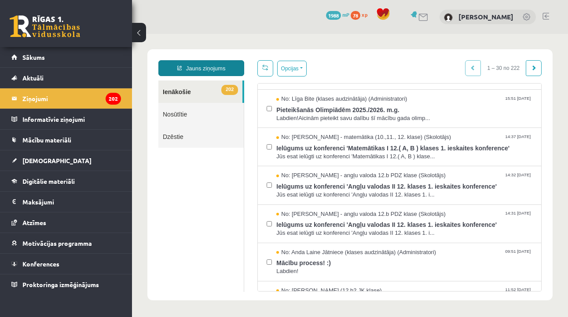
click at [204, 74] on link "Jauns ziņojums" at bounding box center [201, 68] width 86 height 16
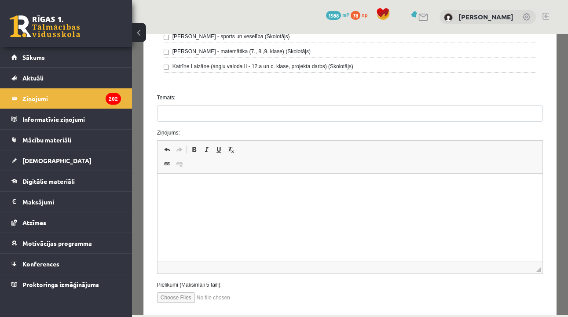
scroll to position [251, 0]
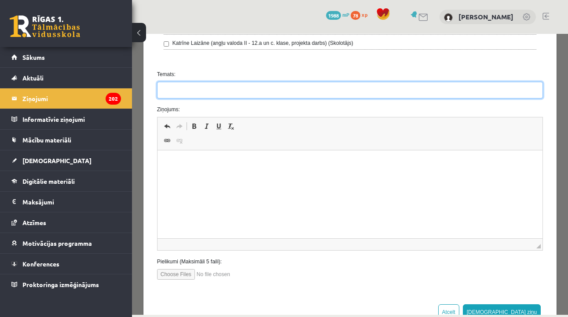
click at [264, 91] on input "Temats:" at bounding box center [350, 90] width 386 height 17
type input "**********"
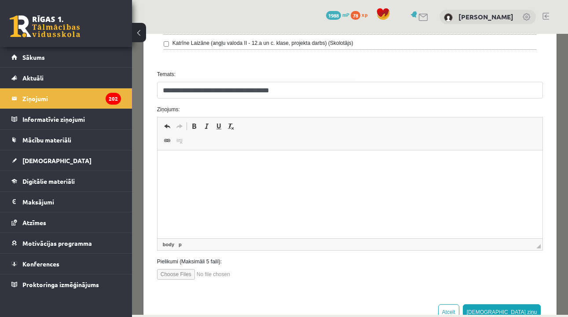
click at [213, 163] on p "Rich Text Editor, wiswyg-editor-47024876107540-1757534310-502" at bounding box center [349, 163] width 367 height 9
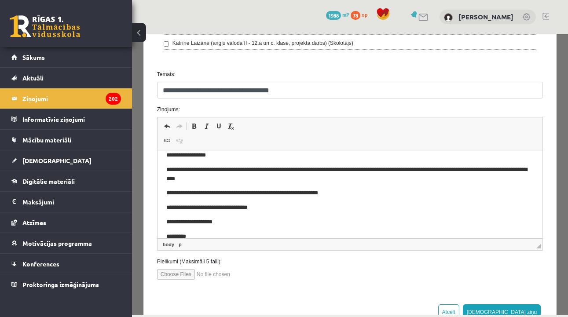
scroll to position [9, 0]
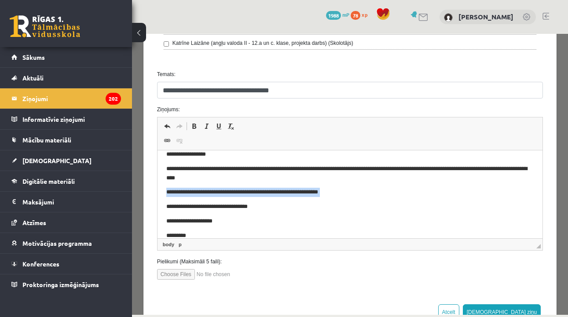
drag, startPoint x: 167, startPoint y: 191, endPoint x: 286, endPoint y: 200, distance: 119.1
click at [286, 200] on body "**********" at bounding box center [349, 202] width 367 height 105
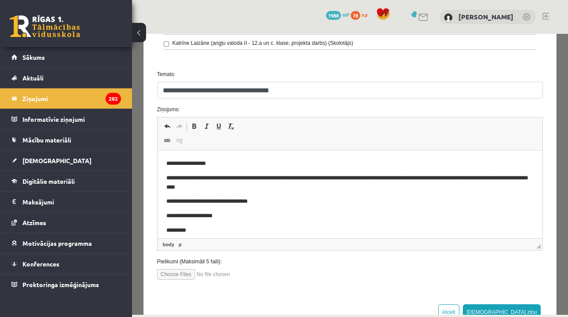
scroll to position [0, 0]
click at [518, 307] on button "[DEMOGRAPHIC_DATA] ziņu" at bounding box center [502, 312] width 78 height 16
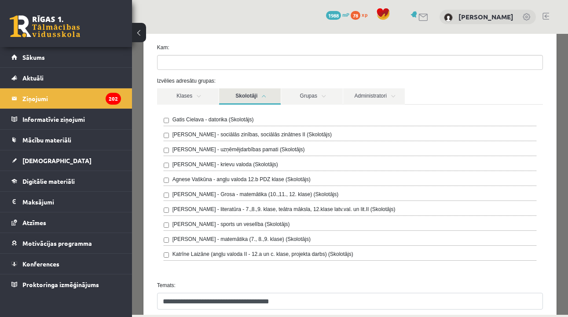
scroll to position [32, 0]
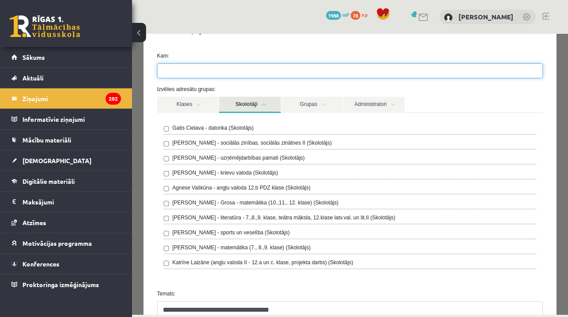
click at [226, 67] on ul at bounding box center [349, 71] width 385 height 14
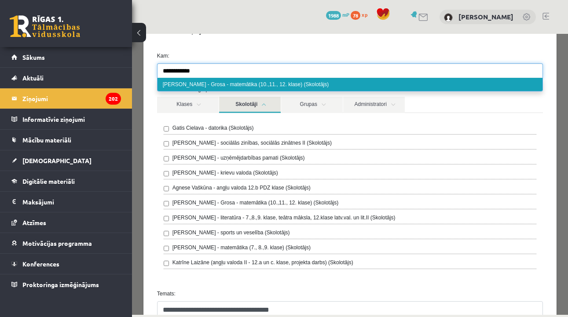
type input "**********"
select select "***"
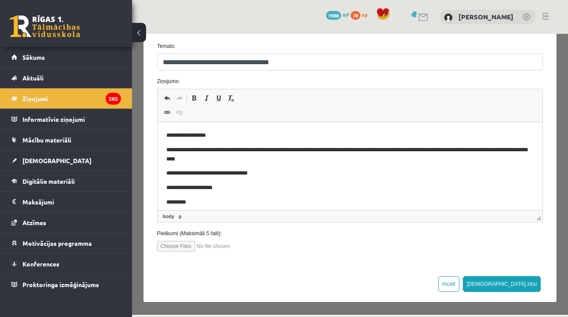
scroll to position [279, 0]
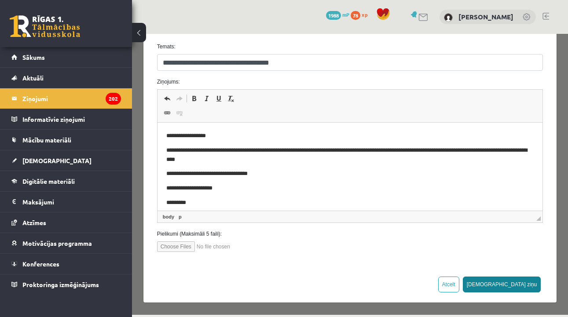
click at [518, 287] on button "[DEMOGRAPHIC_DATA] ziņu" at bounding box center [502, 285] width 78 height 16
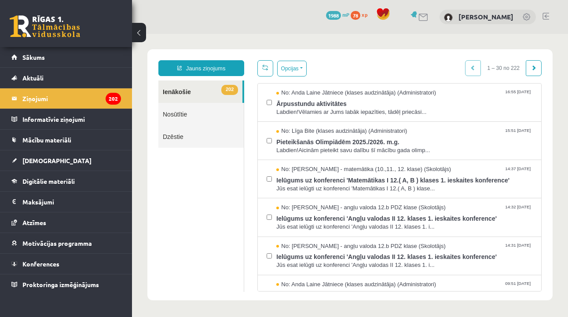
scroll to position [0, 0]
click at [184, 115] on link "Nosūtītie" at bounding box center [200, 114] width 85 height 22
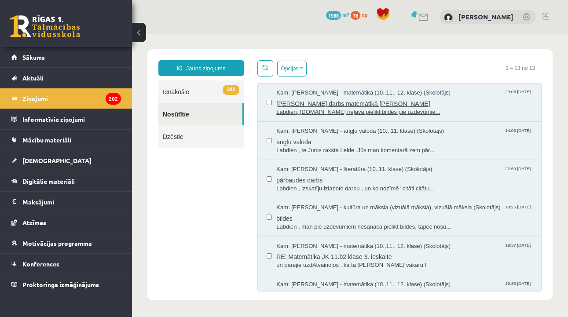
click at [388, 93] on span "Kam: [PERSON_NAME] - matemātika (10.,11., 12. klase) (Skolotājs)" at bounding box center [363, 93] width 174 height 8
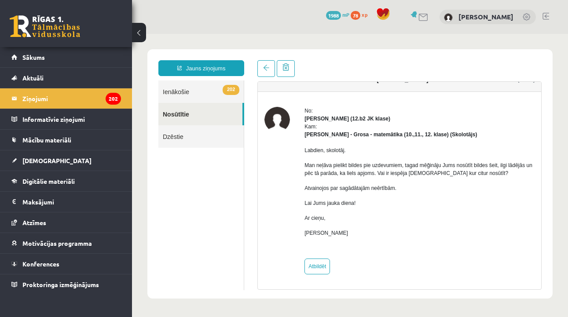
scroll to position [15, 0]
click at [199, 92] on link "202 Ienākošie" at bounding box center [200, 92] width 85 height 22
click at [212, 89] on link "202 Ienākošie" at bounding box center [200, 92] width 85 height 22
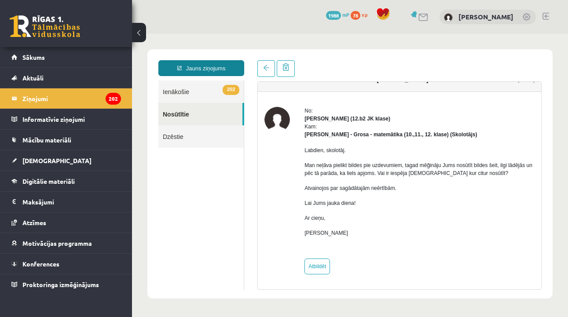
click at [212, 72] on link "Jauns ziņojums" at bounding box center [201, 68] width 86 height 16
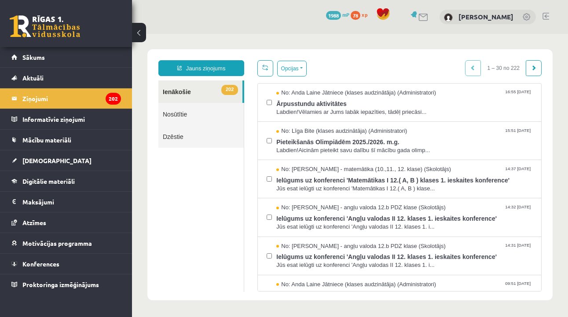
scroll to position [0, 0]
click at [234, 66] on link "Jauns ziņojums" at bounding box center [201, 68] width 86 height 16
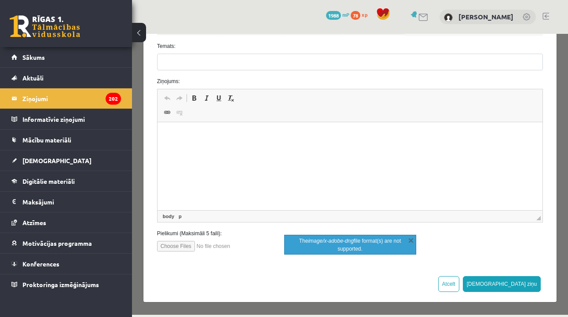
scroll to position [108, 0]
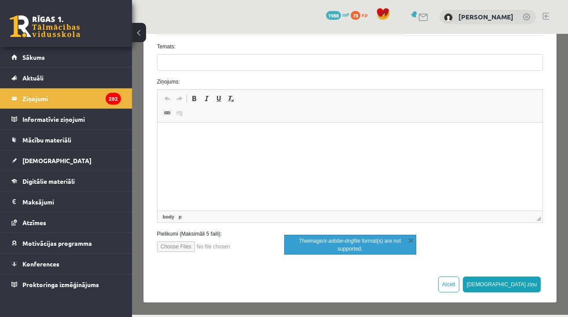
click at [175, 249] on input "file" at bounding box center [207, 247] width 100 height 11
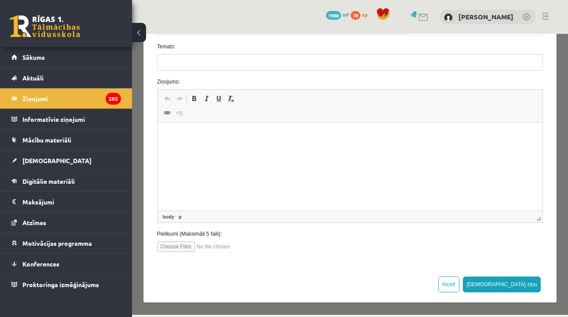
type input "**********"
click at [104, 102] on legend "Ziņojumi 202" at bounding box center [71, 98] width 99 height 20
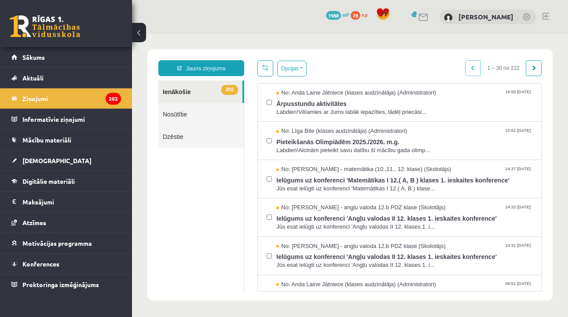
scroll to position [0, 0]
click at [384, 111] on span "Labdien!Vēlamies ar Jums labāk iepazīties, tādēļ priecāsi..." at bounding box center [404, 112] width 256 height 8
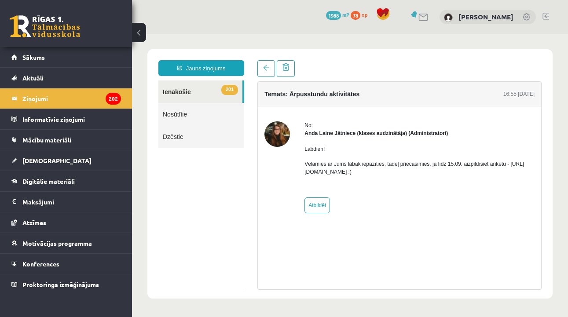
click at [355, 174] on p "Vēlamies ar Jums labāk iepazīties, tādēļ priecāsimies, ja līdz 15.09. aizpildīs…" at bounding box center [419, 168] width 230 height 16
drag, startPoint x: 416, startPoint y: 175, endPoint x: 305, endPoint y: 173, distance: 110.9
click at [305, 173] on p "Vēlamies ar Jums labāk iepazīties, tādēļ priecāsimies, ja līdz 15.09. aizpildīs…" at bounding box center [419, 168] width 230 height 16
copy p "[URL][DOMAIN_NAME] :)"
click at [225, 72] on link "Jauns ziņojums" at bounding box center [201, 68] width 86 height 16
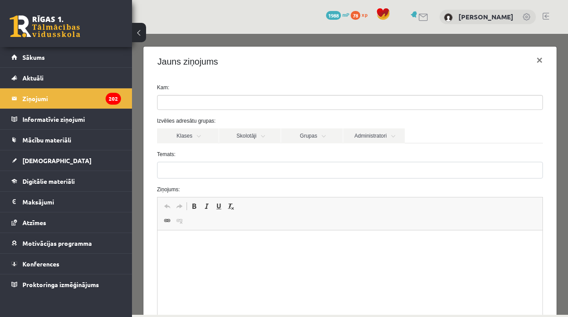
click at [291, 100] on ul at bounding box center [349, 102] width 385 height 14
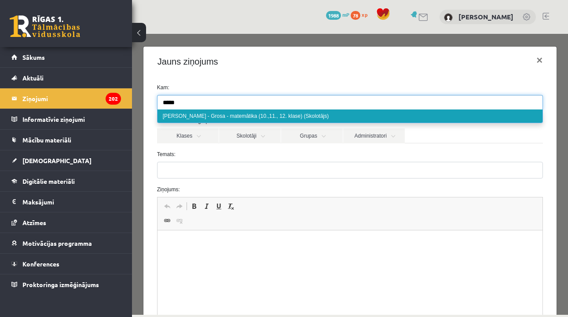
type input "*****"
select select "***"
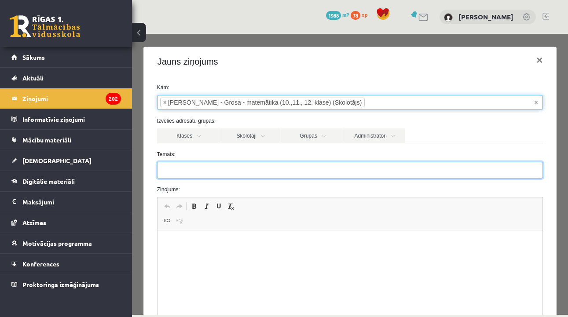
click at [209, 177] on input "Temats:" at bounding box center [350, 170] width 386 height 17
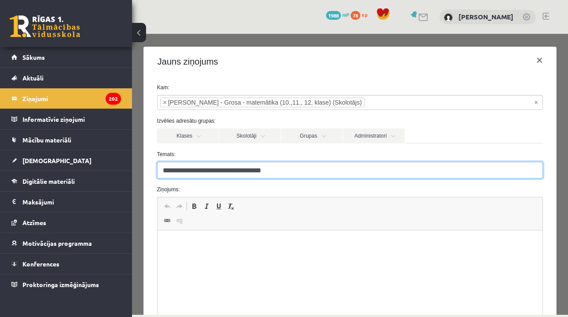
click at [214, 172] on input "**********" at bounding box center [350, 170] width 386 height 17
type input "**********"
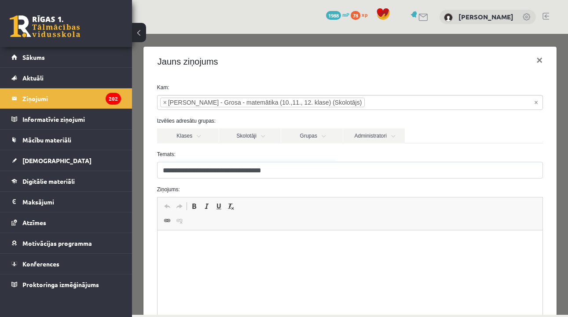
click at [206, 238] on html at bounding box center [349, 244] width 385 height 27
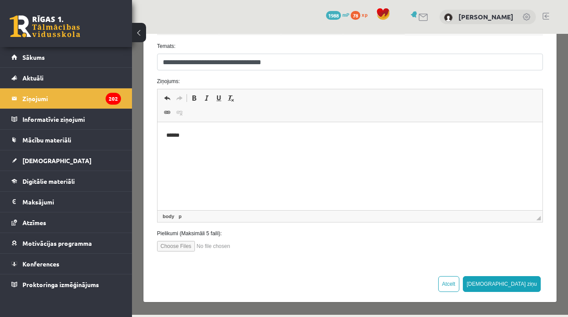
scroll to position [108, 0]
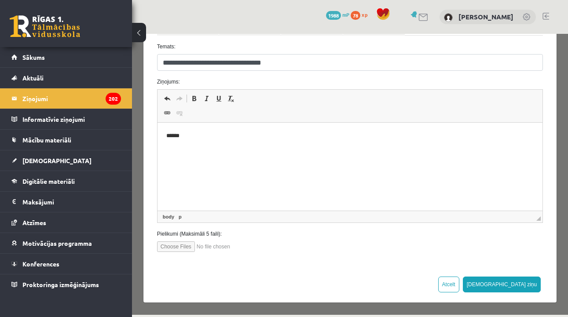
click at [174, 245] on input "file" at bounding box center [207, 247] width 100 height 11
type input "**********"
click at [520, 283] on button "[DEMOGRAPHIC_DATA] ziņu" at bounding box center [502, 285] width 78 height 16
click at [520, 285] on button "[DEMOGRAPHIC_DATA] ziņu" at bounding box center [502, 285] width 78 height 16
